Goal: Task Accomplishment & Management: Manage account settings

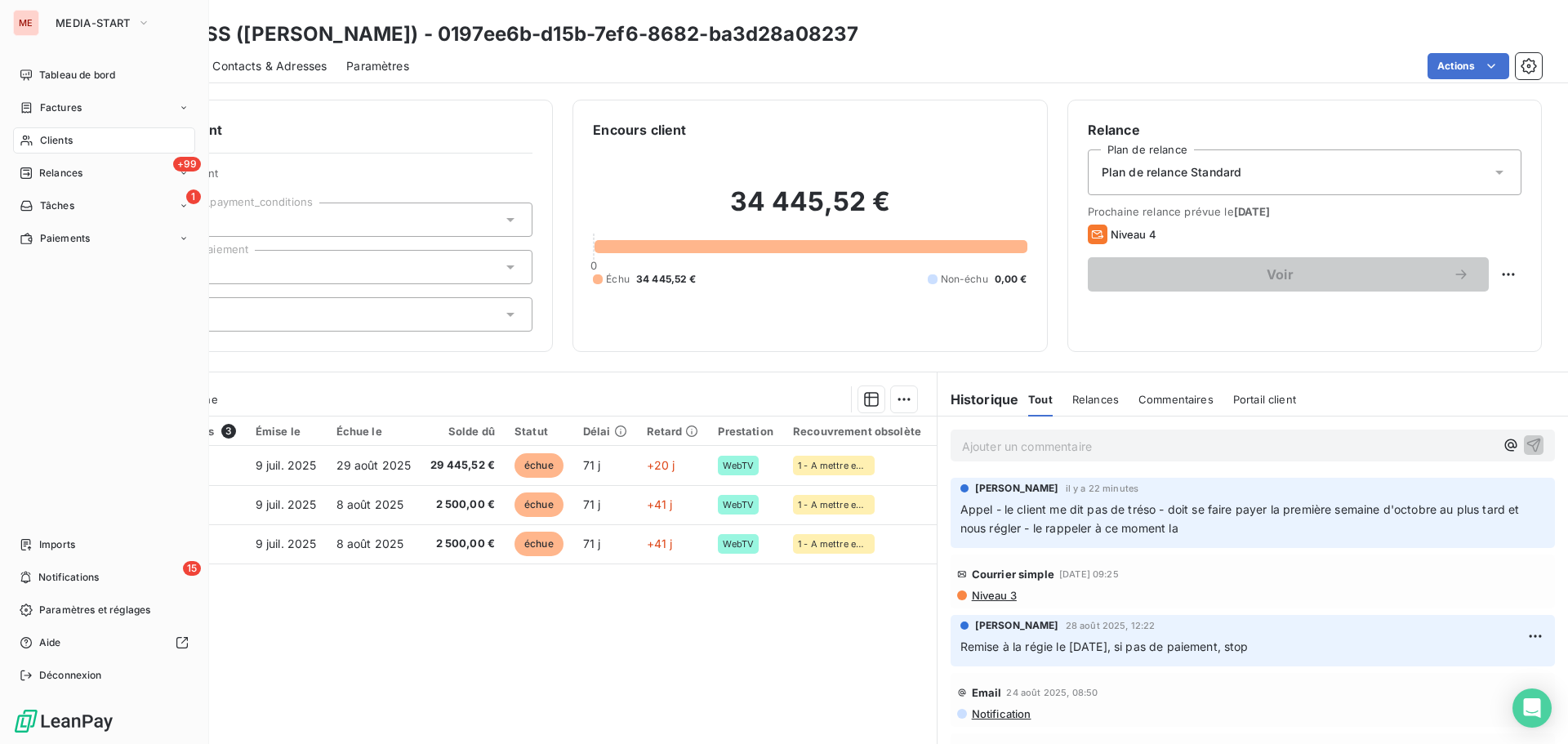
click at [47, 129] on div "Clients" at bounding box center [104, 141] width 182 height 26
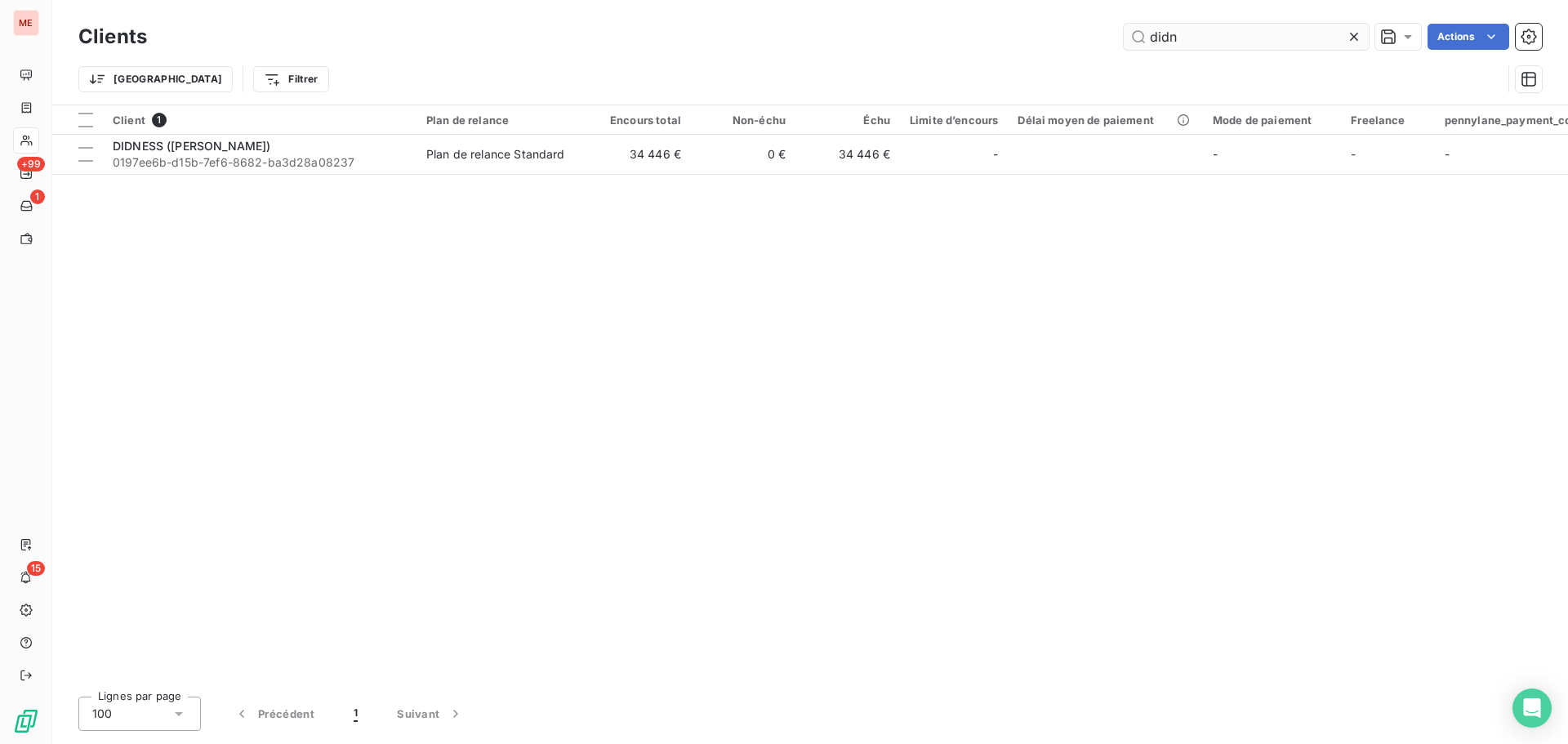
click at [1179, 37] on input "didn" at bounding box center [1246, 36] width 245 height 26
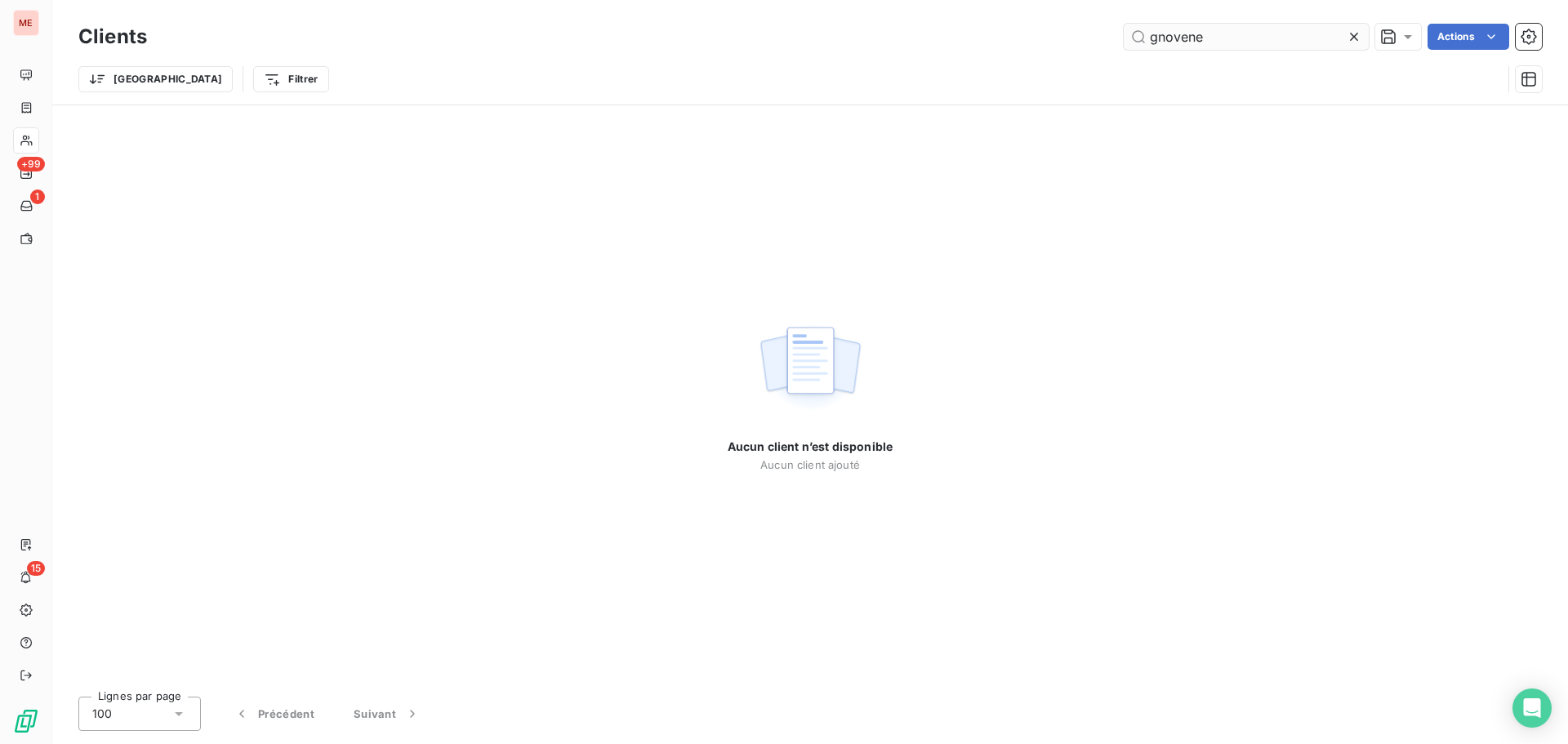
click at [1158, 39] on input "gnovene" at bounding box center [1246, 36] width 245 height 26
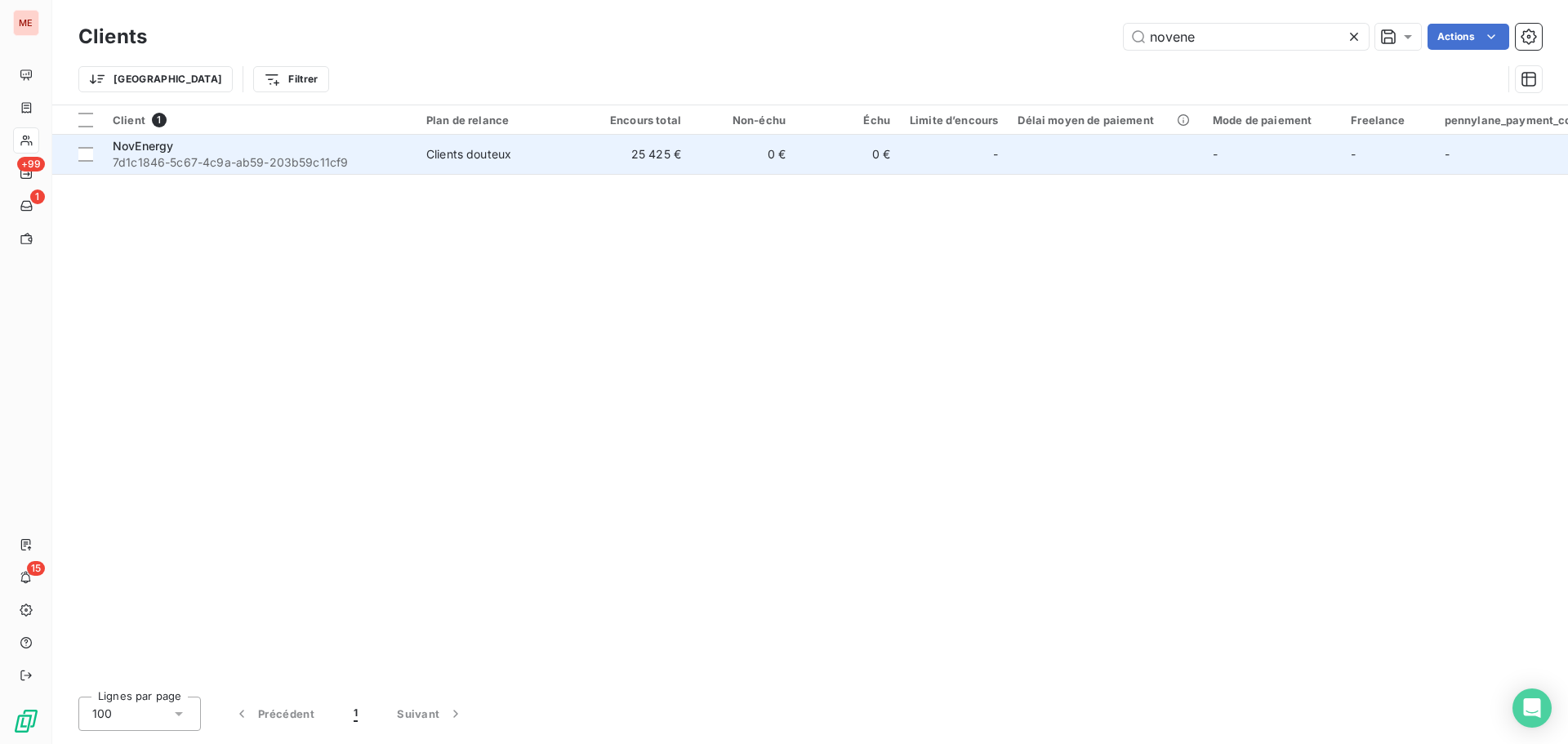
type input "novene"
click at [333, 158] on span "7d1c1846-5c67-4c9a-ab59-203b59c11cf9" at bounding box center [259, 163] width 294 height 17
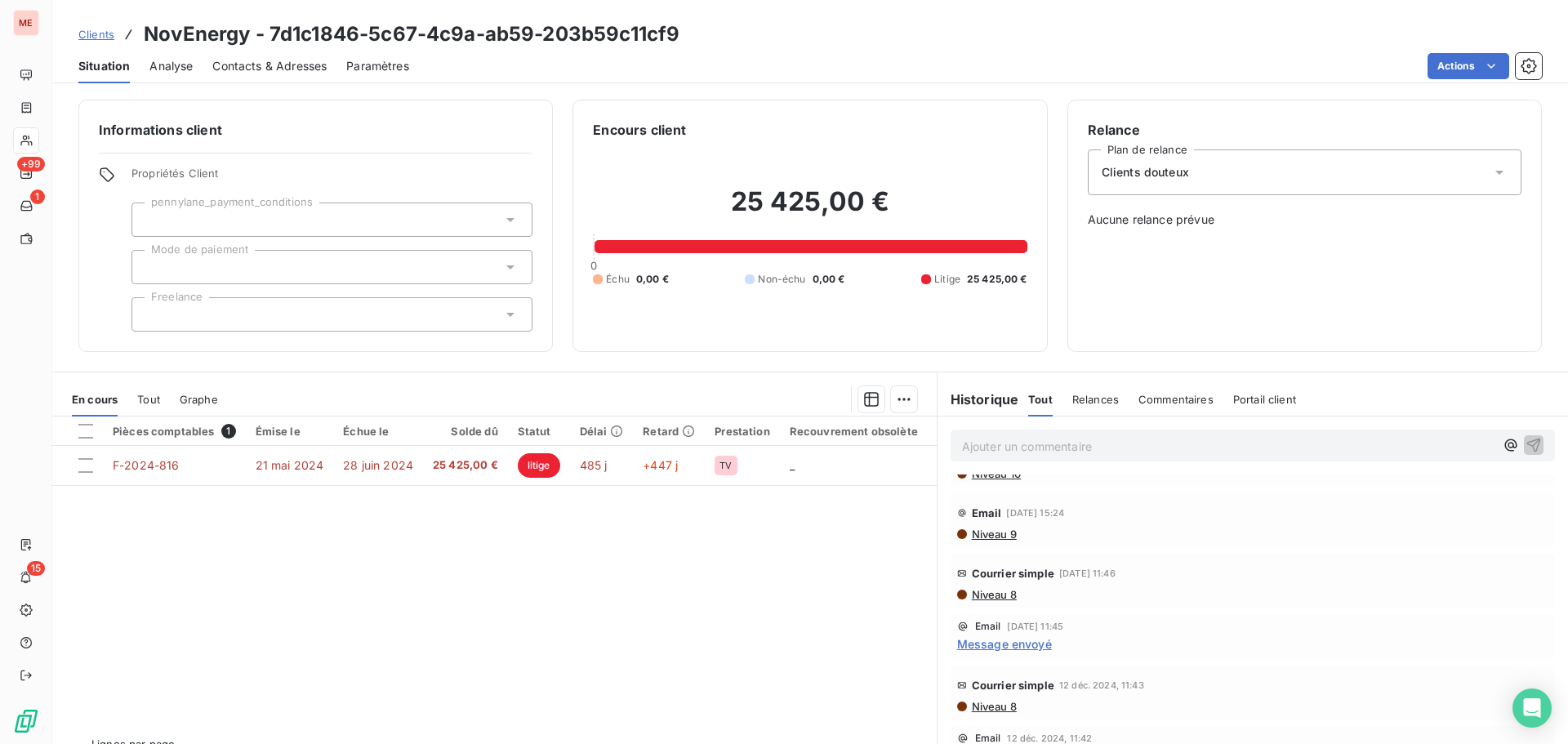
scroll to position [544, 0]
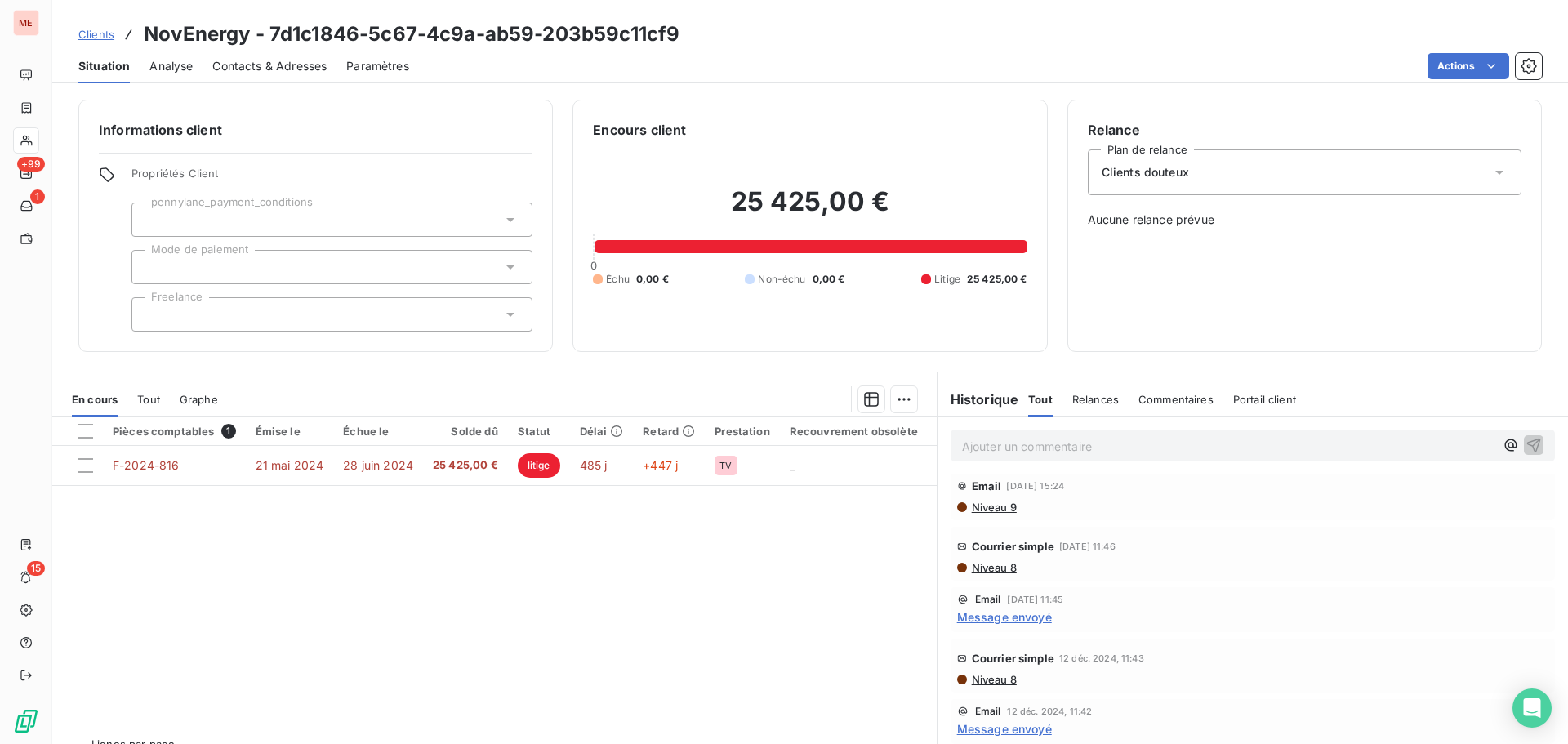
click at [994, 564] on span "Niveau 8" at bounding box center [993, 568] width 47 height 13
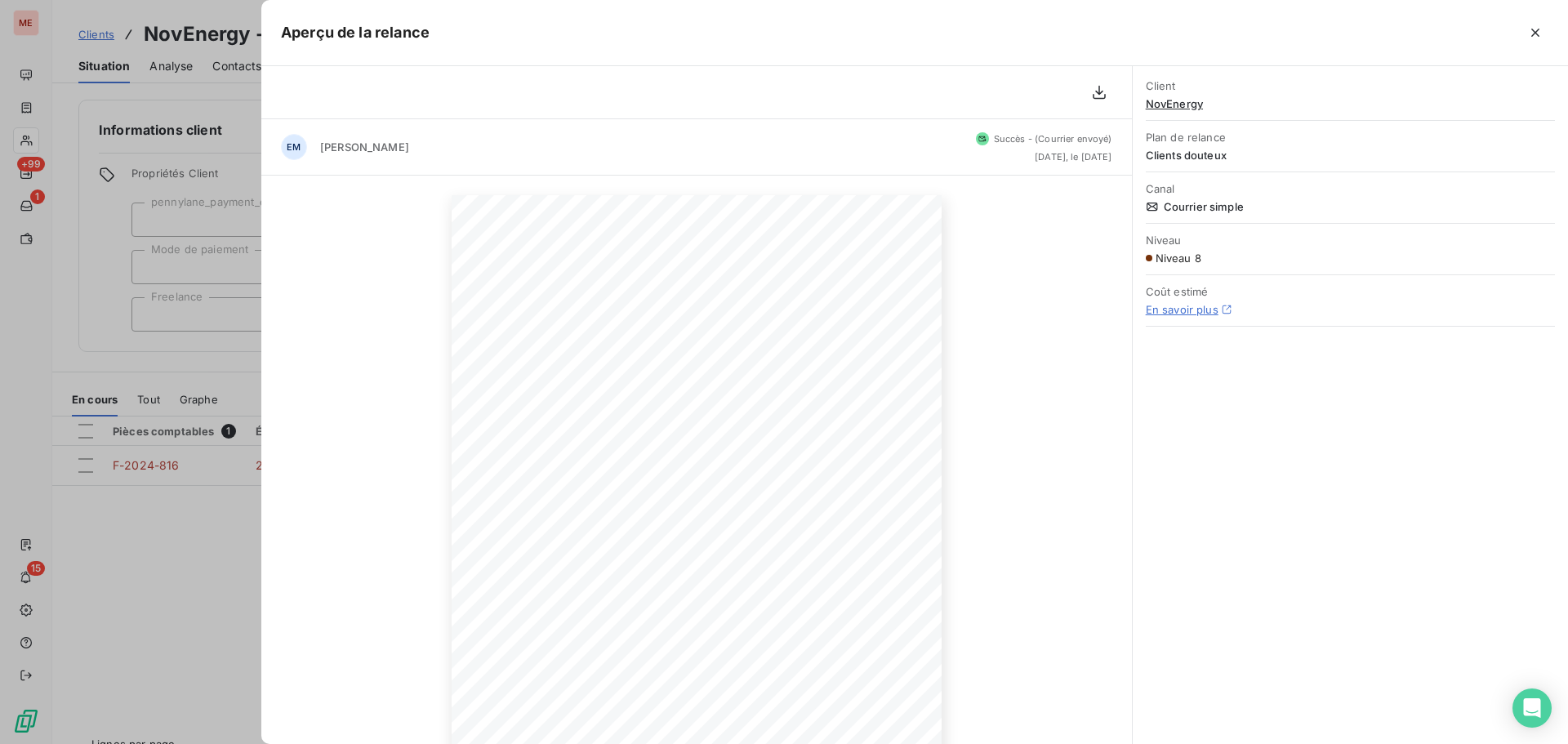
click at [215, 519] on div at bounding box center [784, 372] width 1568 height 744
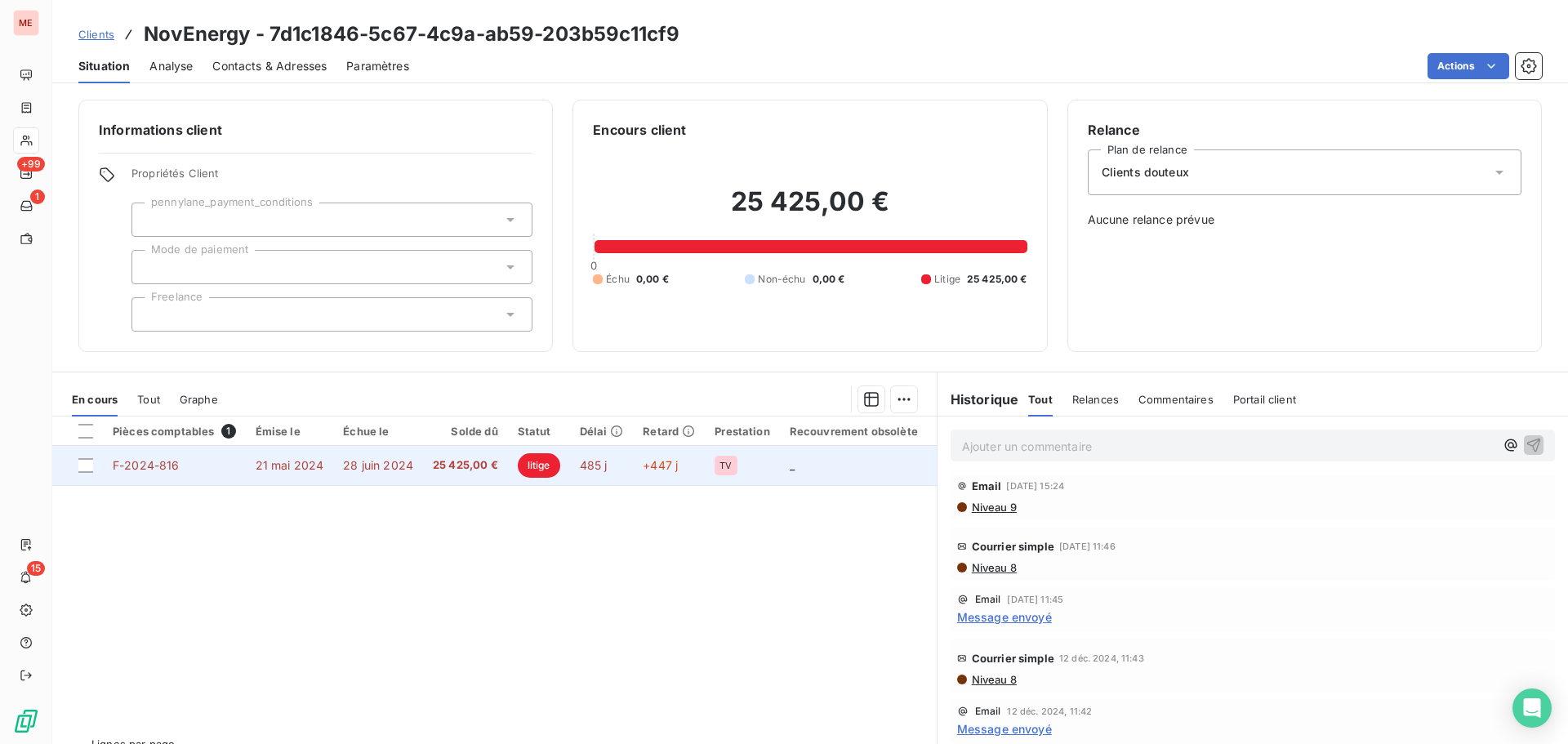
click at [380, 452] on td "28 juin 2024" at bounding box center [378, 465] width 90 height 39
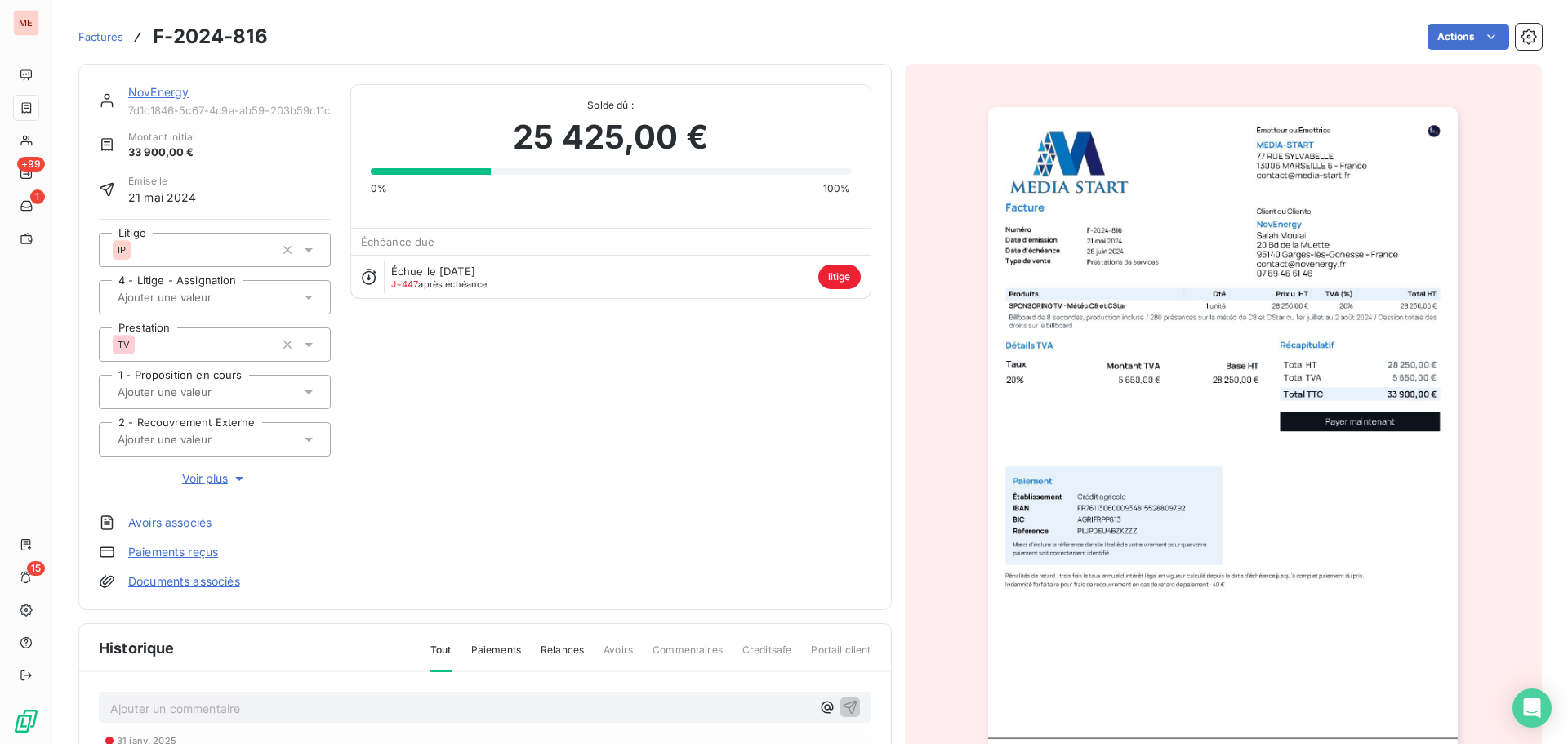
click at [208, 586] on link "Documents associés" at bounding box center [184, 582] width 112 height 17
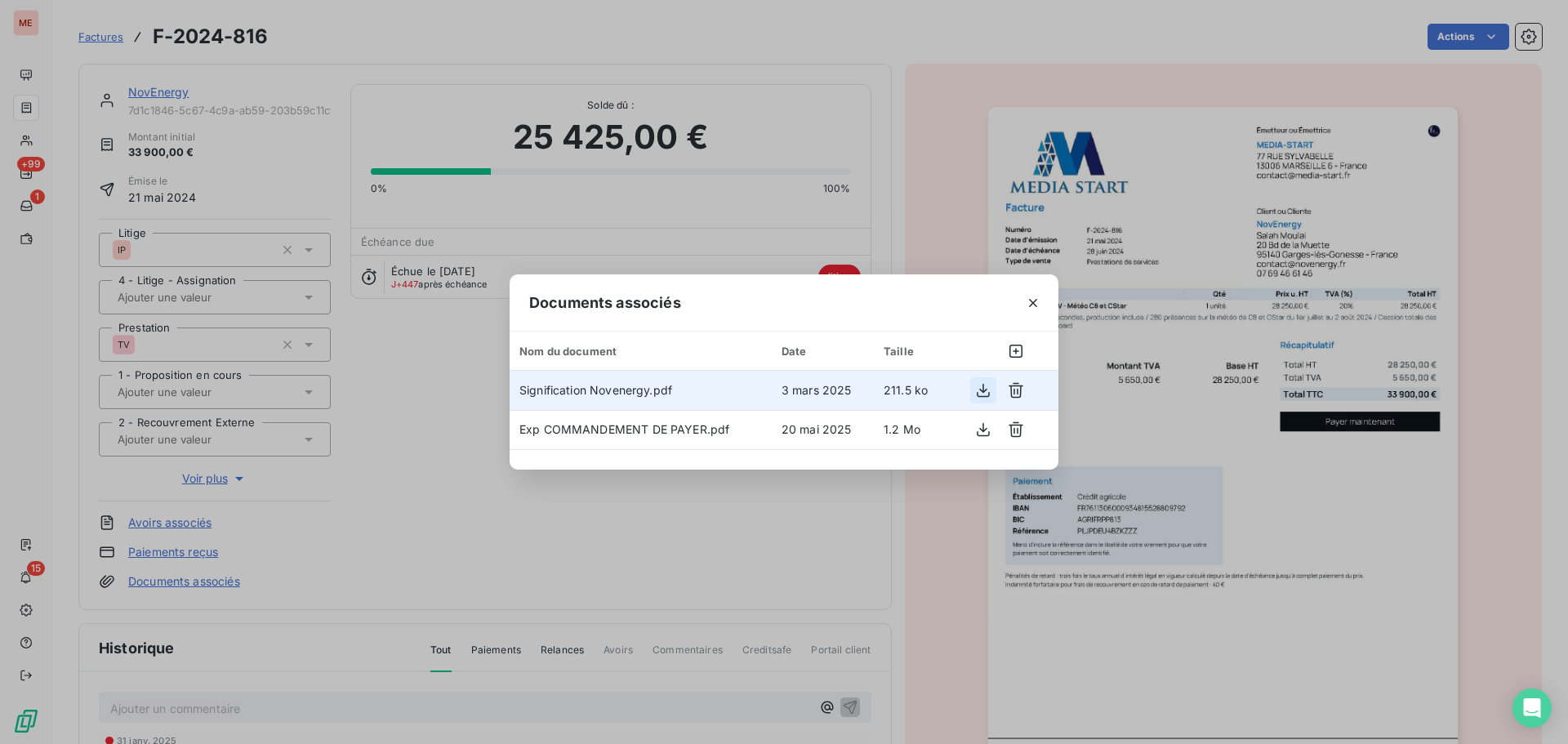
click at [992, 390] on button "button" at bounding box center [983, 391] width 26 height 26
click at [1040, 307] on icon "button" at bounding box center [1034, 303] width 17 height 17
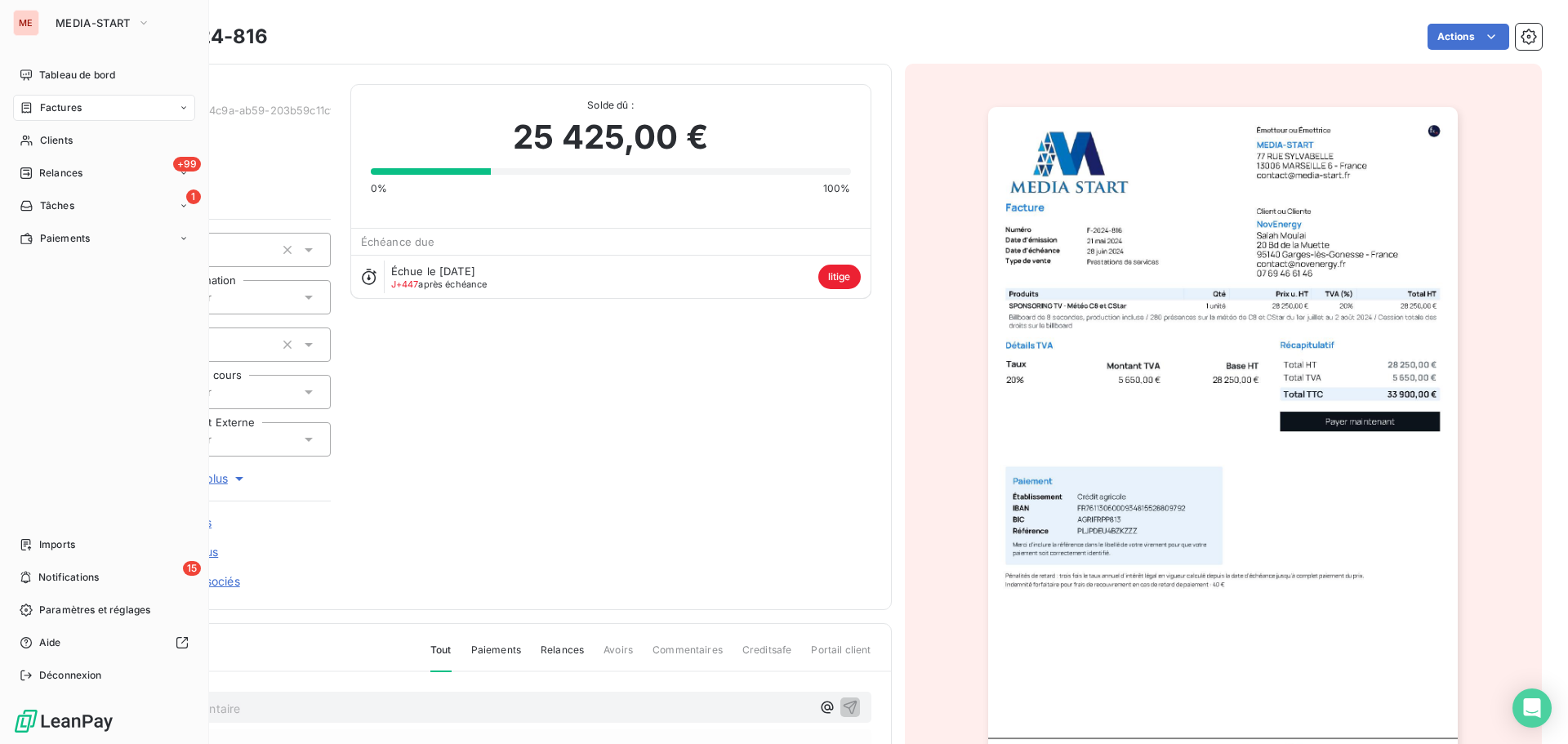
click at [84, 96] on div "Factures" at bounding box center [104, 108] width 182 height 26
click at [82, 142] on div "Factures" at bounding box center [114, 141] width 162 height 26
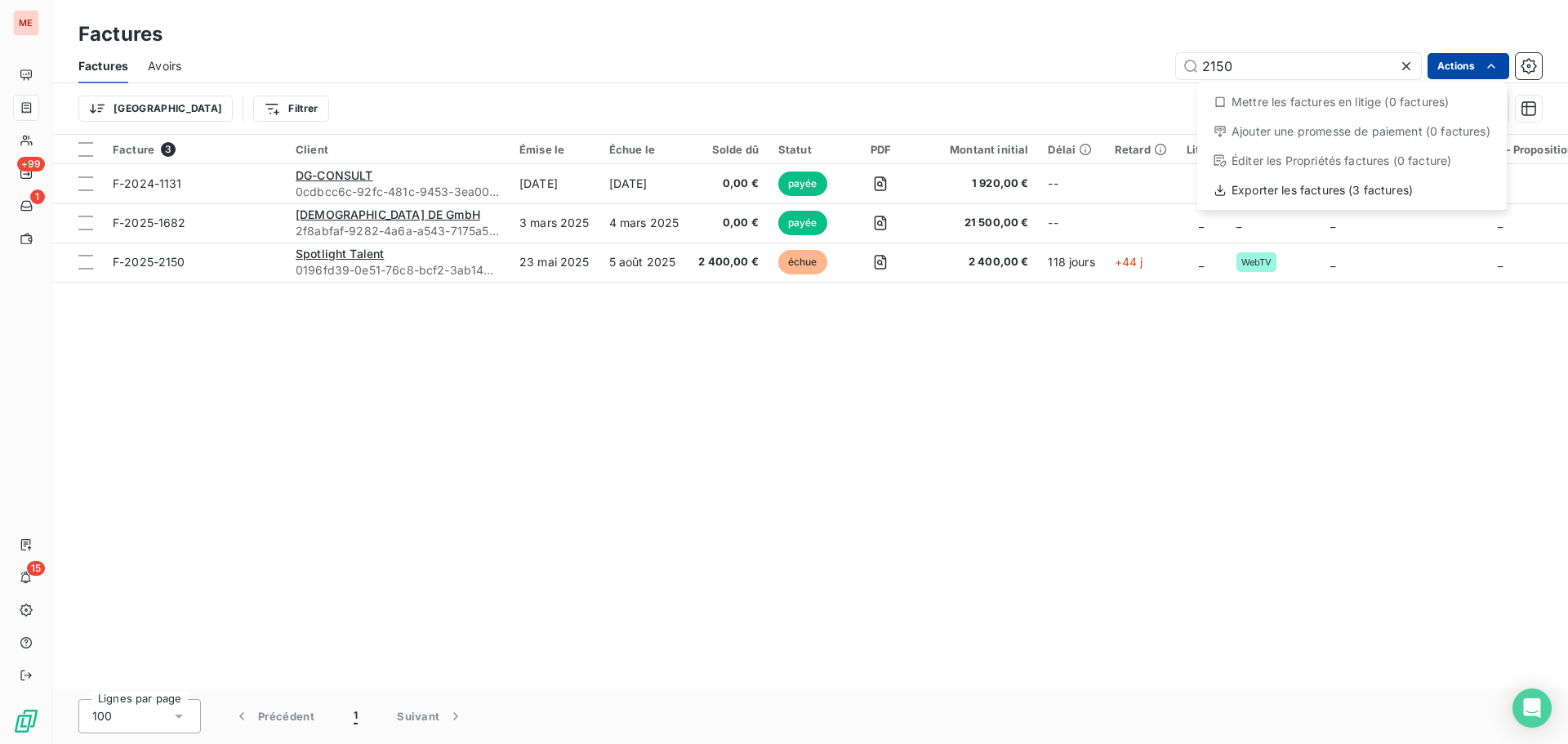
click at [1452, 63] on html "ME +99 1 15 Factures Factures Avoirs 2150 Actions Mettre les factures en litige…" at bounding box center [784, 372] width 1568 height 744
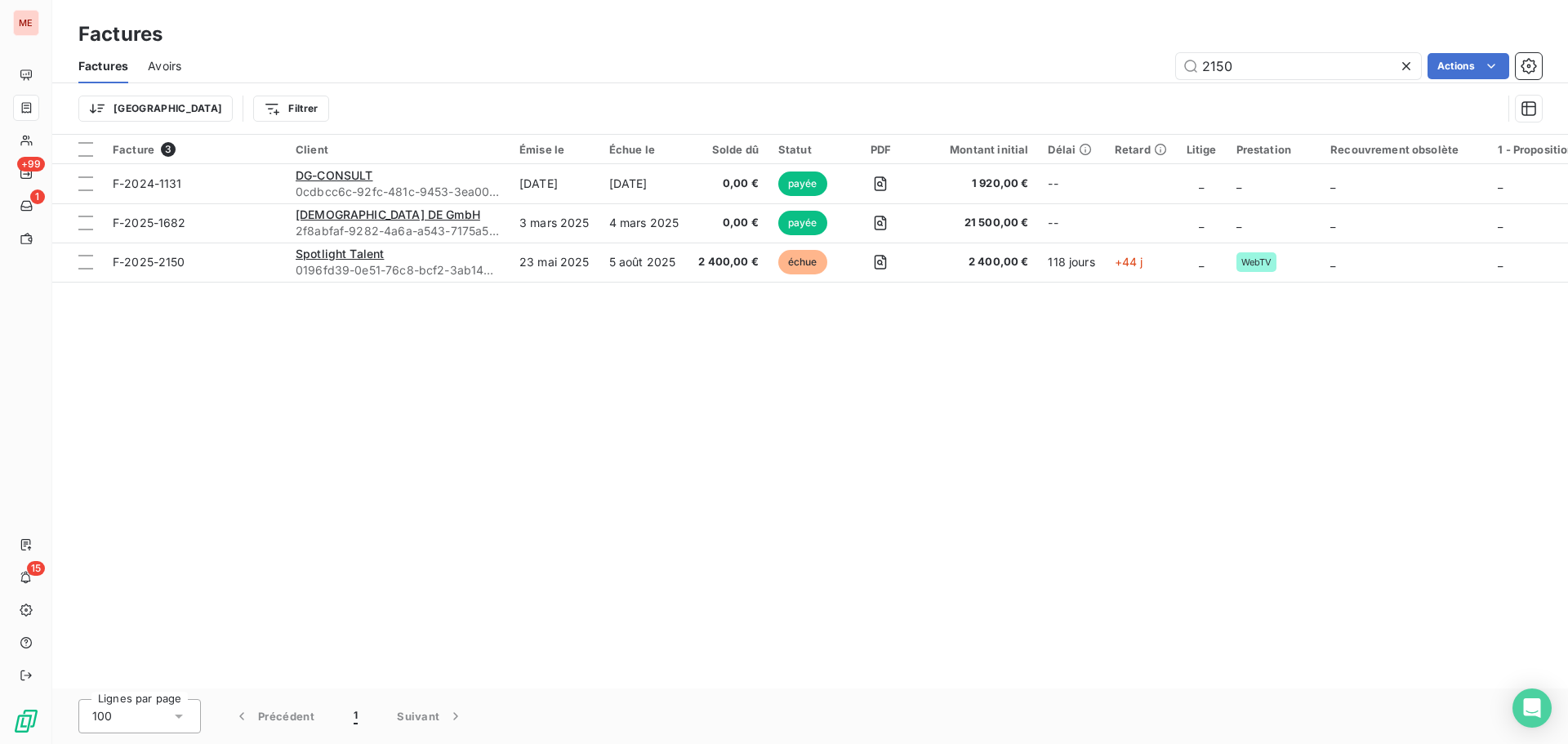
click at [1527, 59] on html "ME +99 1 15 Factures Factures Avoirs 2150 Actions Trier Filtrer Facture 3 Clien…" at bounding box center [784, 372] width 1568 height 744
click at [1527, 59] on icon "button" at bounding box center [1530, 66] width 17 height 17
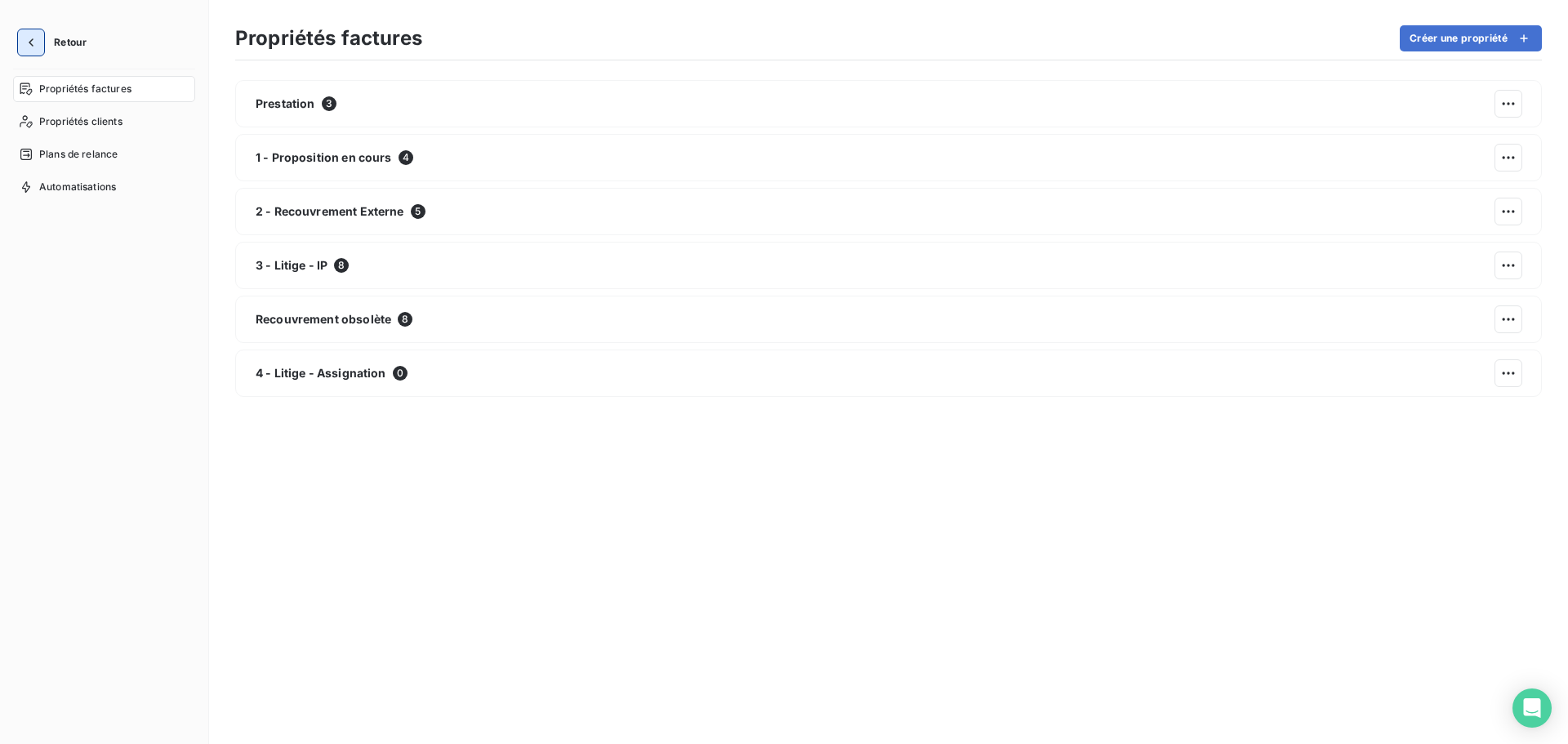
click at [30, 51] on button "button" at bounding box center [31, 43] width 26 height 26
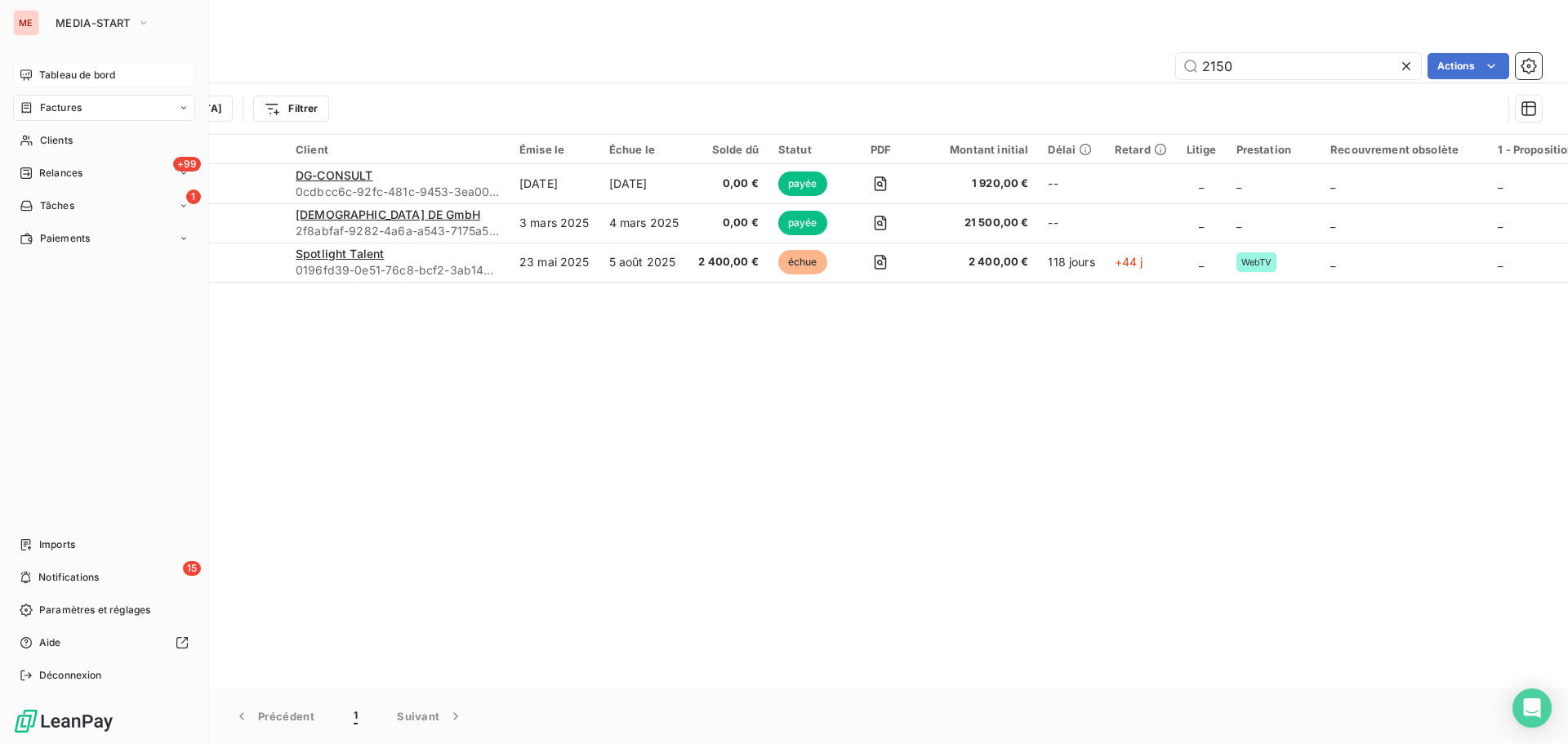
click at [59, 81] on span "Tableau de bord" at bounding box center [76, 76] width 76 height 15
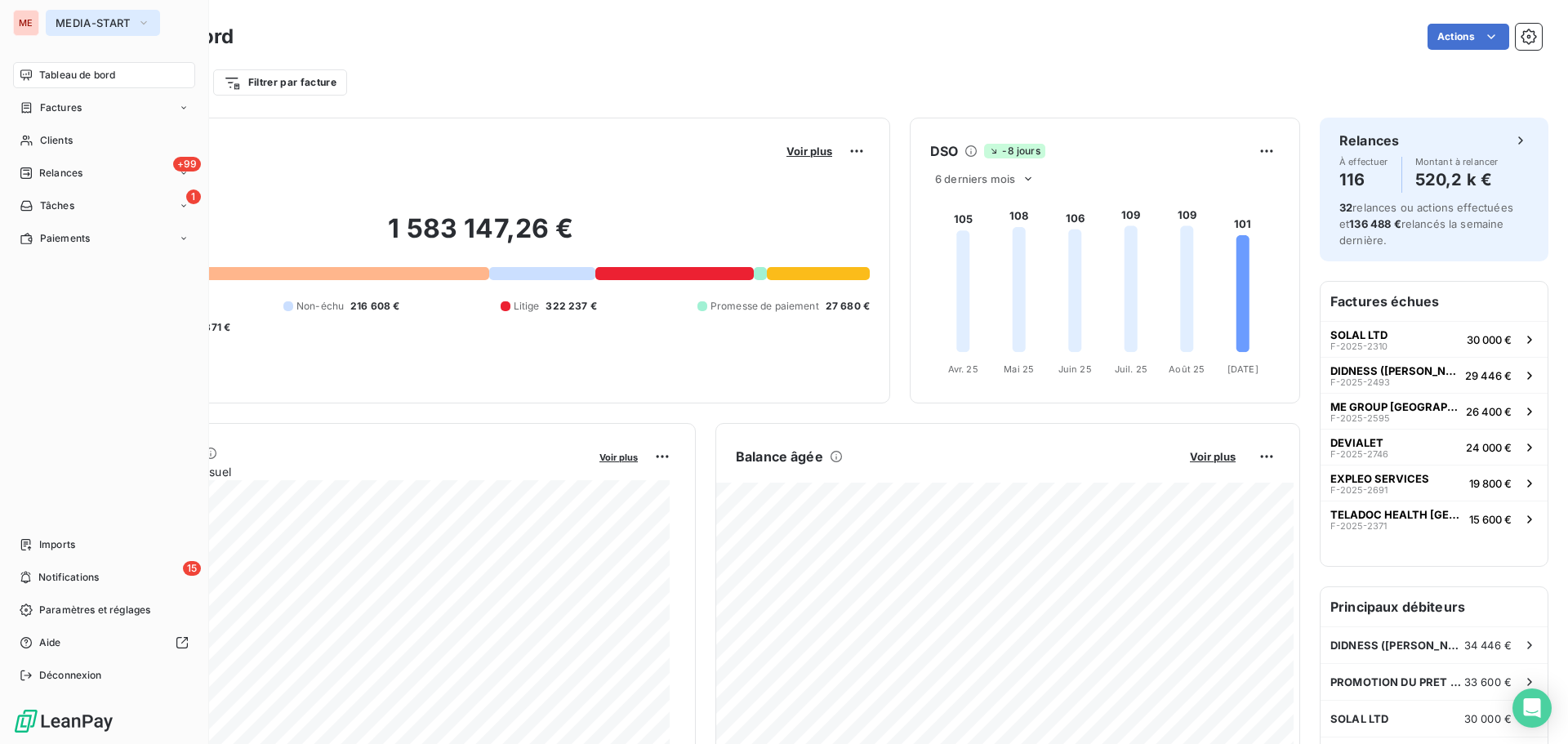
click at [72, 25] on span "MEDIA-START" at bounding box center [93, 23] width 76 height 13
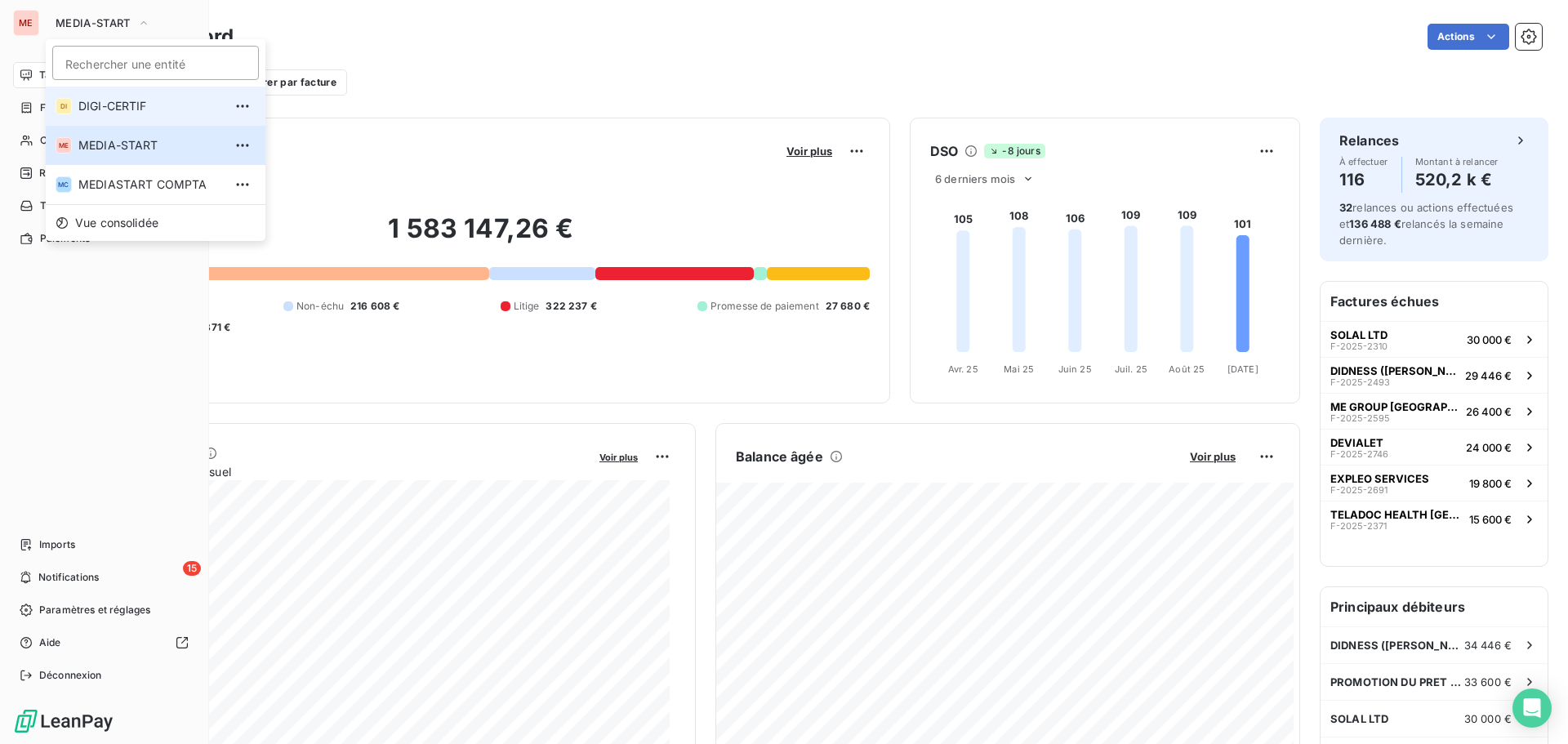
click at [90, 115] on li "DI DIGI-CERTIF" at bounding box center [156, 106] width 220 height 39
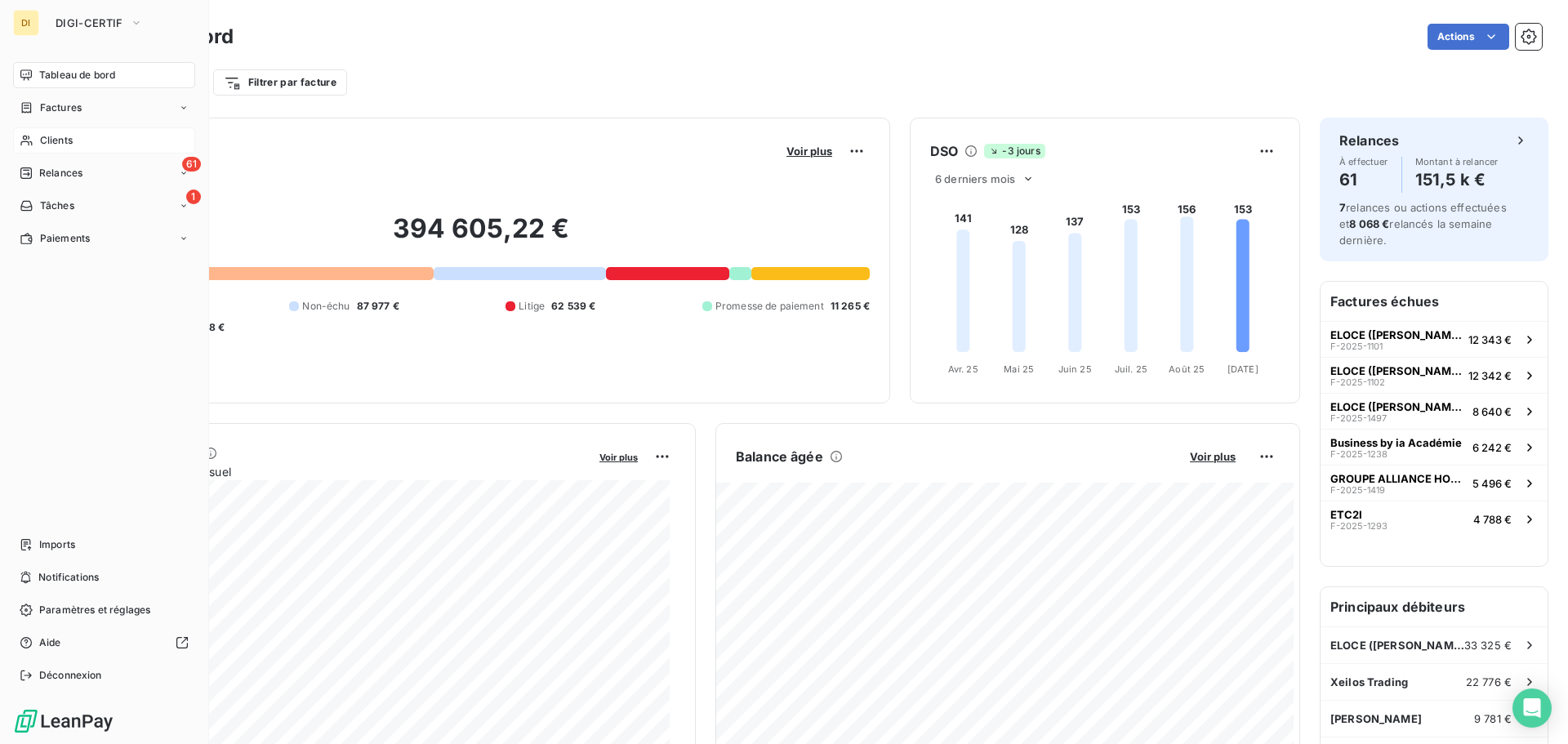
click at [60, 143] on span "Clients" at bounding box center [56, 141] width 33 height 15
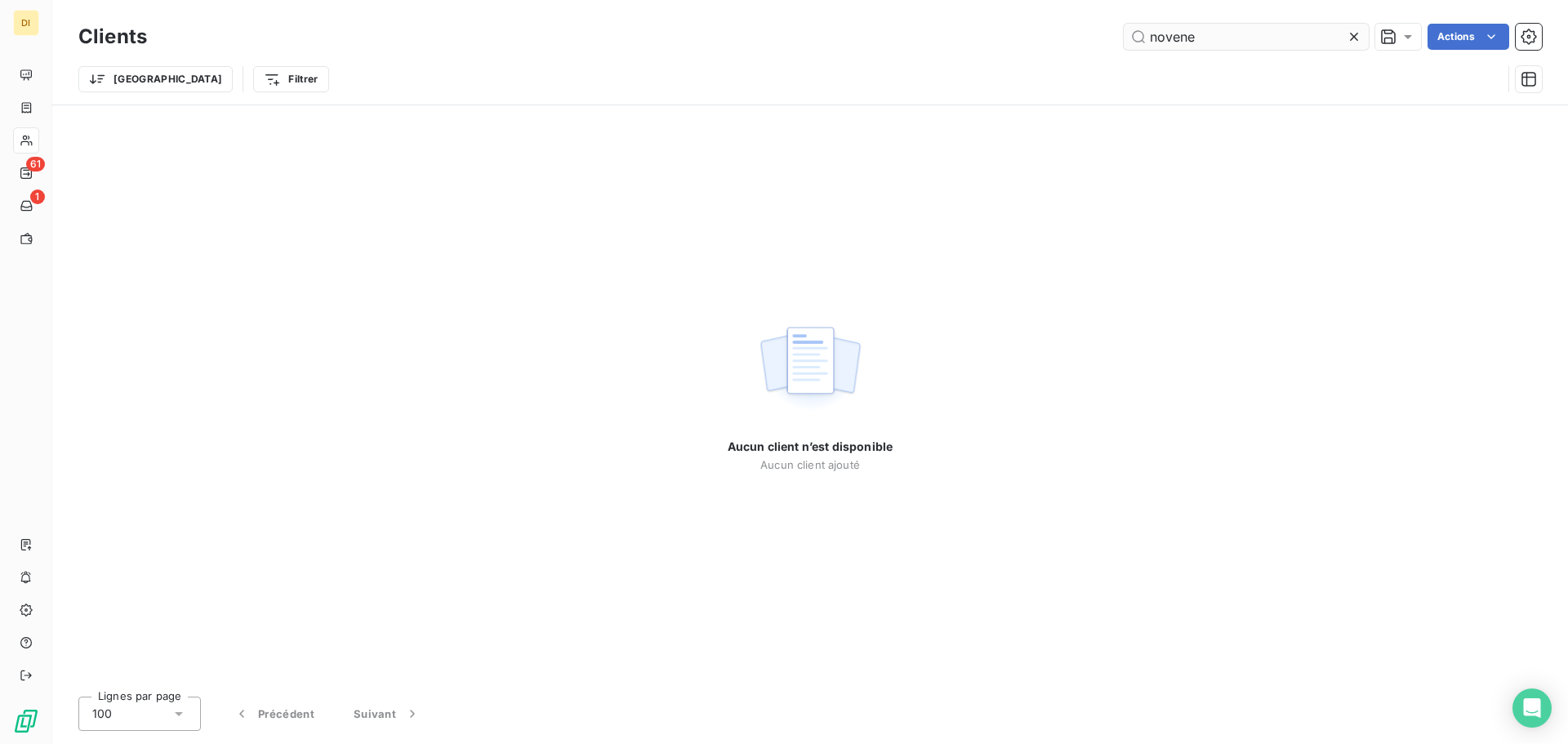
click at [1193, 48] on input "novene" at bounding box center [1246, 36] width 245 height 26
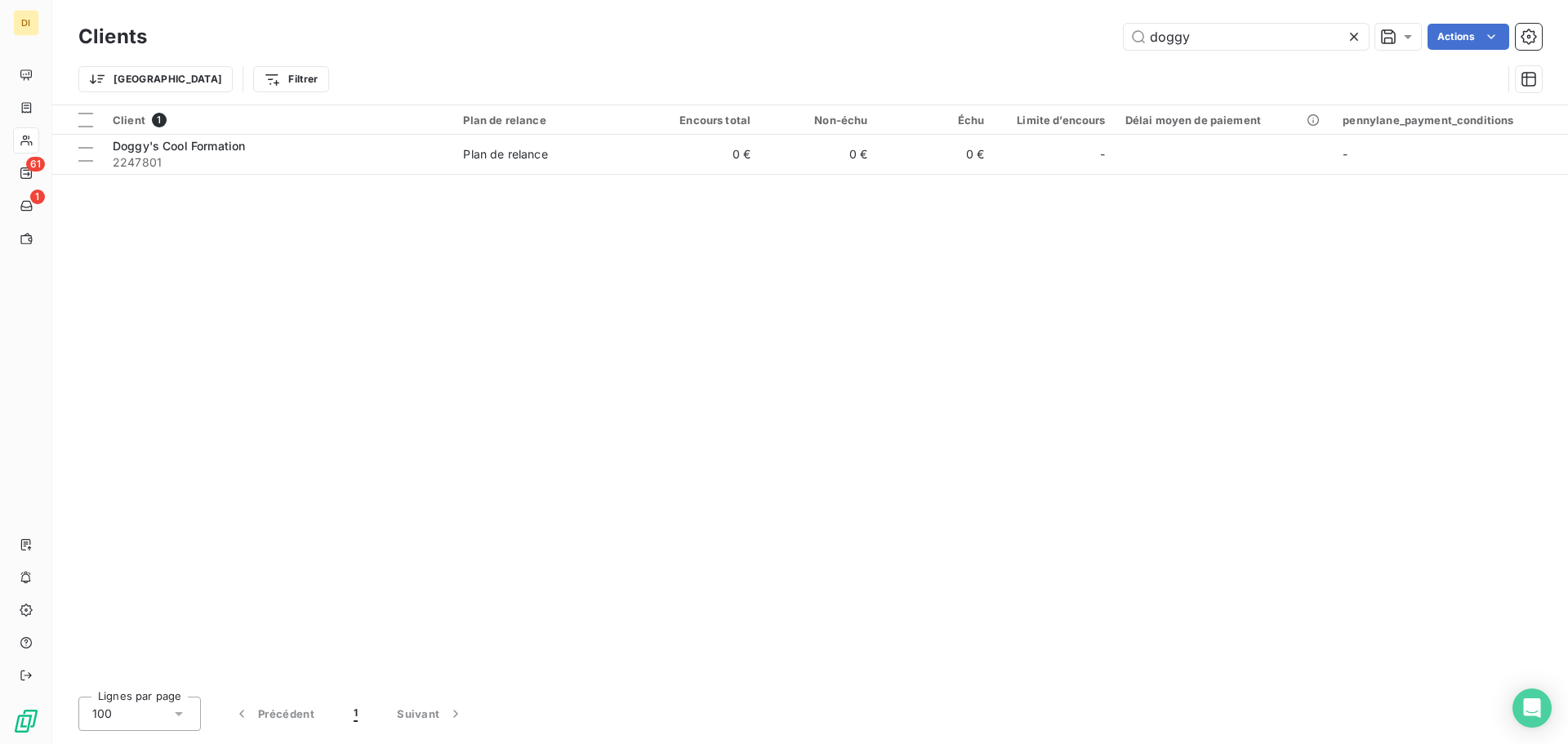
type input "doggy"
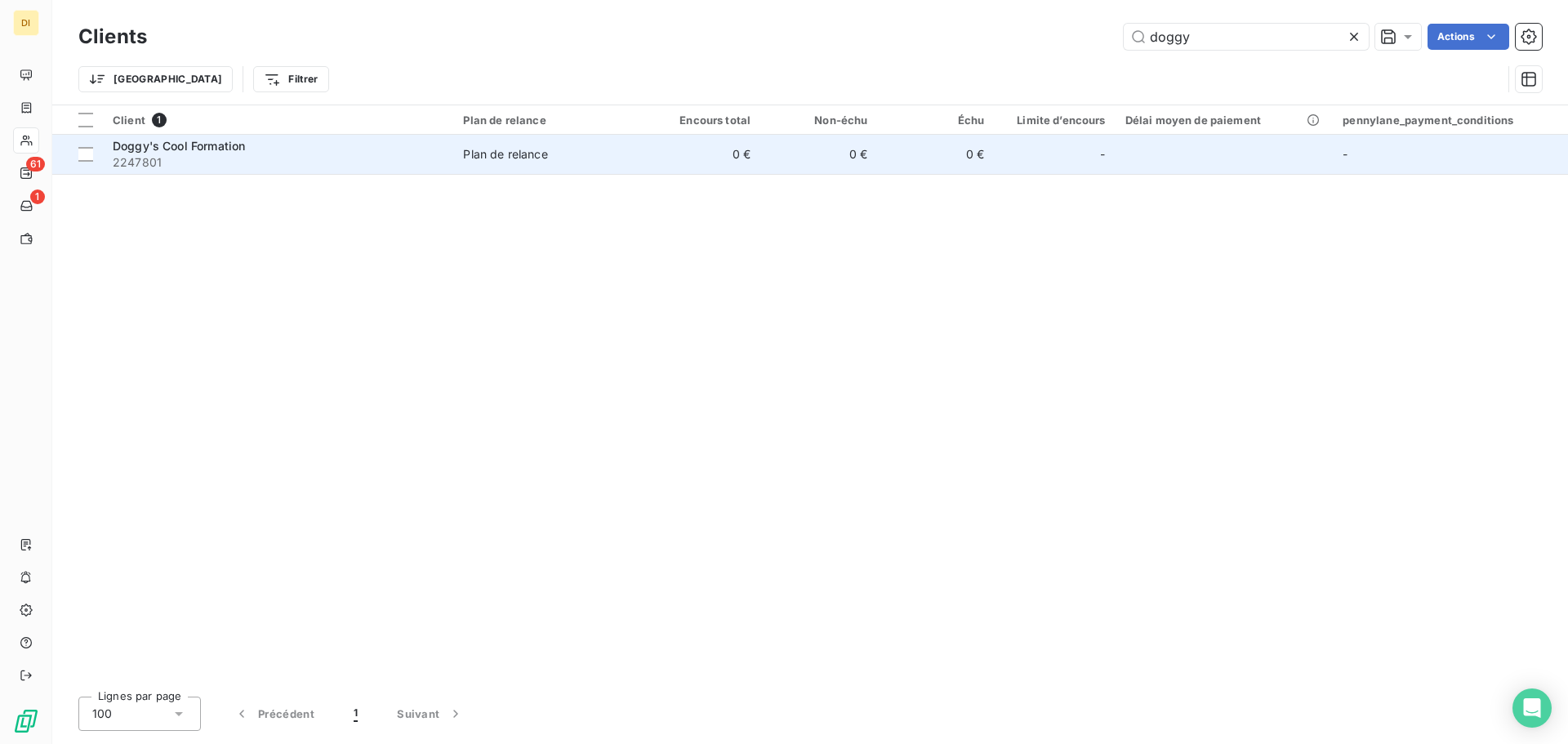
click at [407, 158] on span "2247801" at bounding box center [278, 163] width 331 height 17
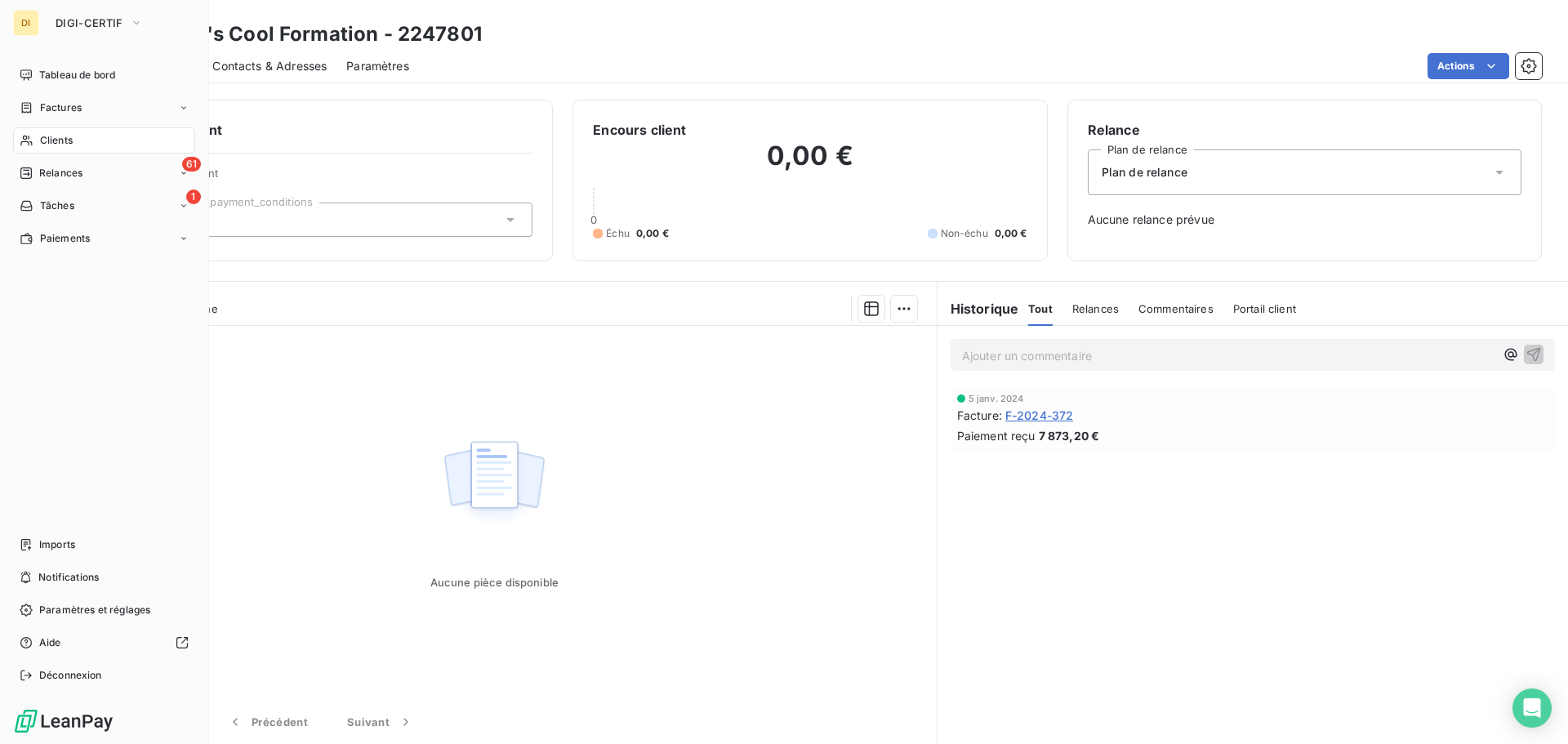
click at [38, 133] on div "Clients" at bounding box center [104, 141] width 182 height 26
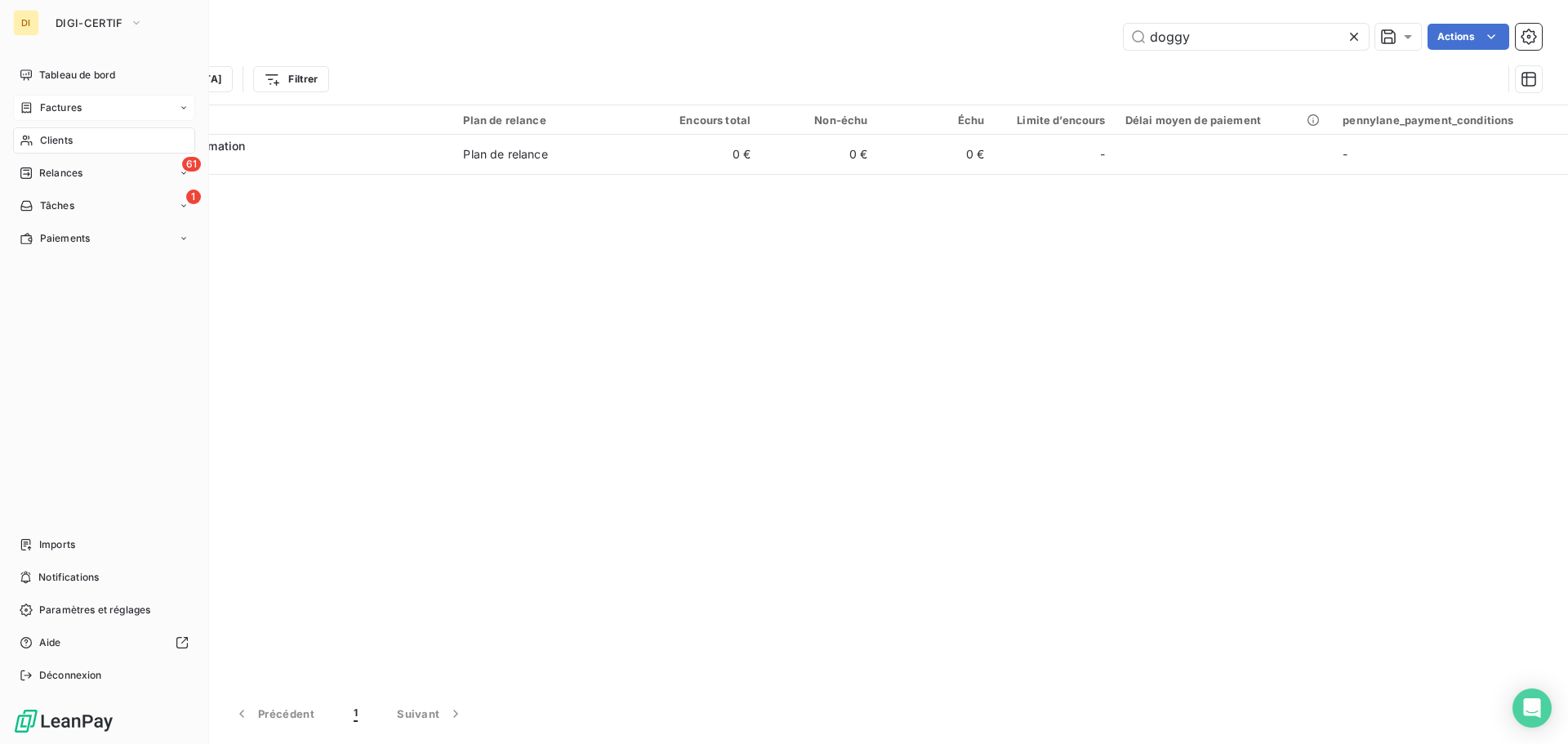
click at [43, 113] on span "Factures" at bounding box center [61, 108] width 42 height 15
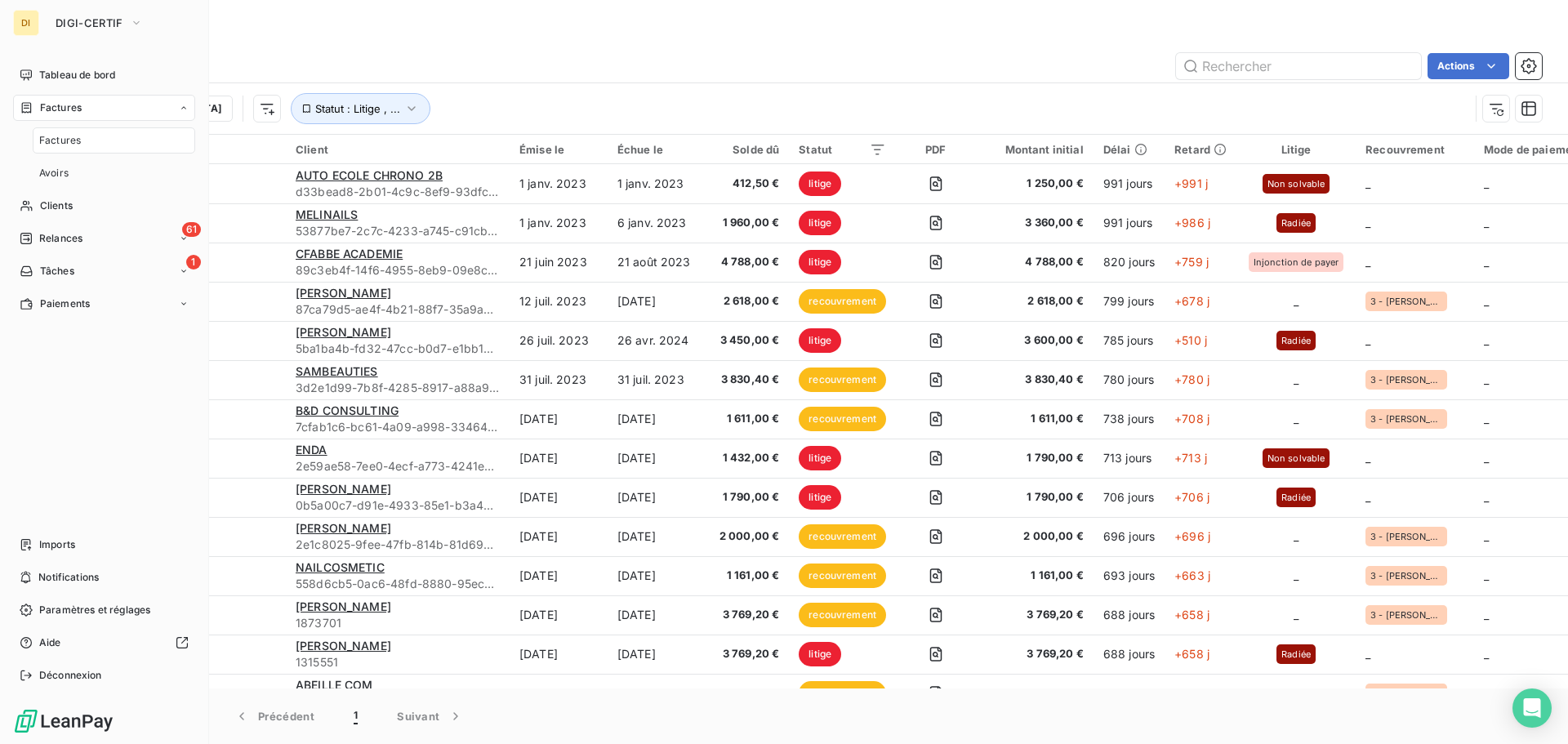
click at [69, 138] on span "Factures" at bounding box center [60, 141] width 42 height 15
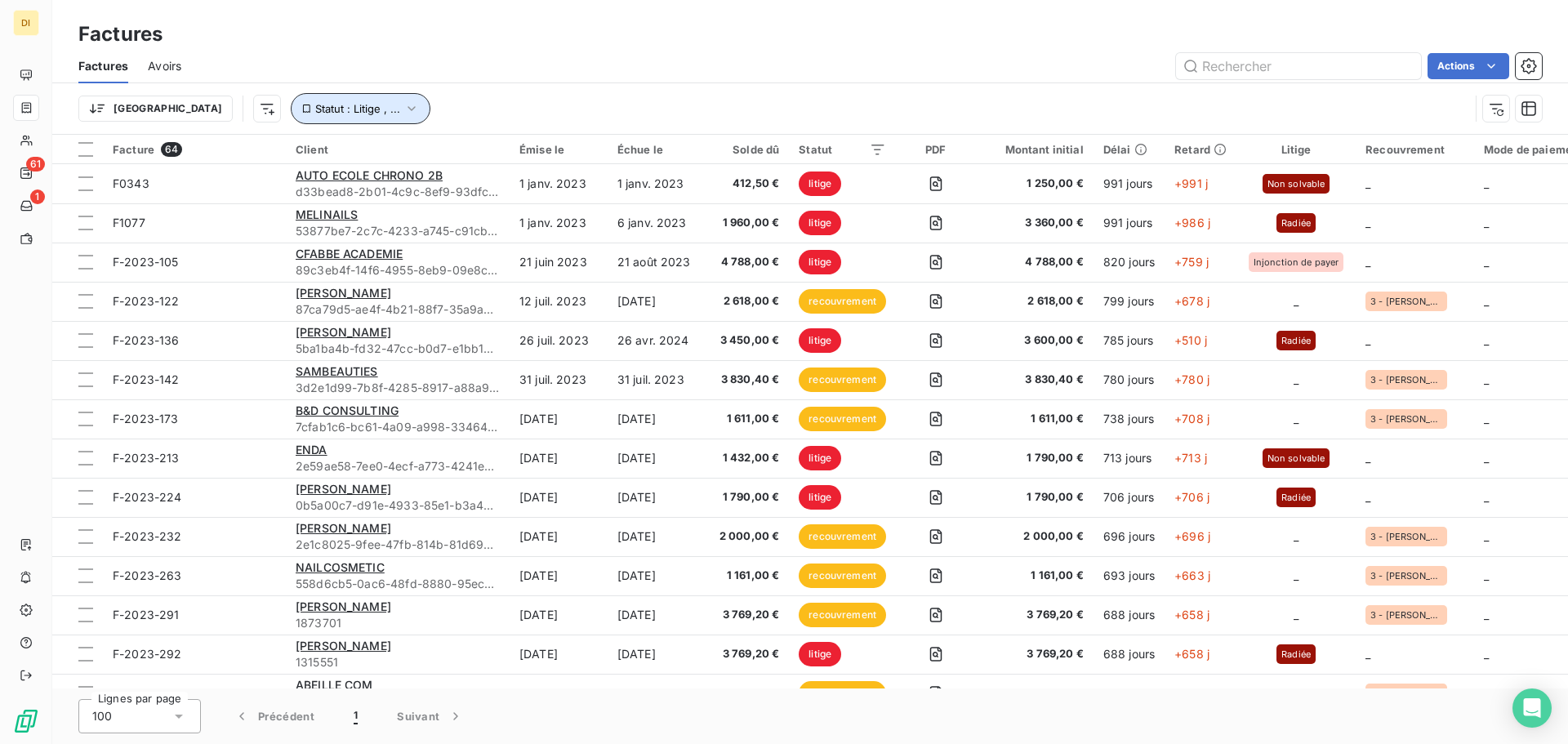
click at [404, 108] on icon "button" at bounding box center [412, 109] width 17 height 17
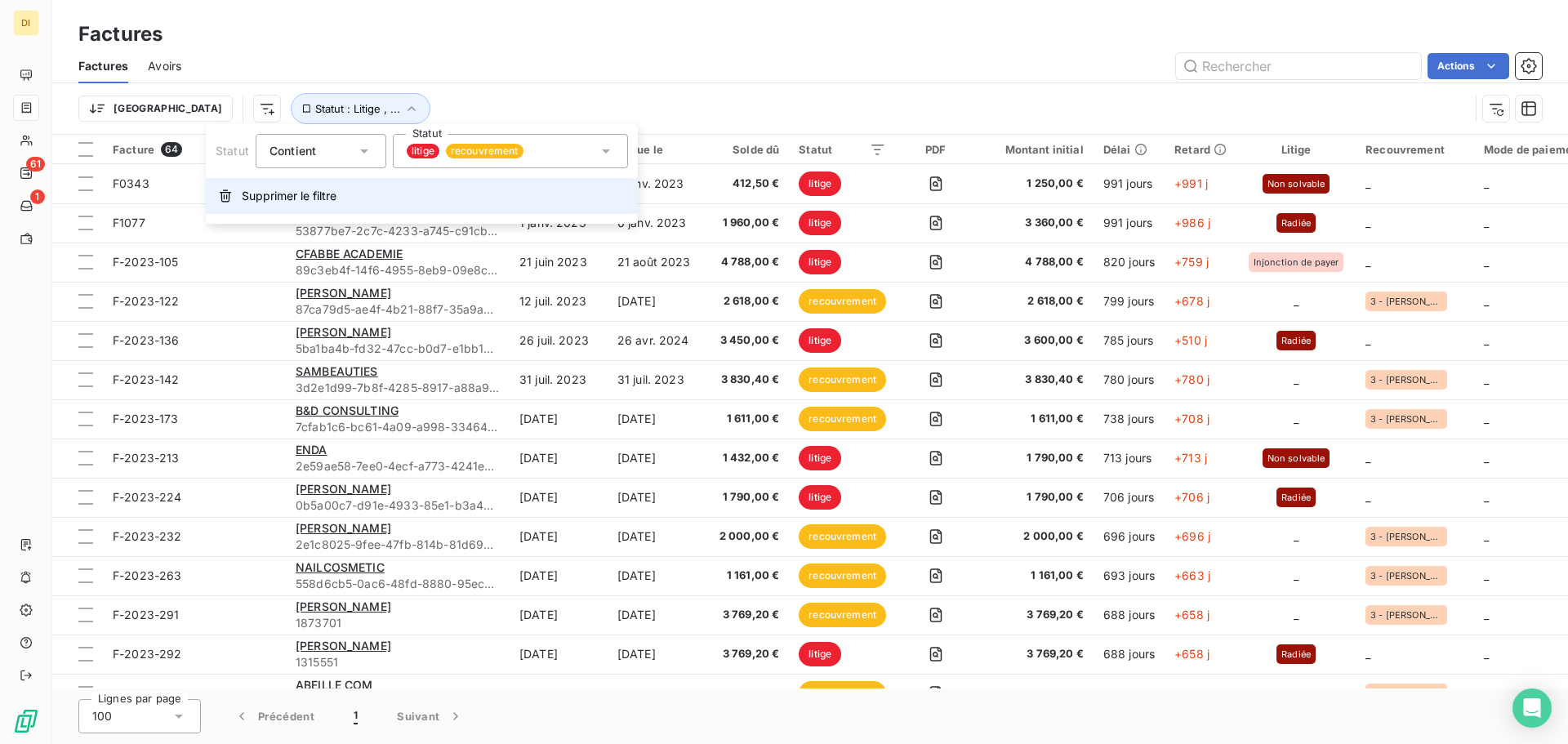
click at [261, 211] on button "Supprimer le filtre" at bounding box center [422, 196] width 432 height 36
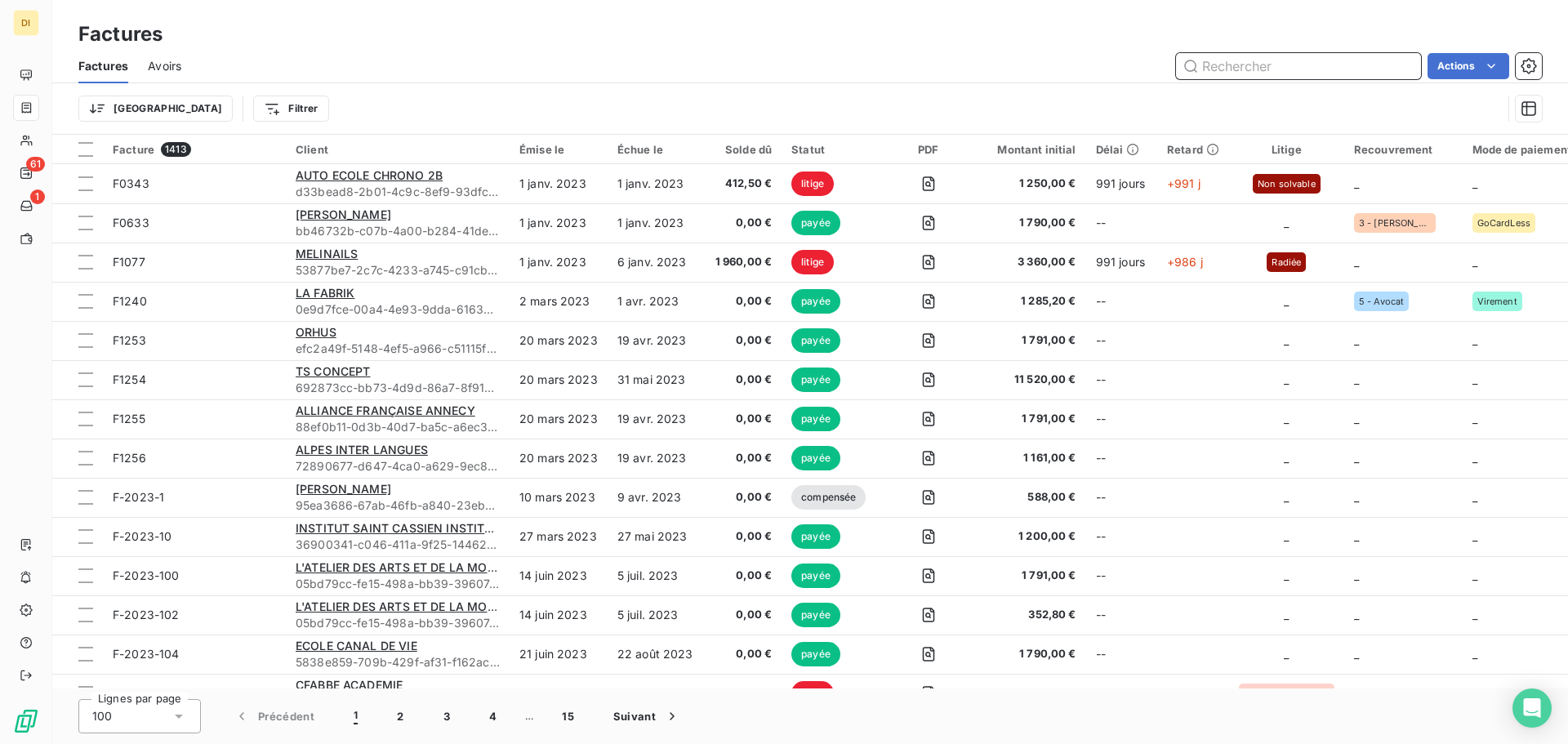
click at [1236, 63] on input "text" at bounding box center [1298, 66] width 245 height 26
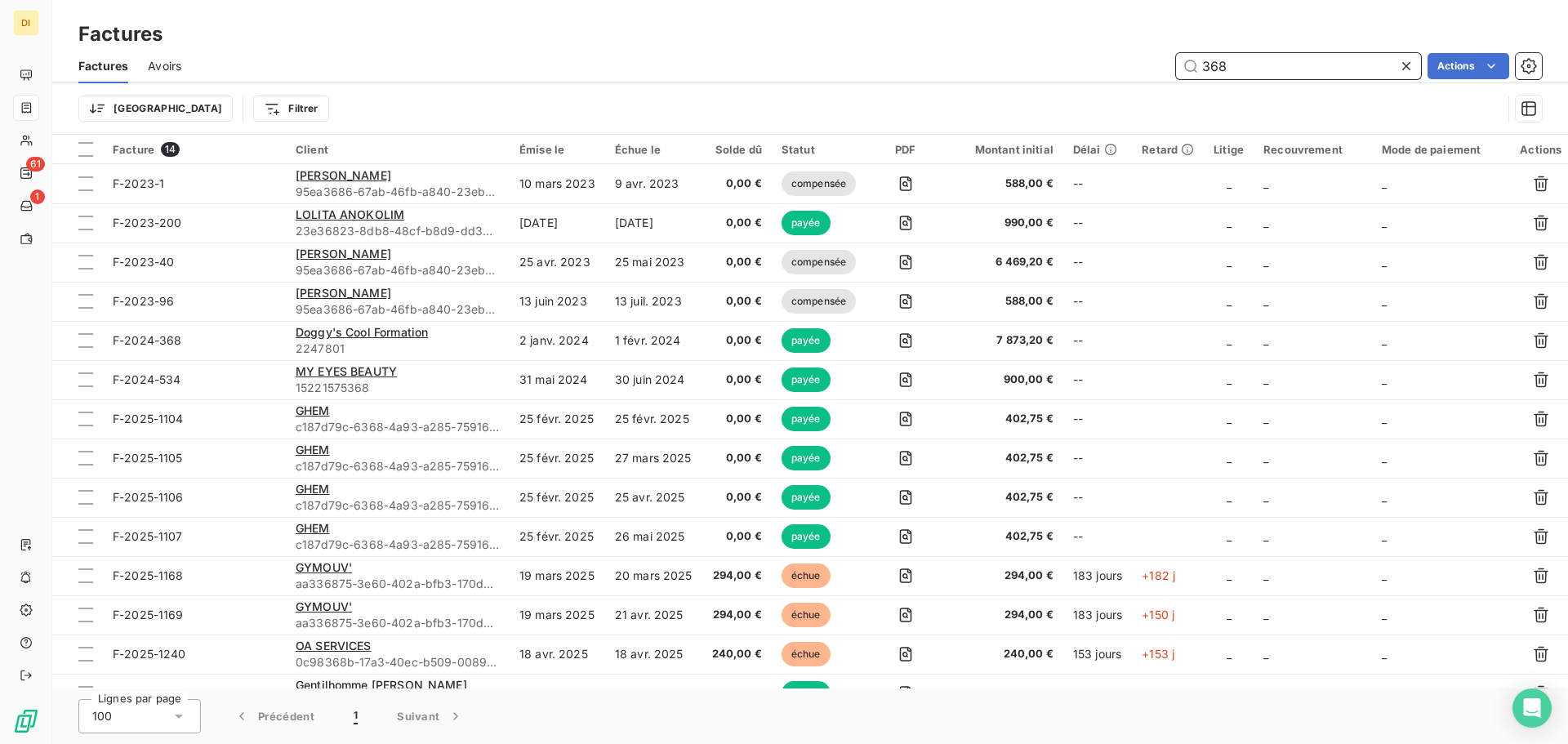
type input "368"
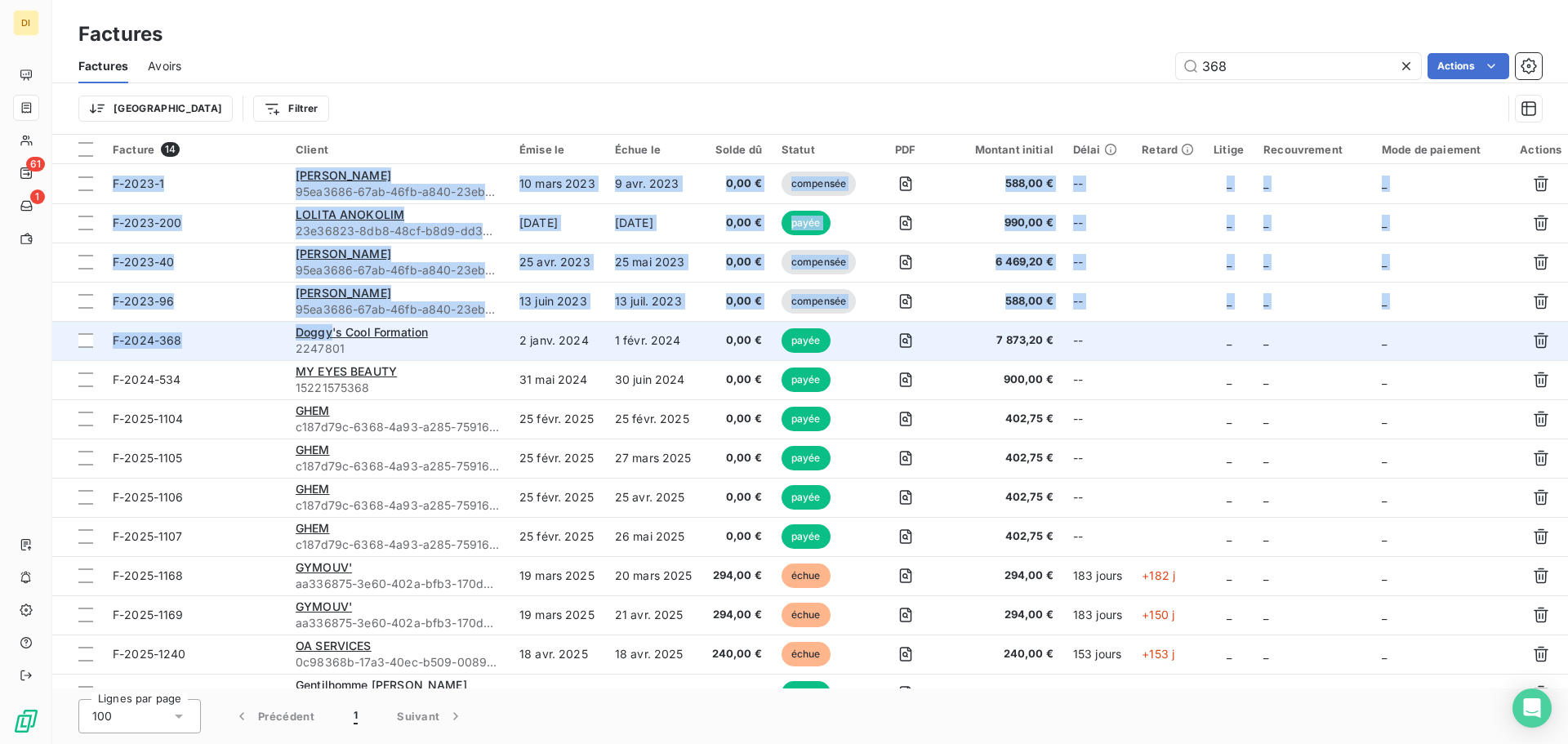
drag, startPoint x: 336, startPoint y: 109, endPoint x: 331, endPoint y: 338, distance: 229.1
click at [331, 338] on div "Factures Factures Avoirs 368 Actions Trier Filtrer Facture 14 Client Émise le É…" at bounding box center [810, 372] width 1516 height 744
click at [331, 338] on div "Doggy's Cool Formation" at bounding box center [397, 333] width 204 height 17
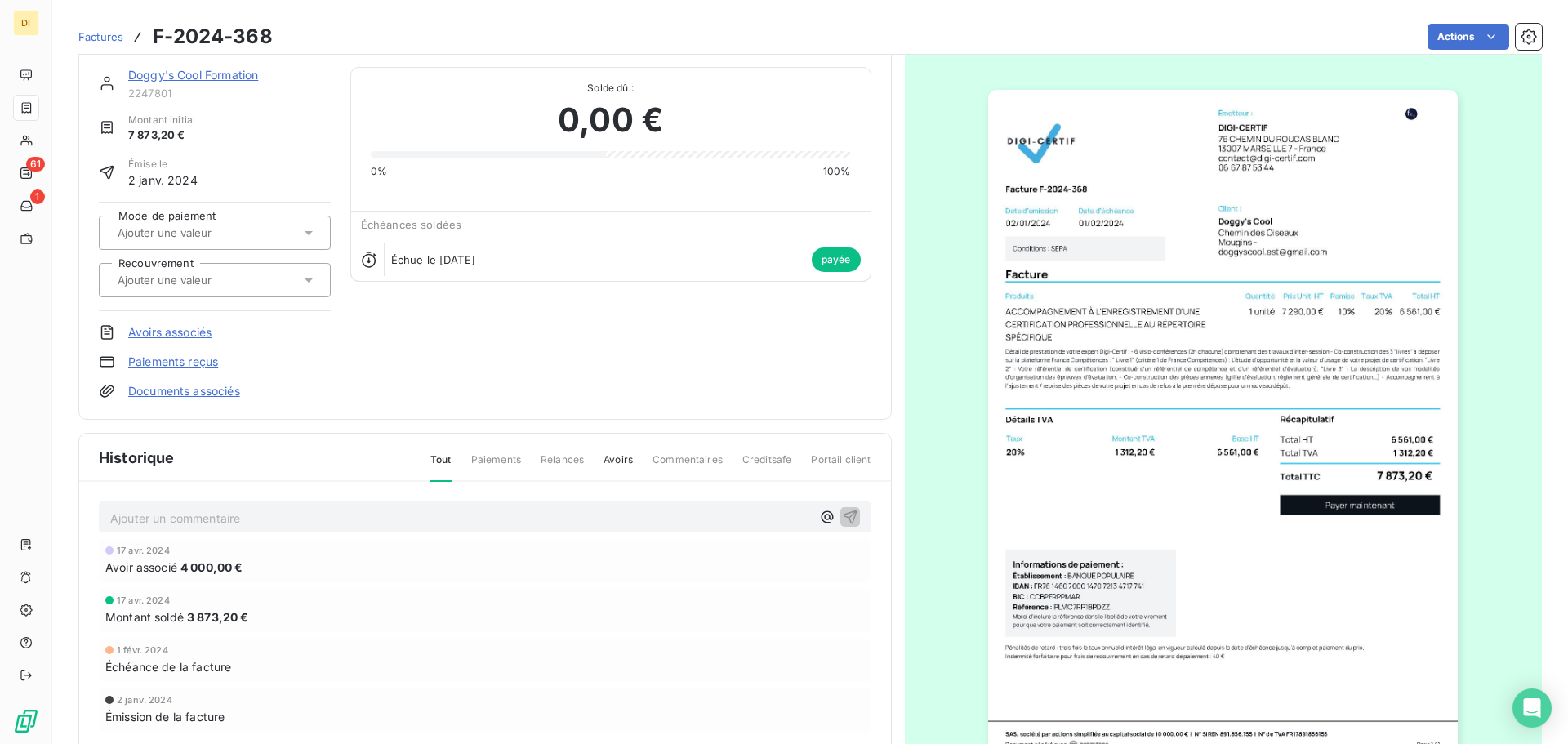
scroll to position [20, 0]
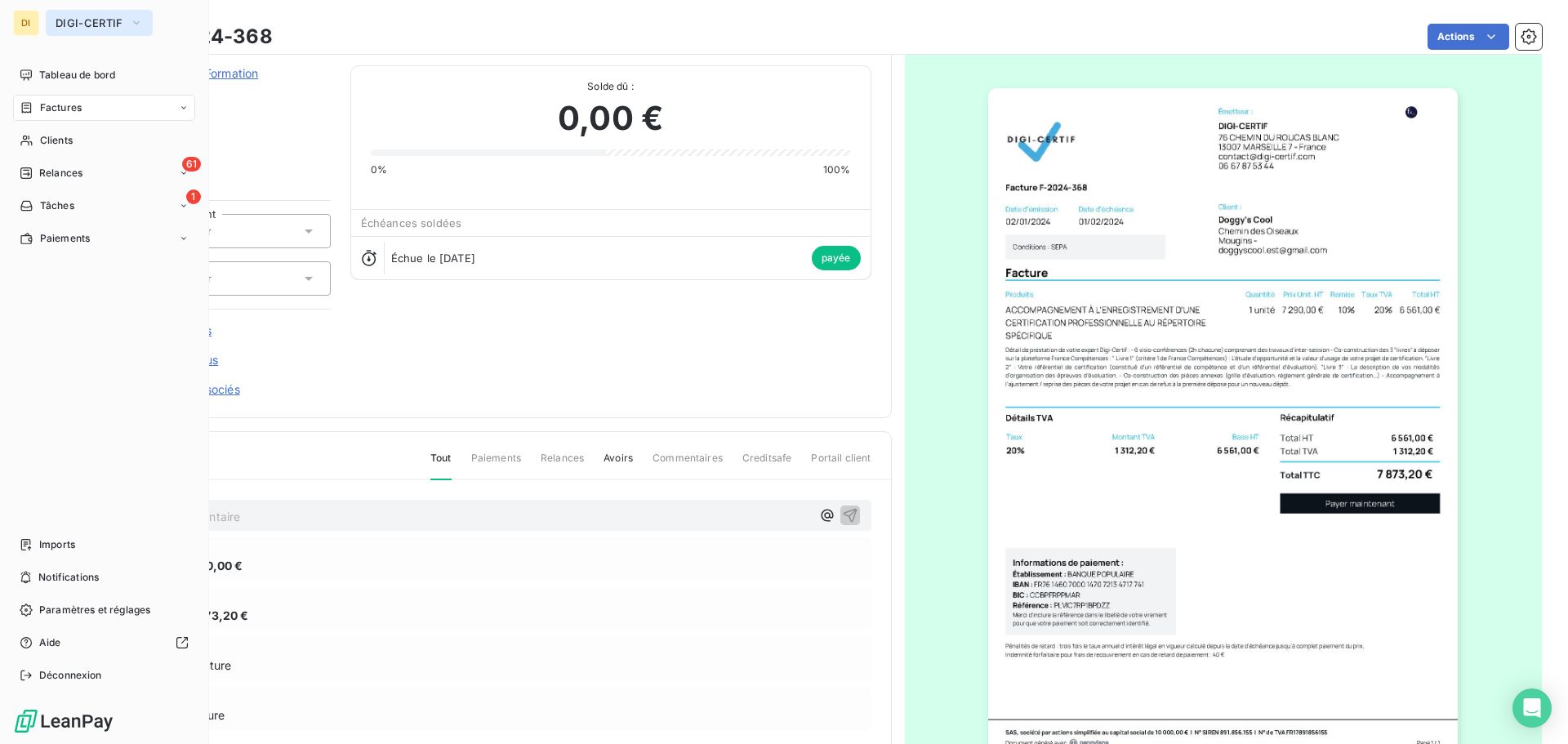
click at [63, 11] on button "DIGI-CERTIF" at bounding box center [99, 23] width 107 height 26
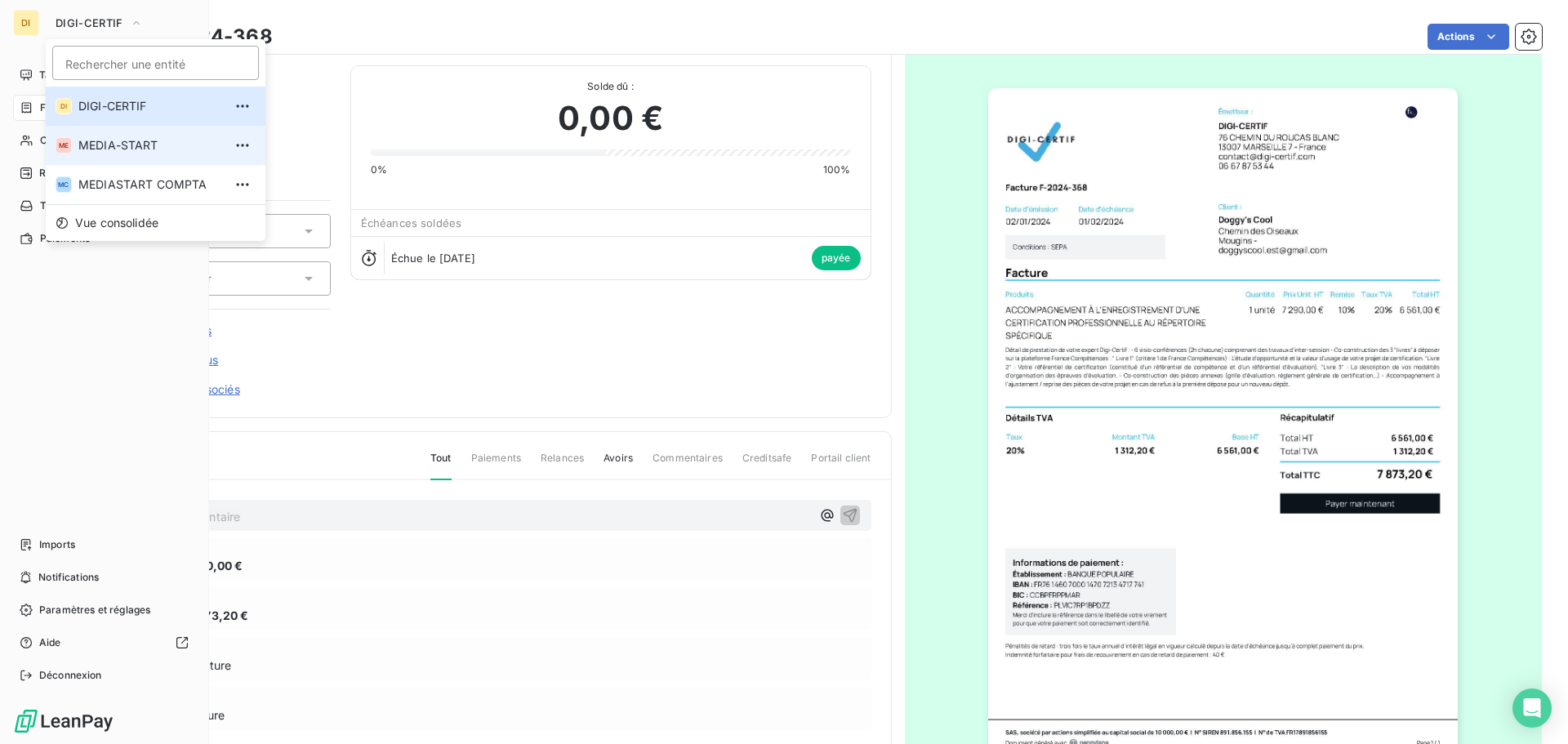
click at [82, 145] on span "MEDIA-START" at bounding box center [150, 145] width 145 height 17
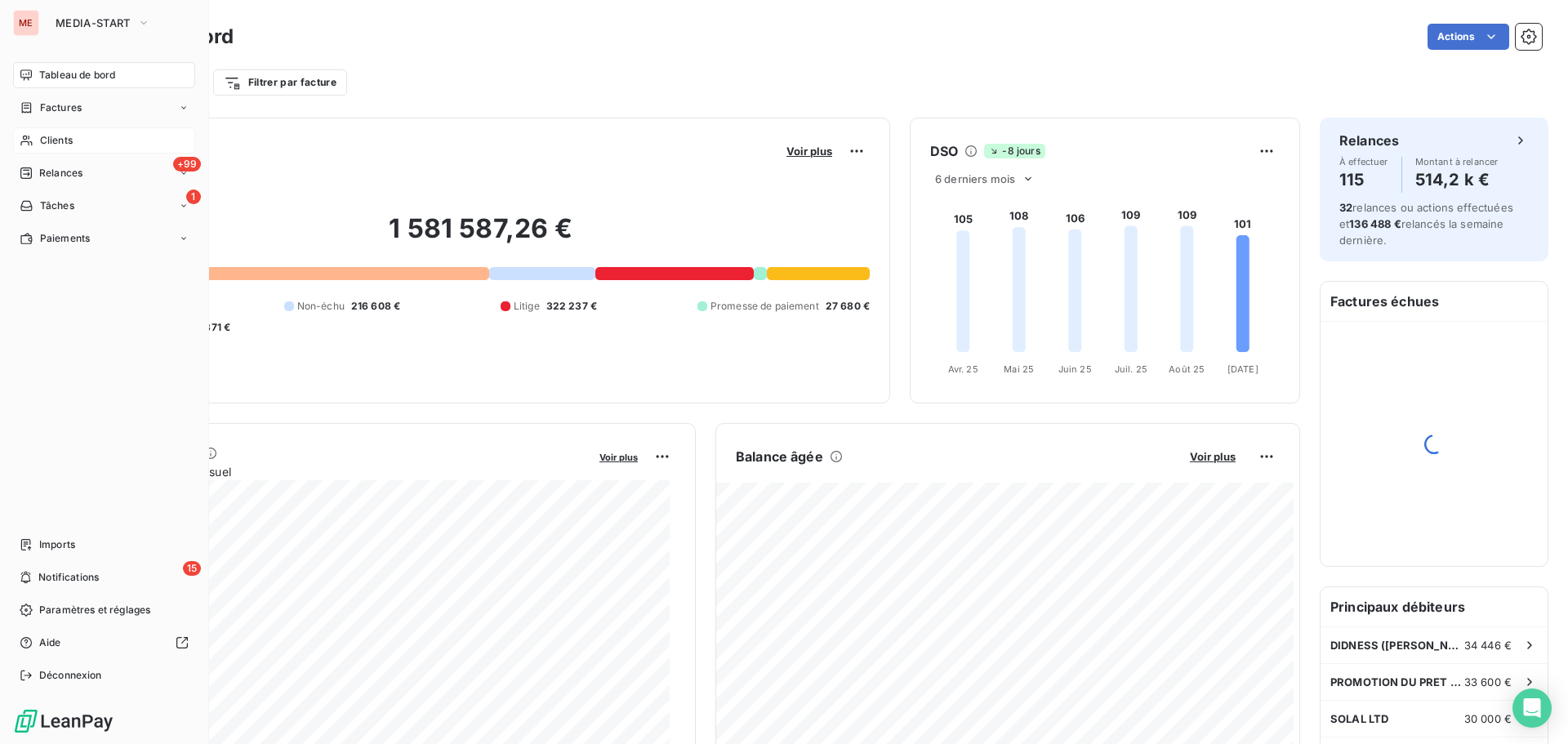
click at [71, 144] on span "Clients" at bounding box center [56, 141] width 33 height 15
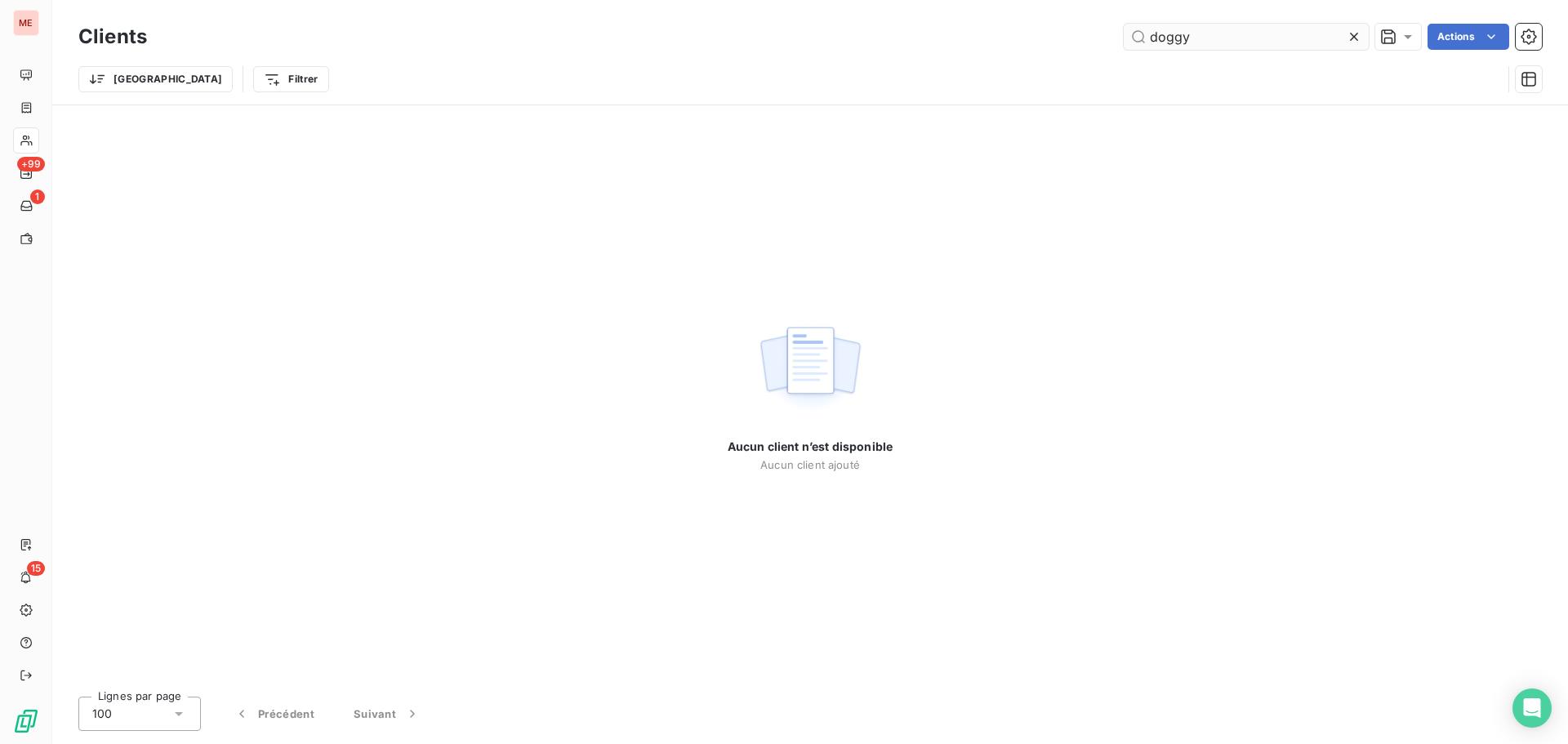
click at [1214, 36] on input "doggy" at bounding box center [1246, 36] width 245 height 26
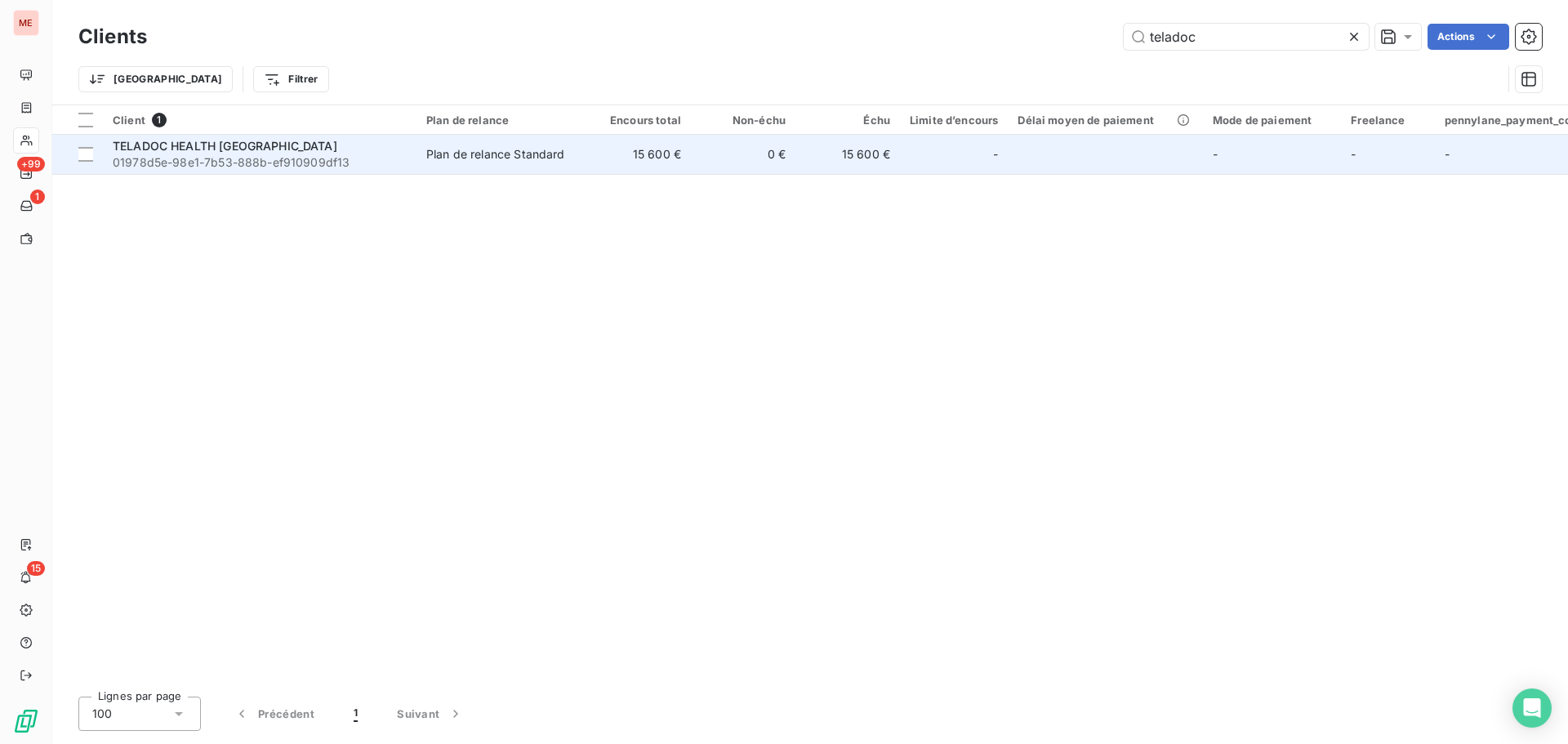
type input "teladoc"
click at [583, 162] on td "Plan de relance Standard" at bounding box center [502, 154] width 170 height 39
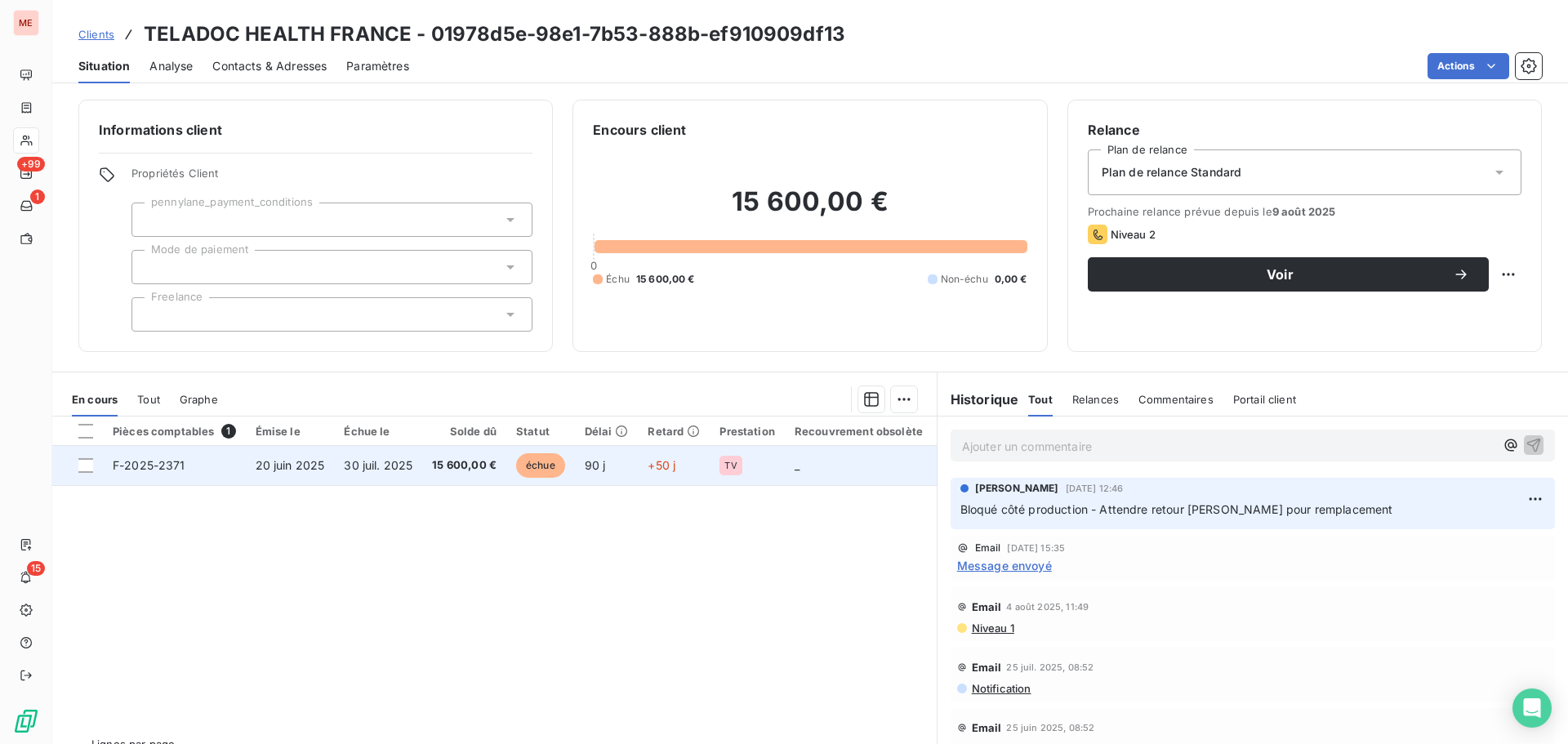
click at [417, 465] on td "30 juil. 2025" at bounding box center [378, 465] width 89 height 39
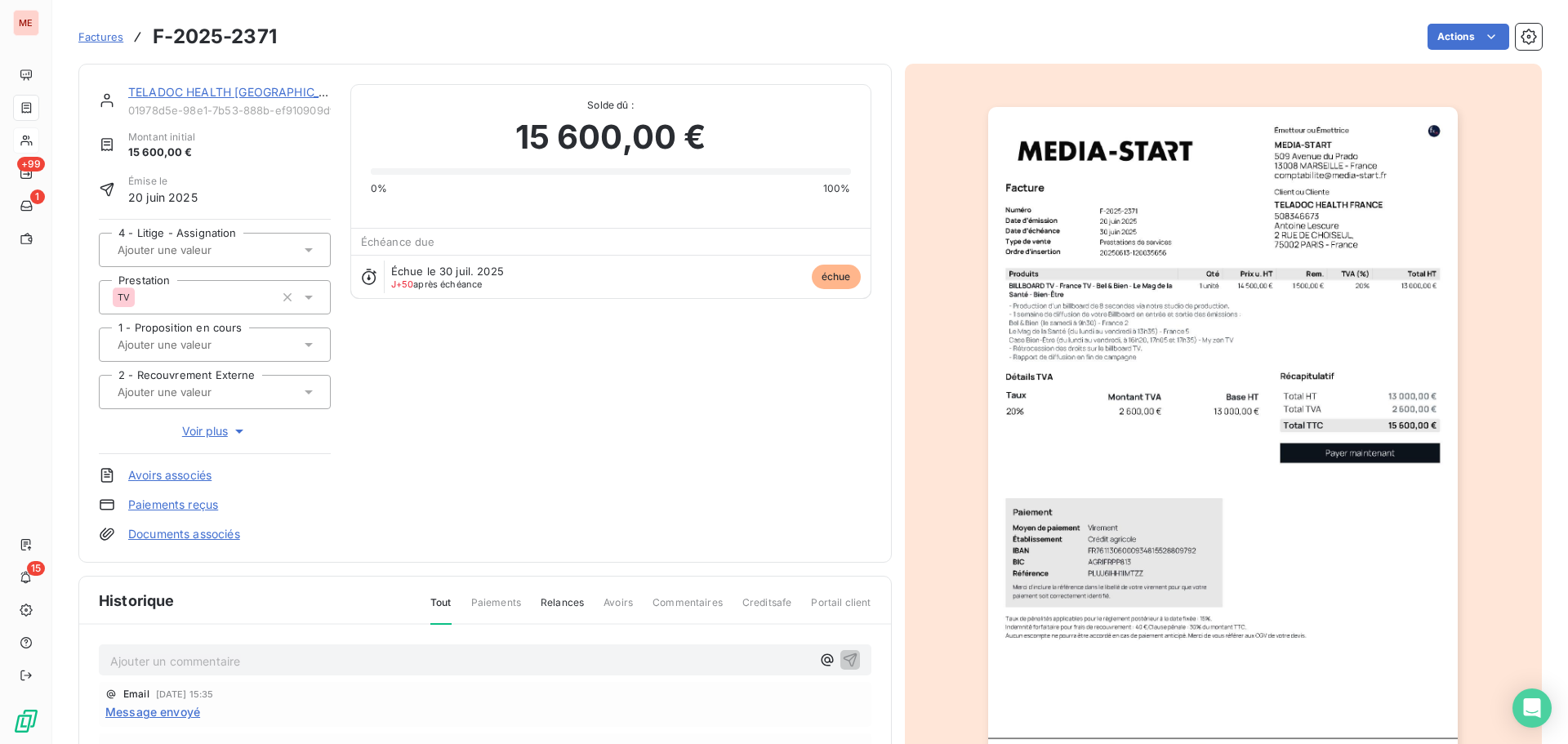
click at [169, 87] on link "TELADOC HEALTH [GEOGRAPHIC_DATA]" at bounding box center [241, 91] width 226 height 14
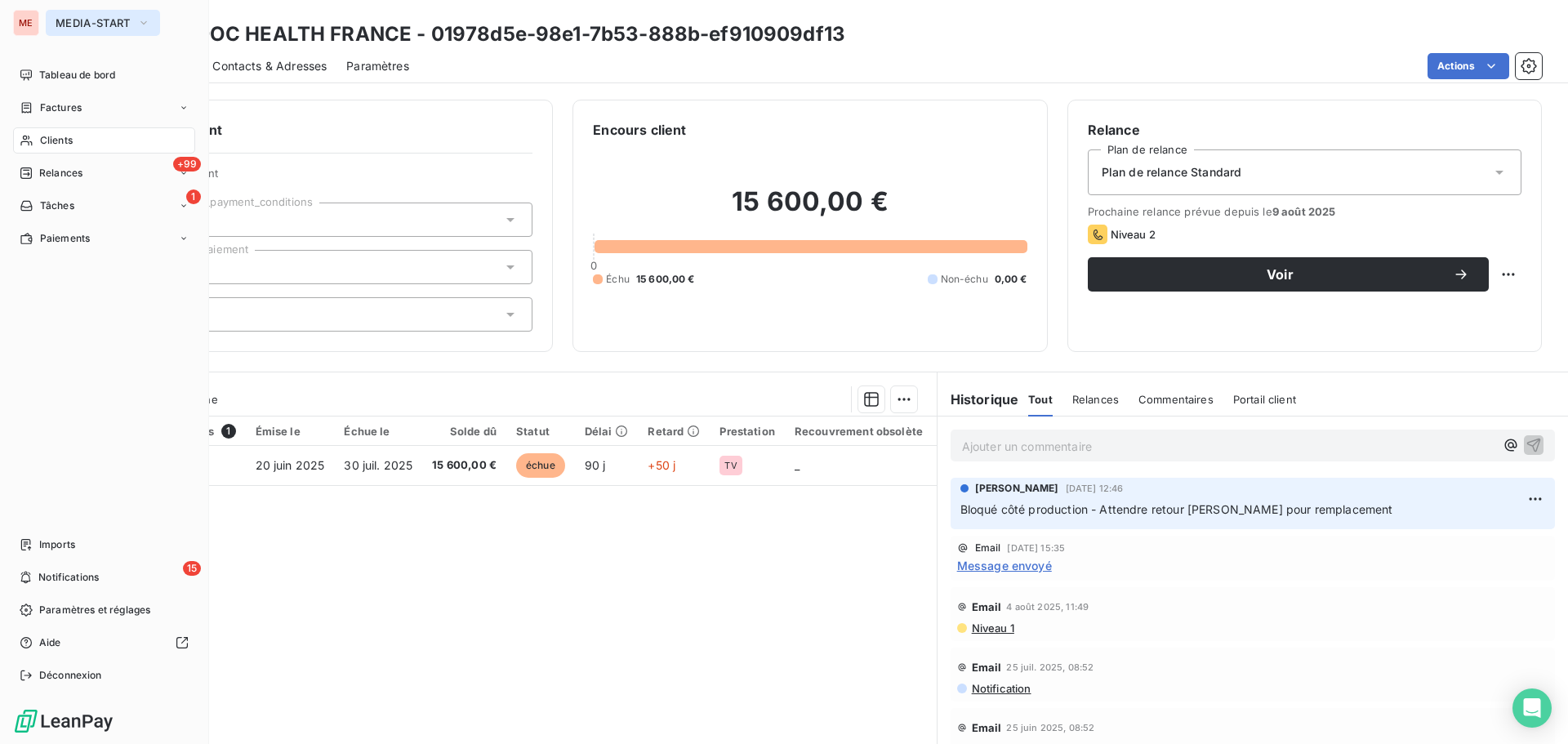
click at [72, 21] on span "MEDIA-START" at bounding box center [93, 23] width 76 height 13
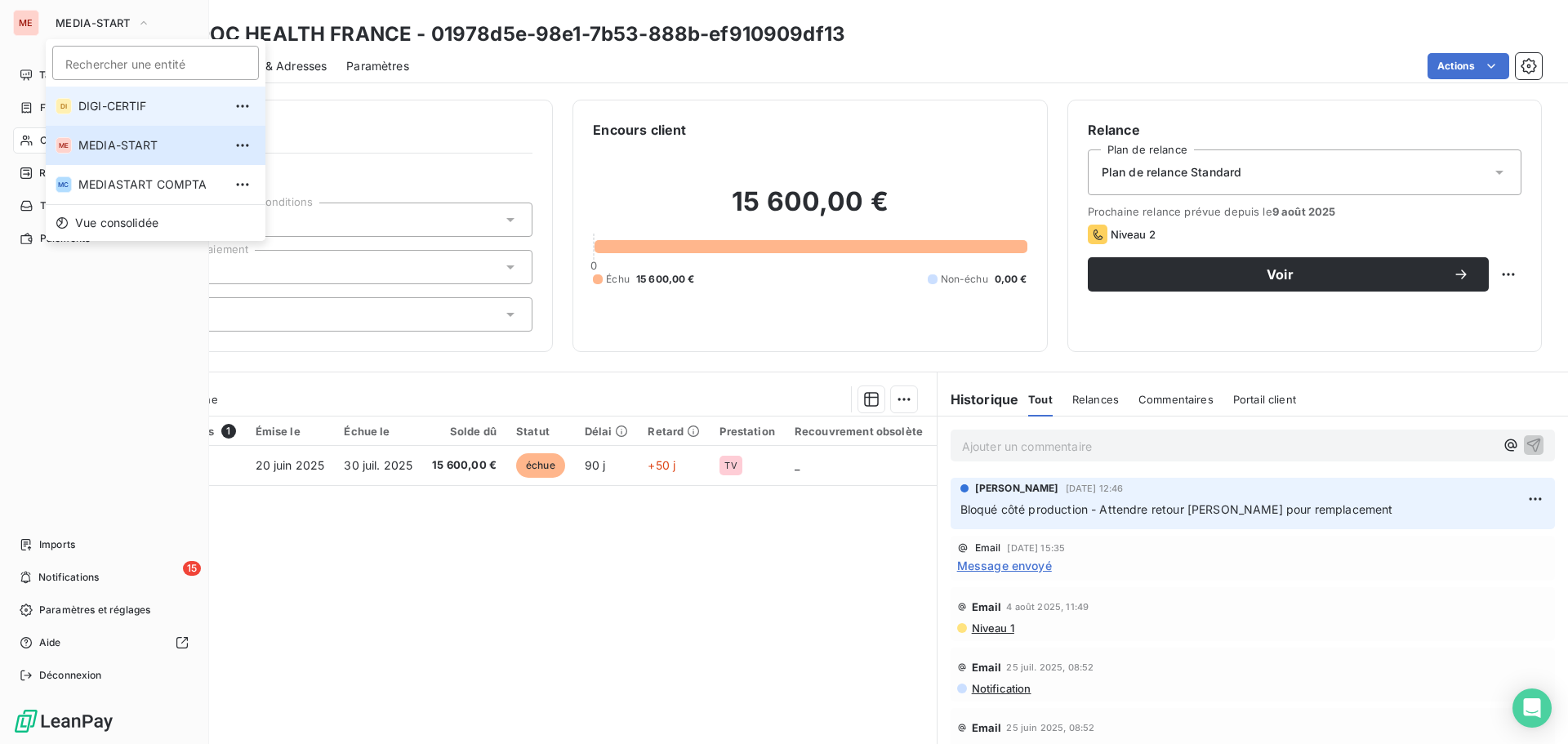
click at [99, 115] on li "DI DIGI-CERTIF" at bounding box center [156, 106] width 220 height 39
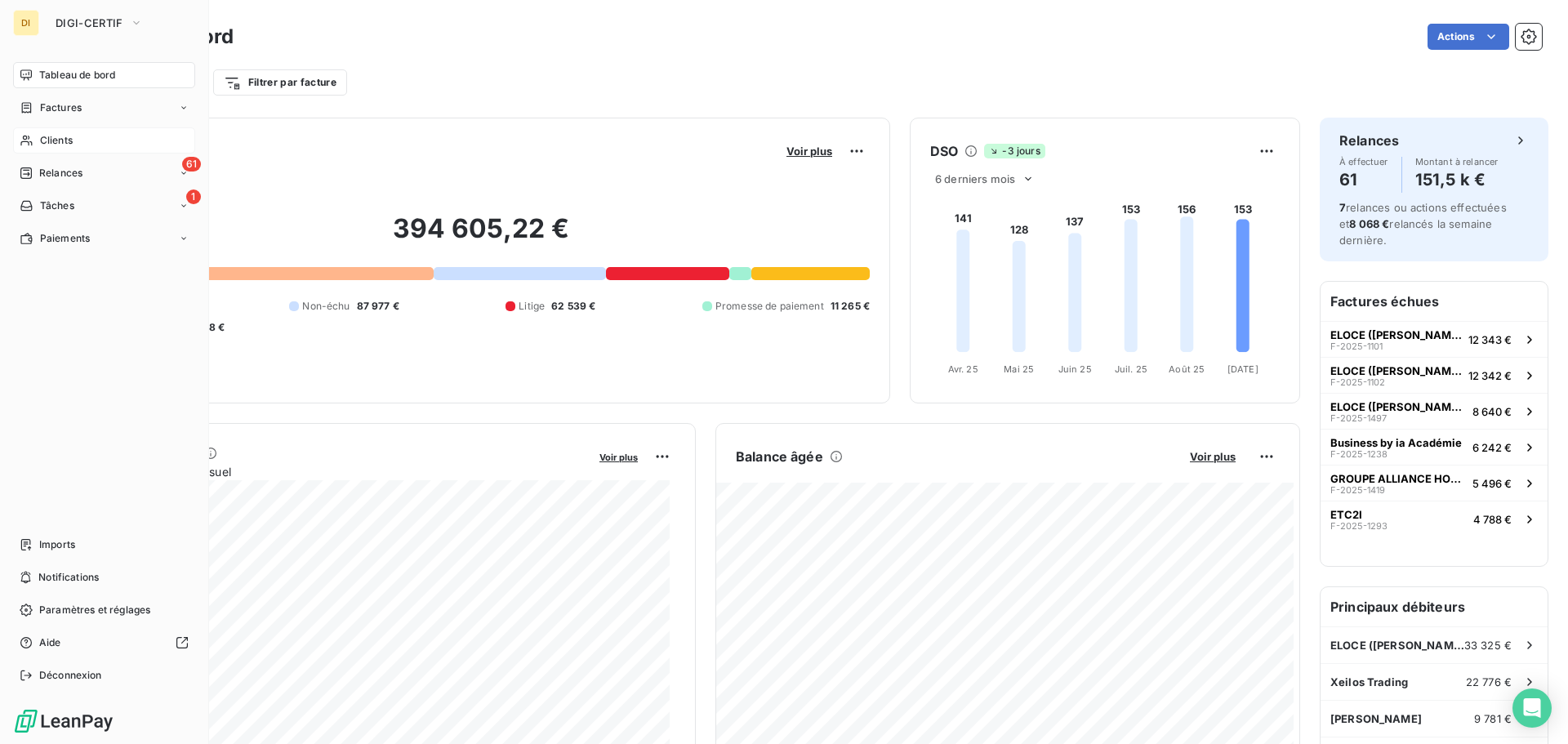
click at [69, 147] on span "Clients" at bounding box center [56, 141] width 33 height 15
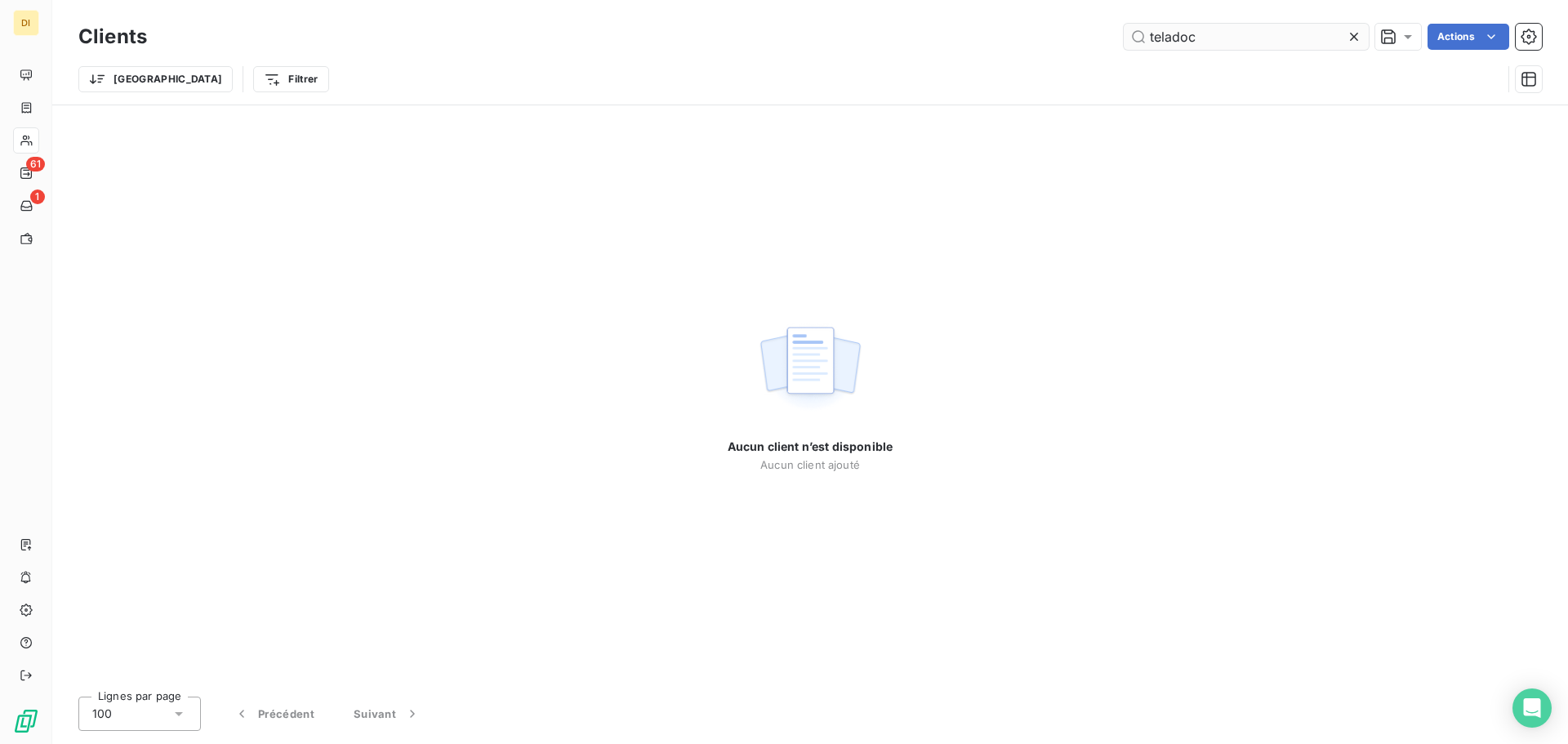
click at [1172, 34] on input "teladoc" at bounding box center [1246, 36] width 245 height 26
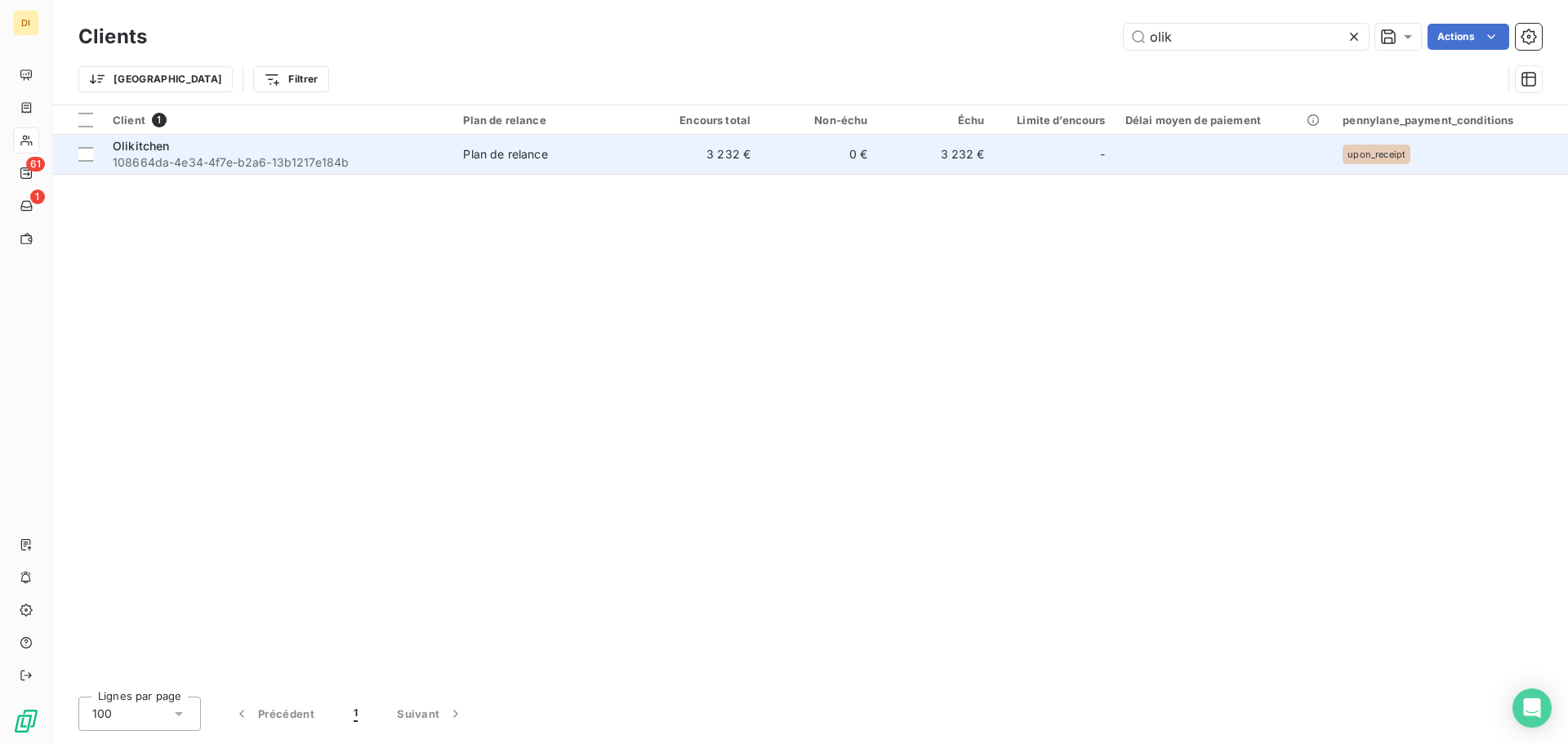
type input "olik"
click at [1077, 168] on td "-" at bounding box center [1056, 154] width 121 height 39
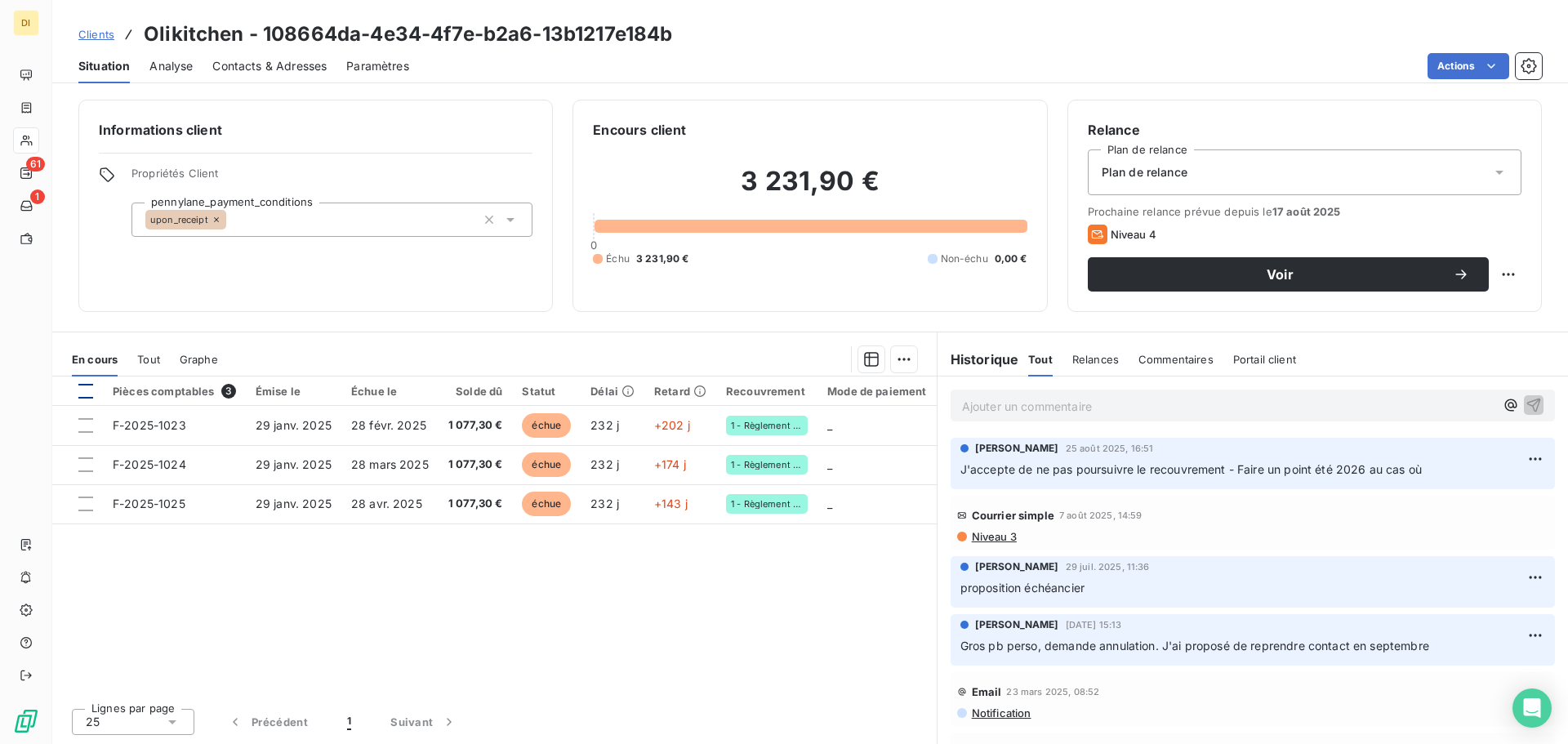
click at [86, 393] on div at bounding box center [86, 392] width 15 height 15
click at [1449, 49] on div "Situation Analyse Contacts & Adresses Paramètres Actions" at bounding box center [810, 66] width 1516 height 34
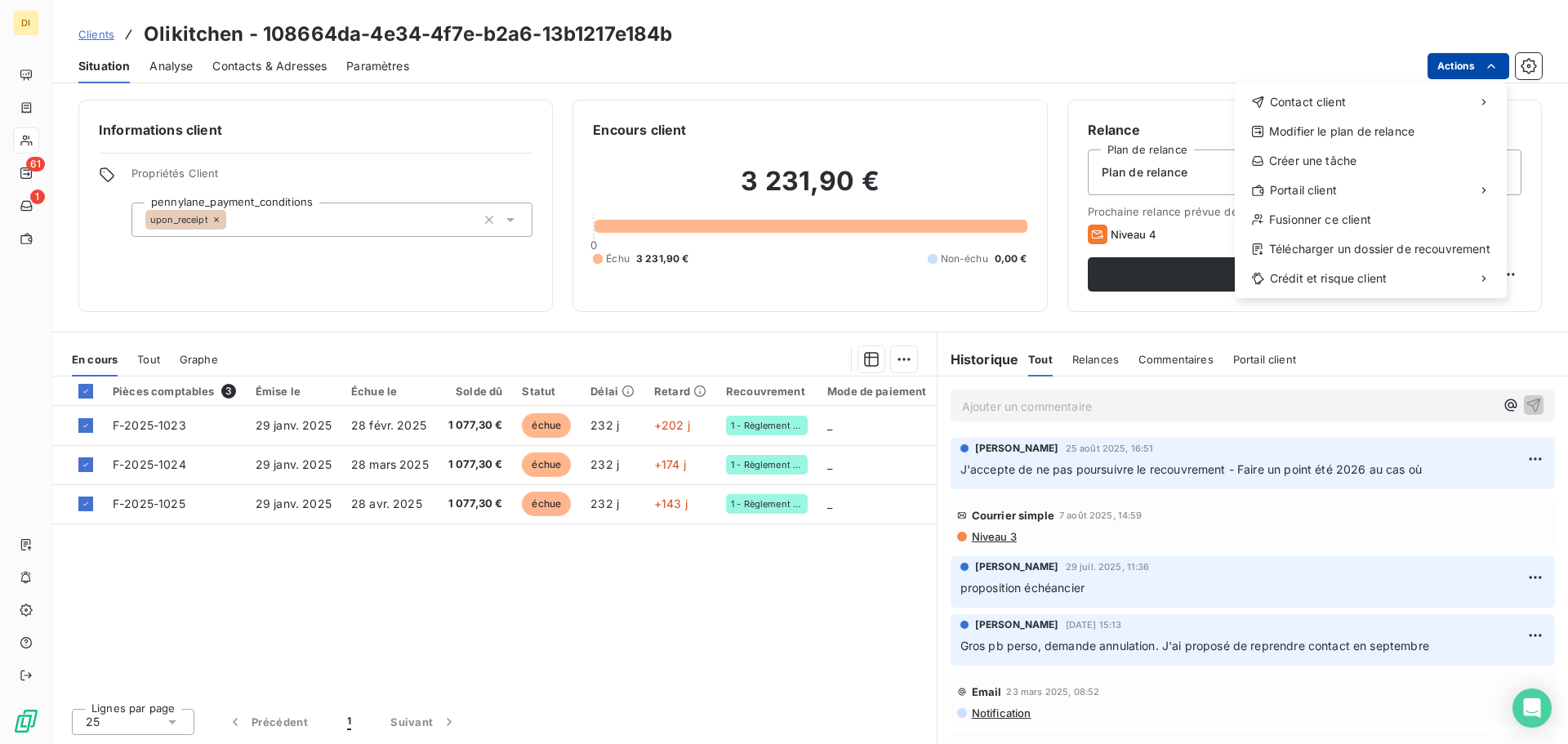
click at [1450, 69] on html "DI 61 1 Clients Olikitchen - 108664da-4e34-4f7e-b2a6-13b1217e184b Situation Ana…" at bounding box center [784, 372] width 1568 height 744
click at [899, 362] on html "DI 61 1 Clients Olikitchen - 108664da-4e34-4f7e-b2a6-13b1217e184b Situation Ana…" at bounding box center [784, 372] width 1568 height 744
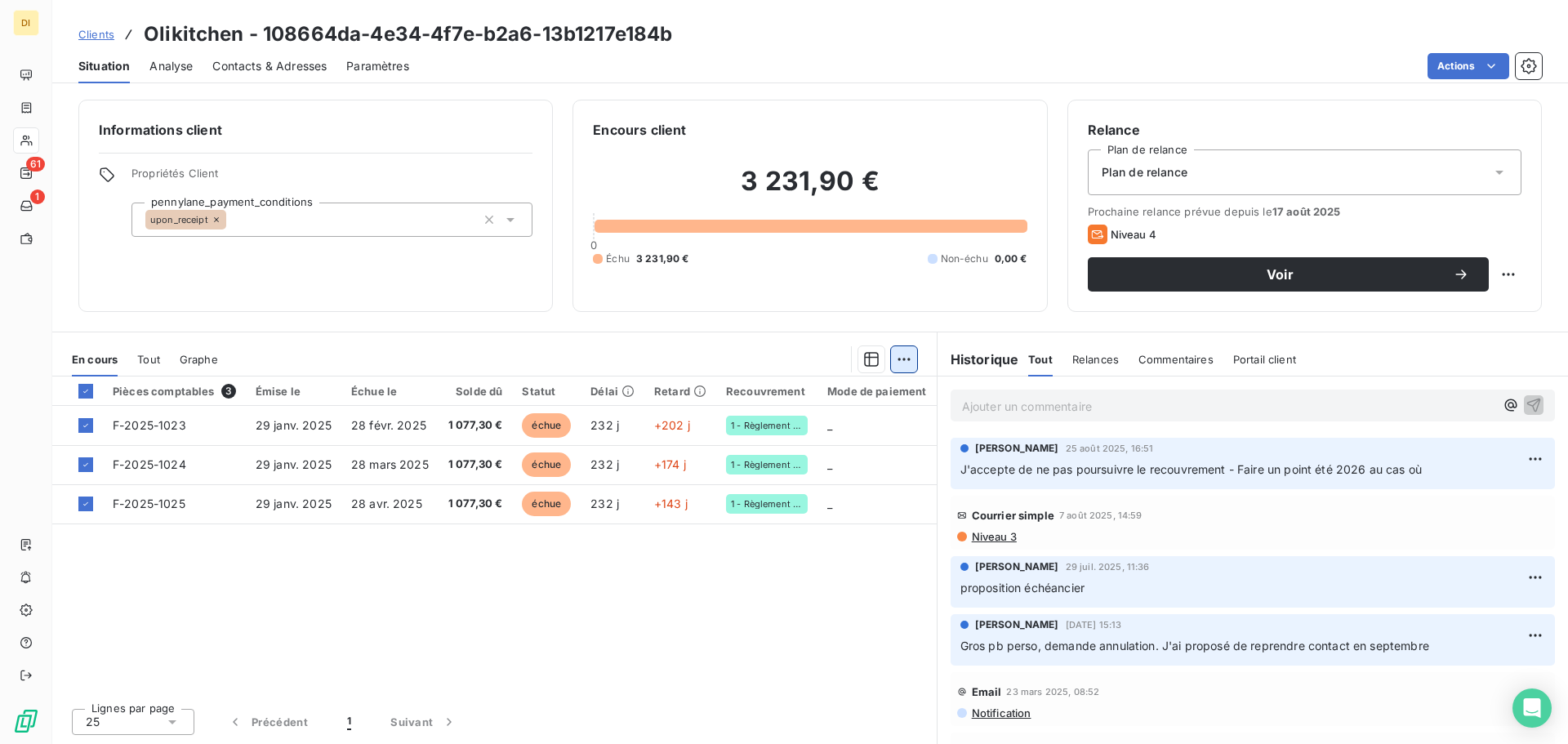
click at [912, 365] on html "DI 61 1 Clients Olikitchen - 108664da-4e34-4f7e-b2a6-13b1217e184b Situation Ana…" at bounding box center [784, 372] width 1568 height 744
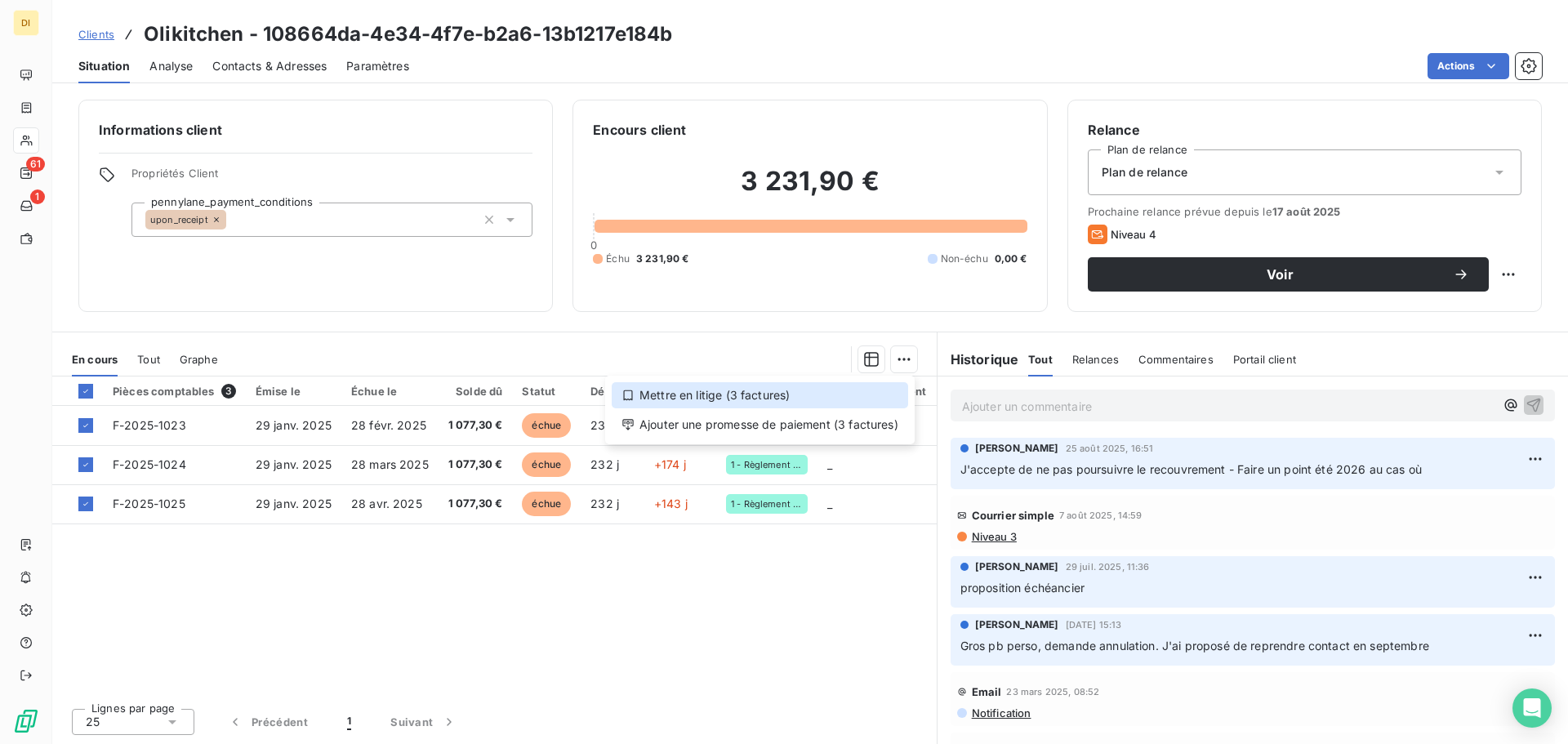
click at [784, 398] on div "Mettre en litige (3 factures)" at bounding box center [760, 395] width 297 height 26
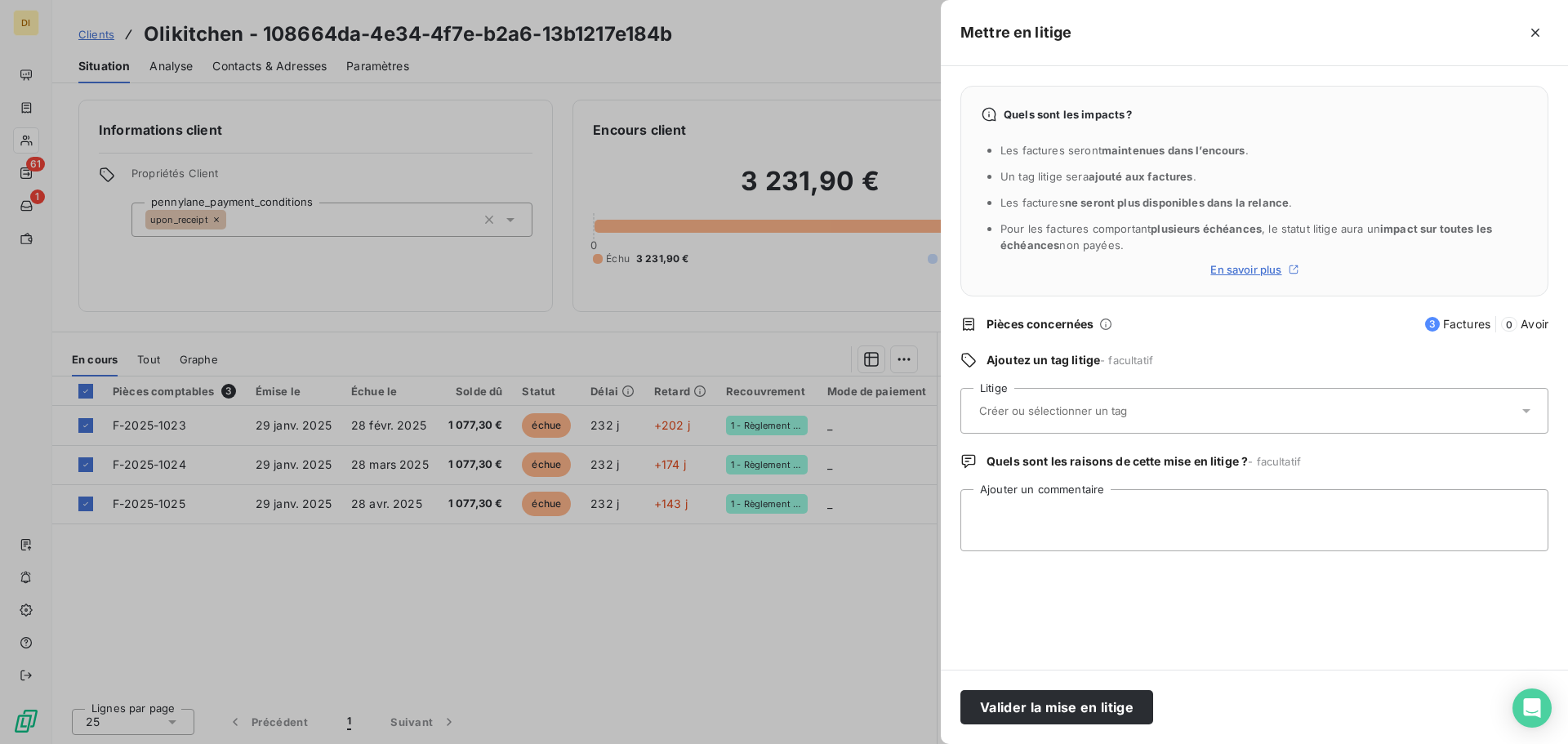
click at [1115, 432] on div at bounding box center [1255, 410] width 588 height 46
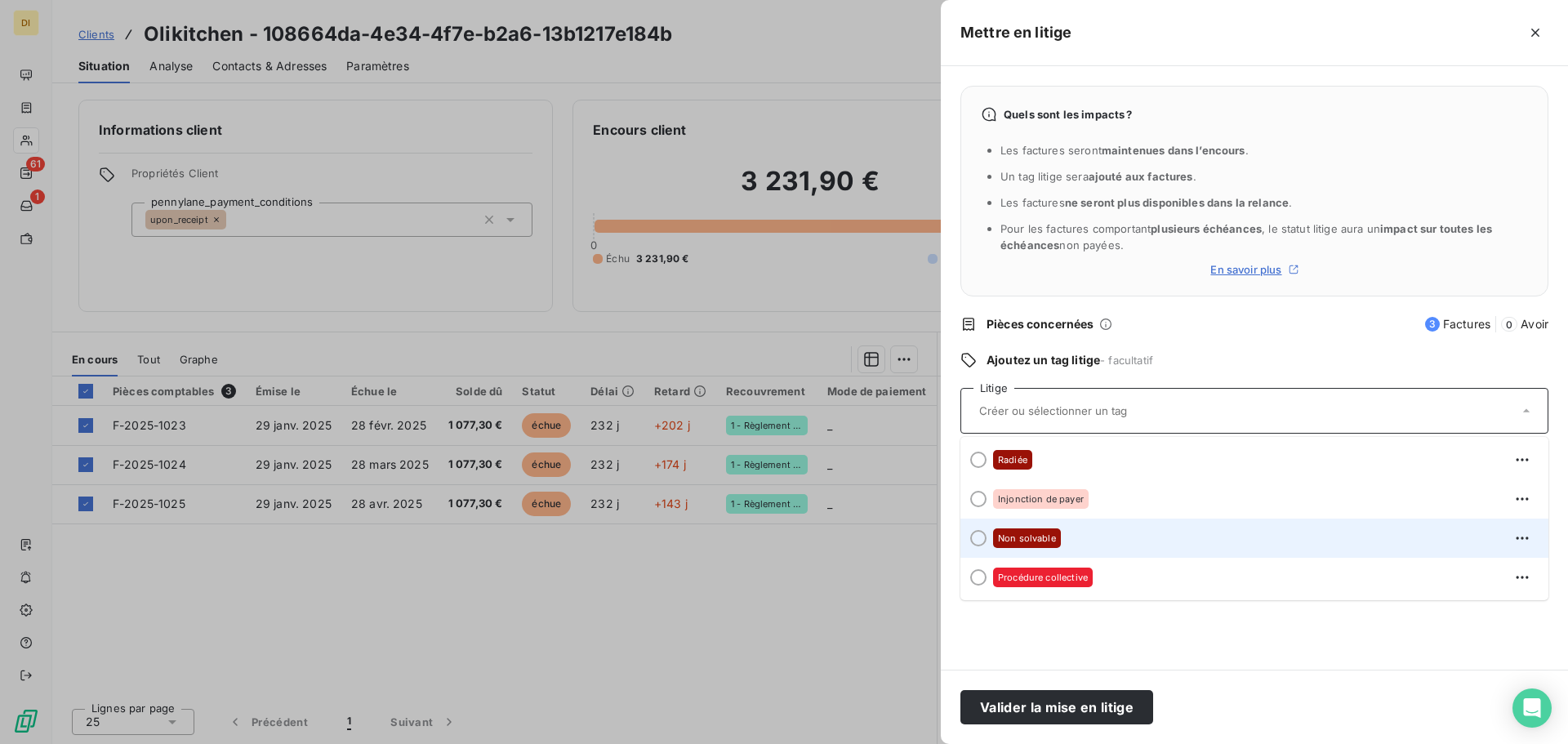
click at [1120, 532] on div "Non solvable" at bounding box center [1264, 538] width 542 height 26
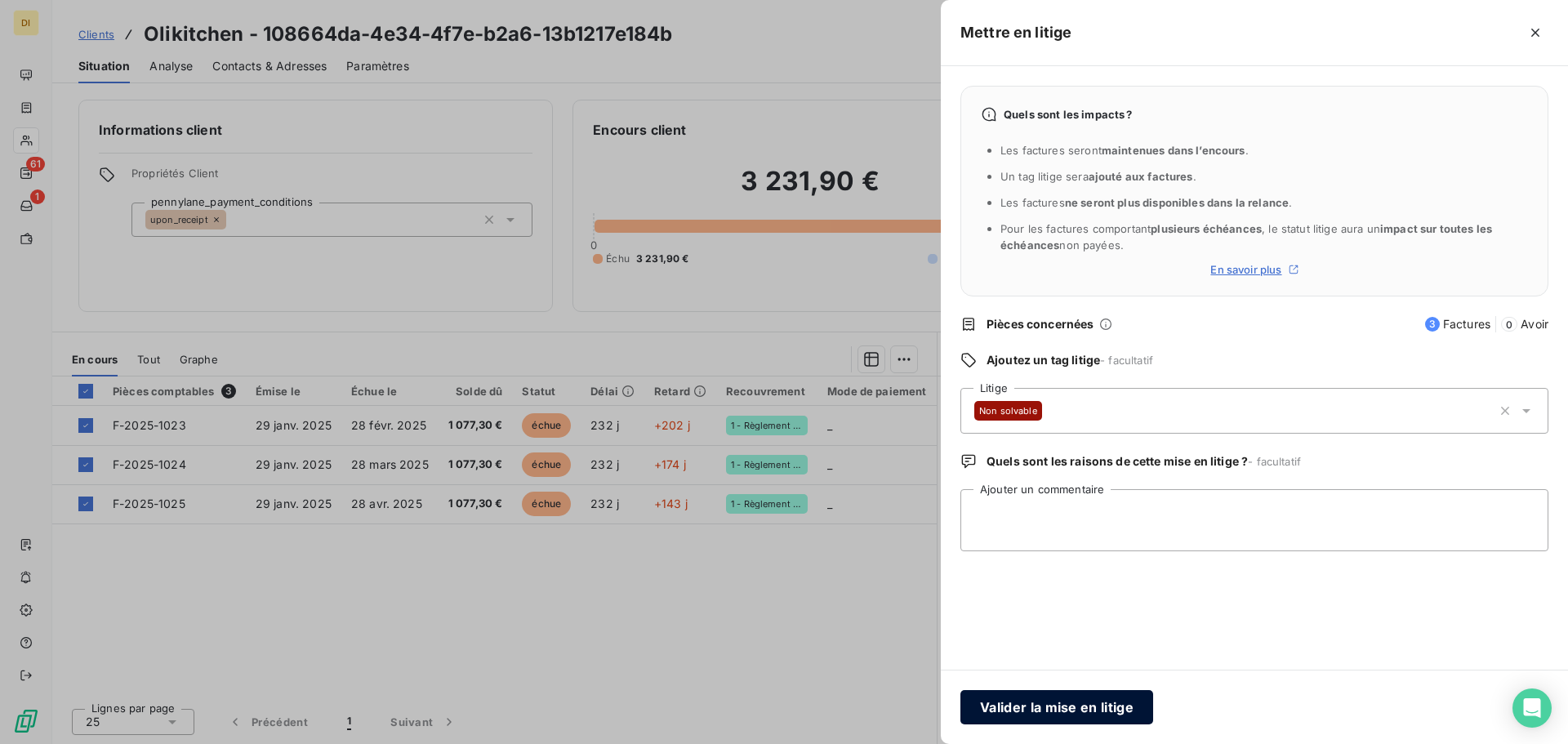
click at [1076, 712] on button "Valider la mise en litige" at bounding box center [1057, 707] width 193 height 34
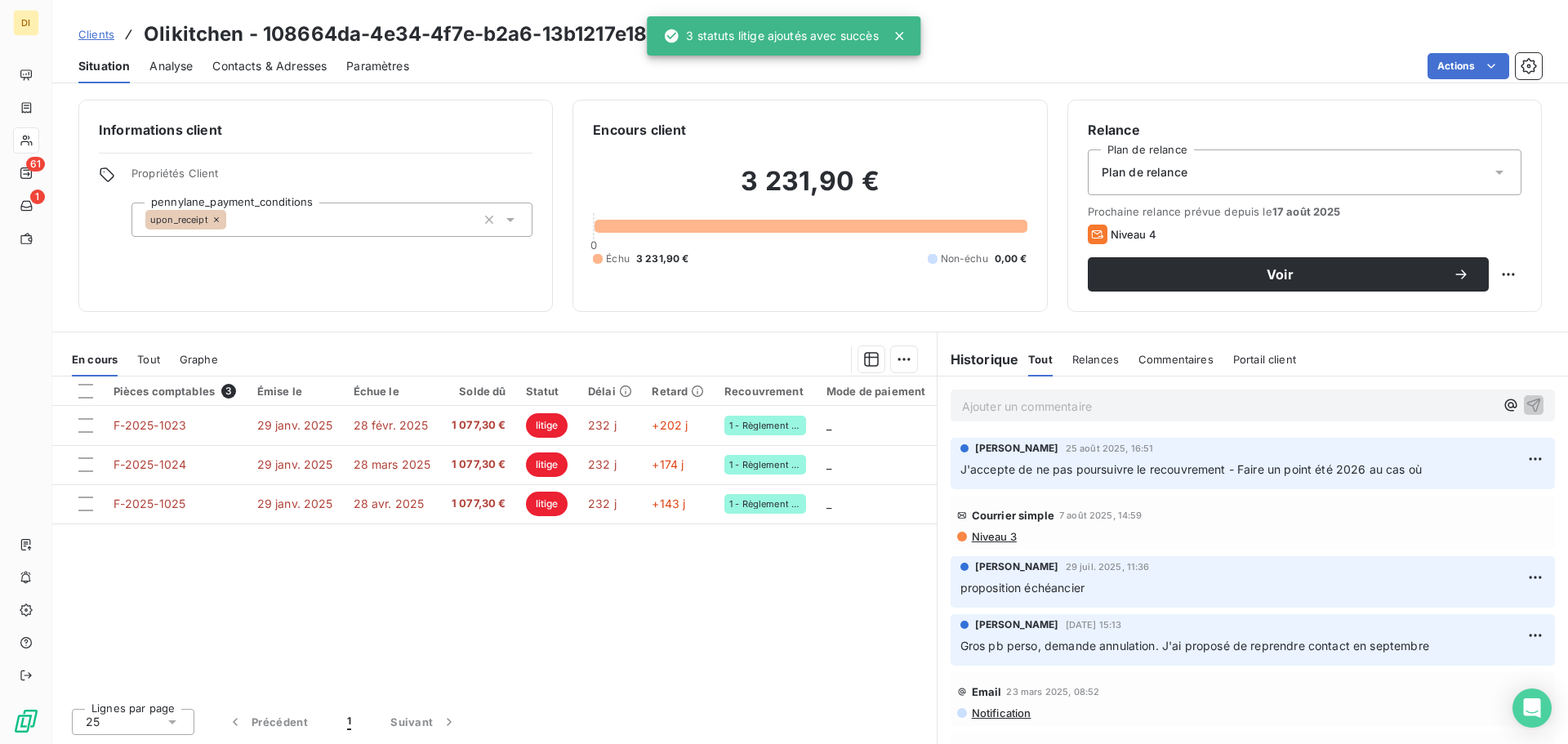
click at [441, 412] on td "1 077,30 €" at bounding box center [479, 425] width 75 height 39
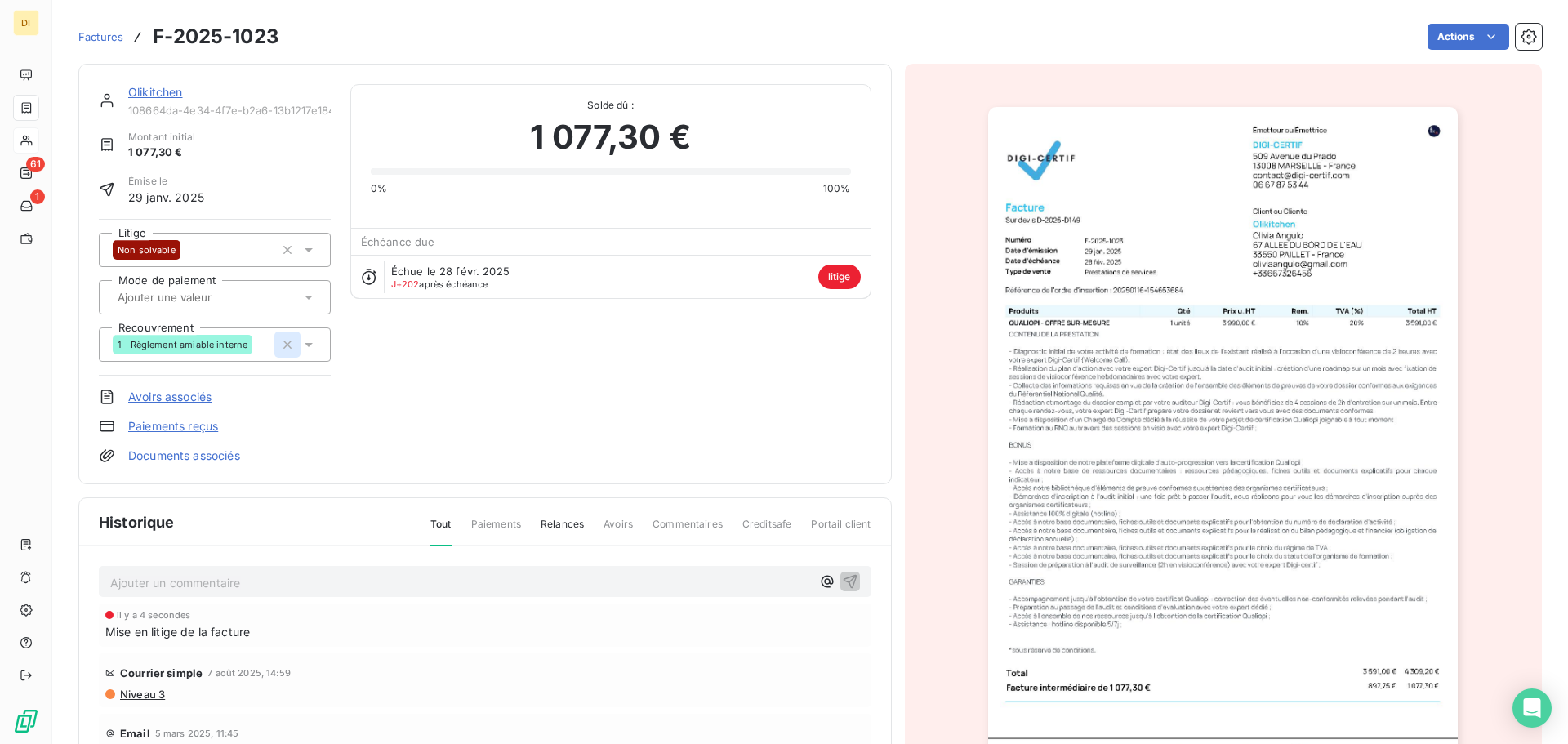
click at [286, 337] on icon "button" at bounding box center [287, 345] width 17 height 17
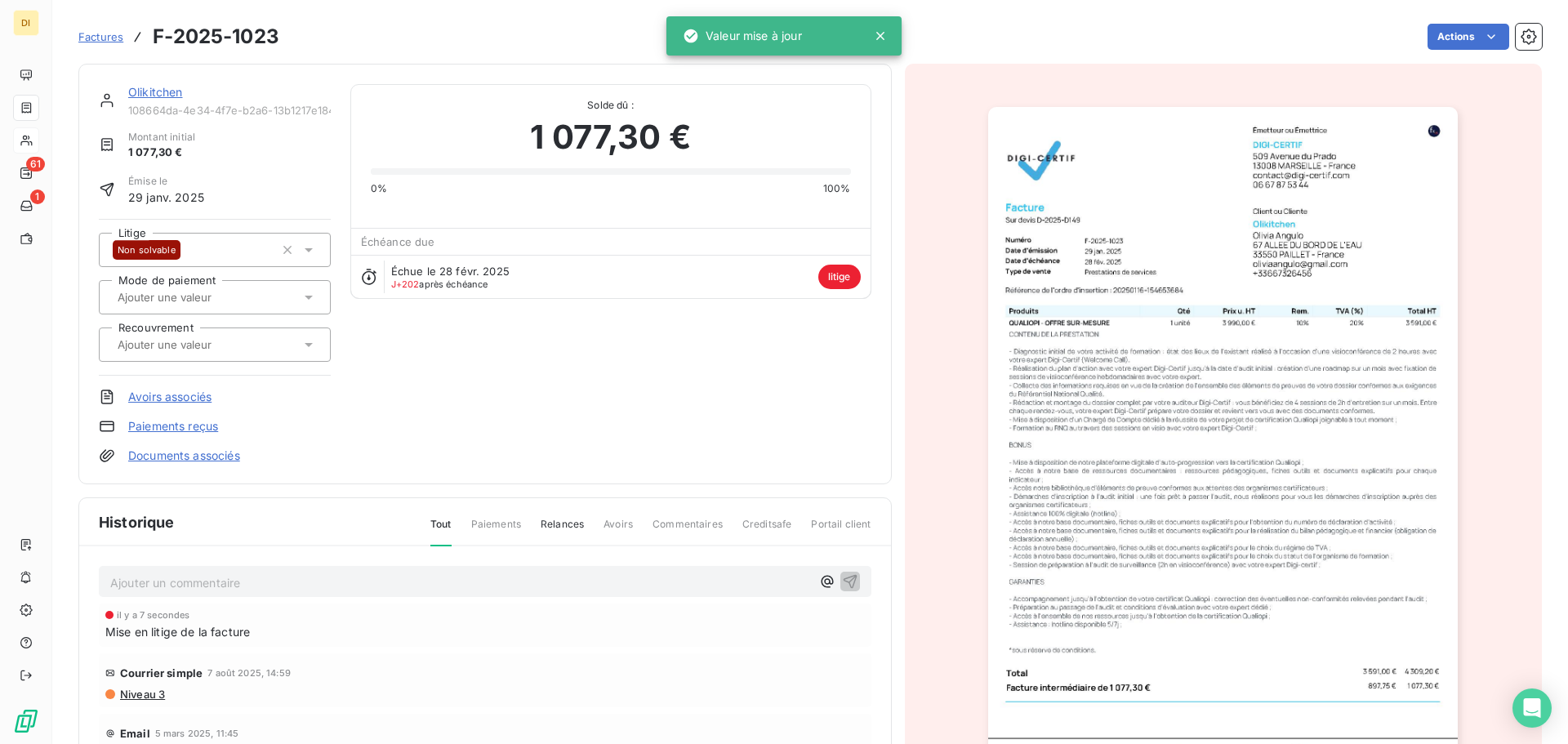
click at [142, 92] on link "Olikitchen" at bounding box center [155, 91] width 55 height 14
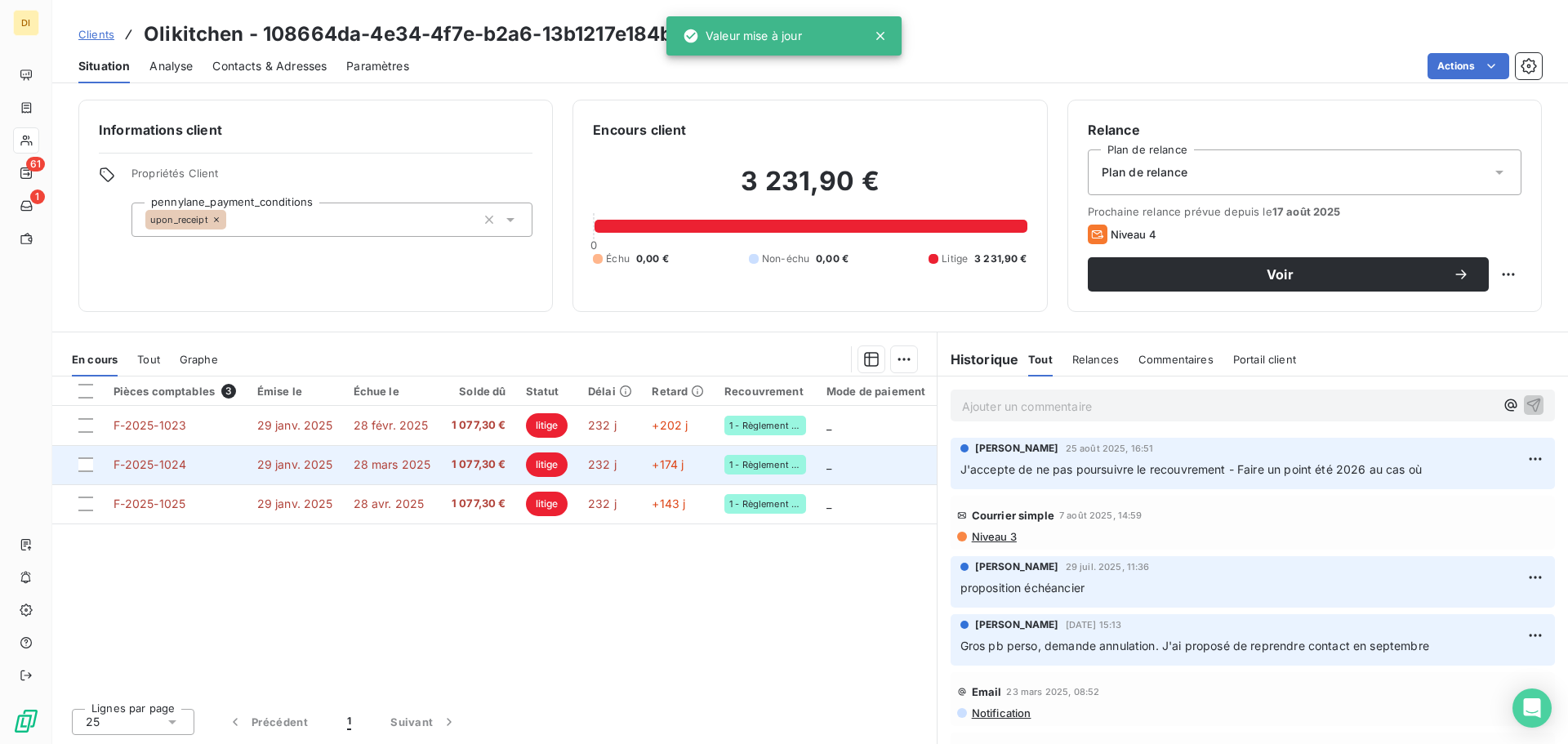
click at [233, 468] on td "F-2025-1024" at bounding box center [175, 464] width 144 height 39
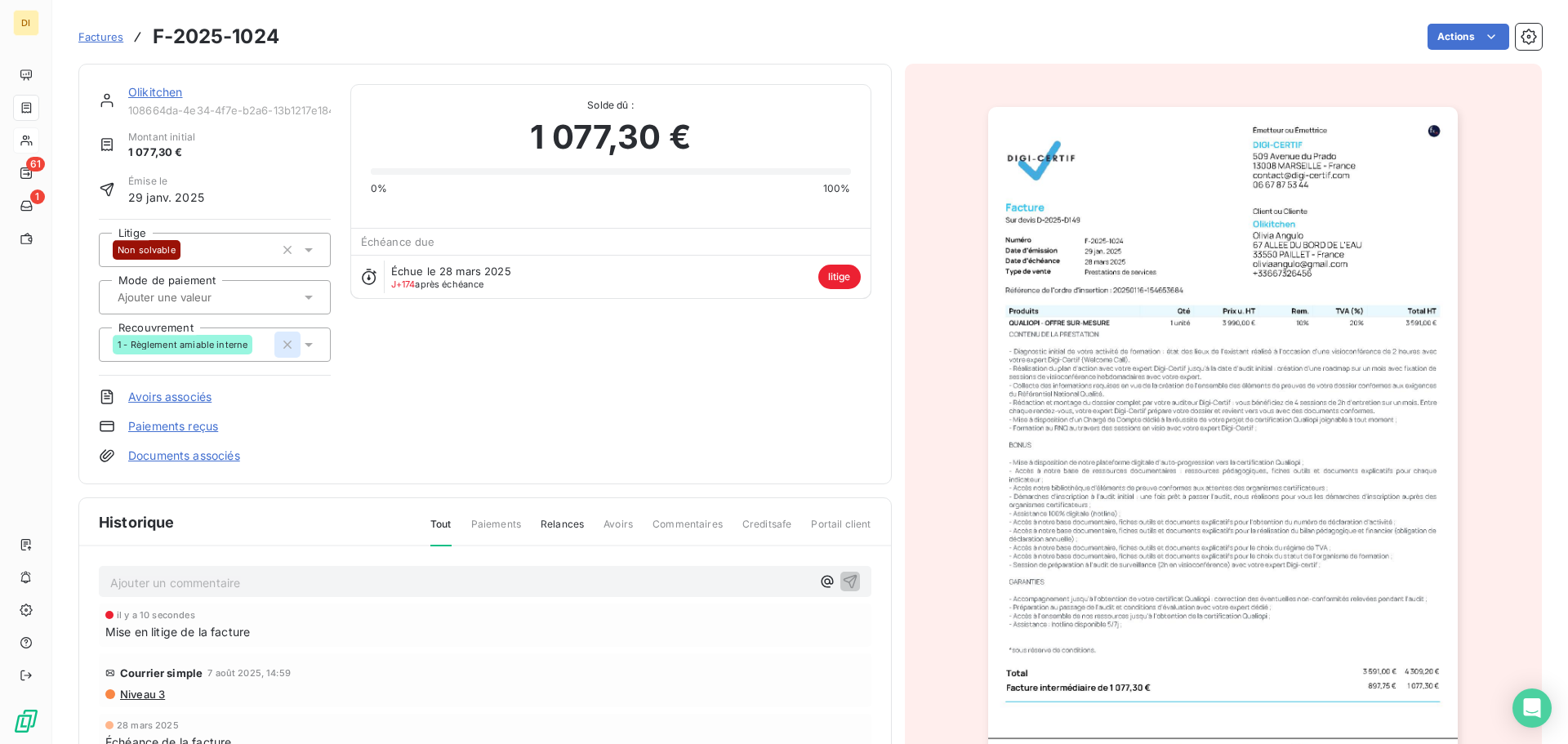
click at [279, 349] on icon "button" at bounding box center [287, 345] width 17 height 17
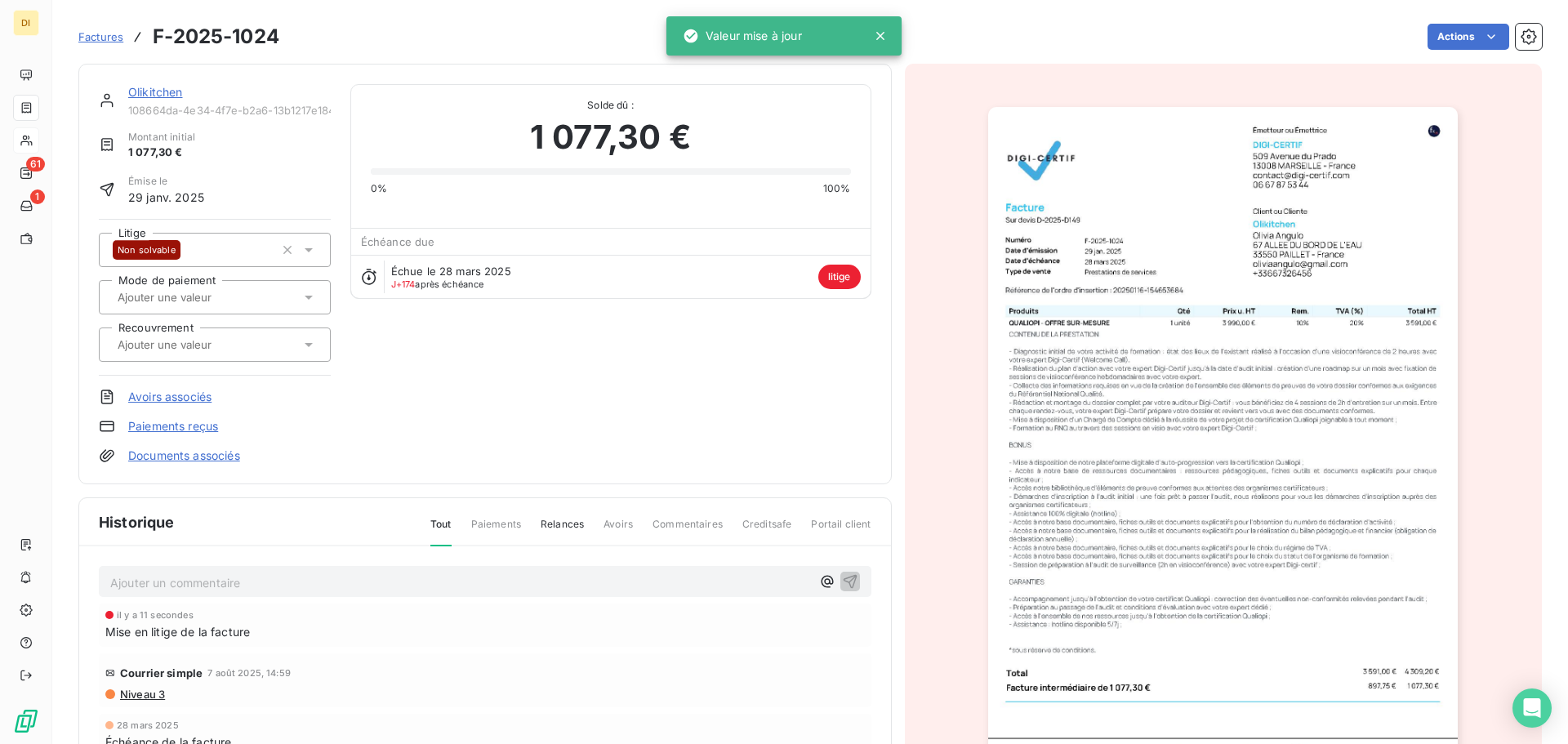
click at [173, 104] on span "108664da-4e34-4f7e-b2a6-13b1217e184b" at bounding box center [229, 110] width 202 height 13
click at [163, 96] on link "Olikitchen" at bounding box center [155, 91] width 55 height 14
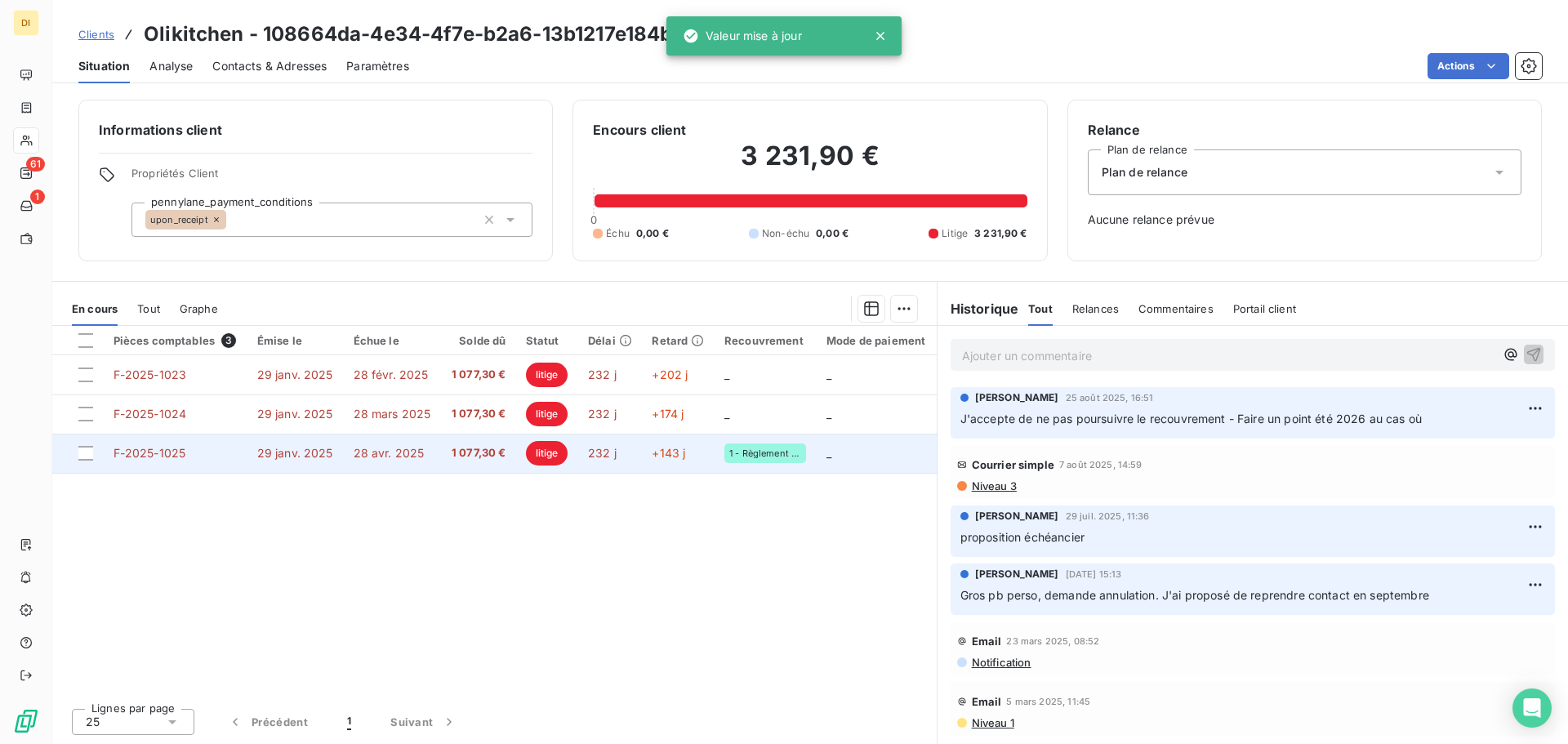
click at [414, 450] on span "28 avr. 2025" at bounding box center [389, 452] width 71 height 14
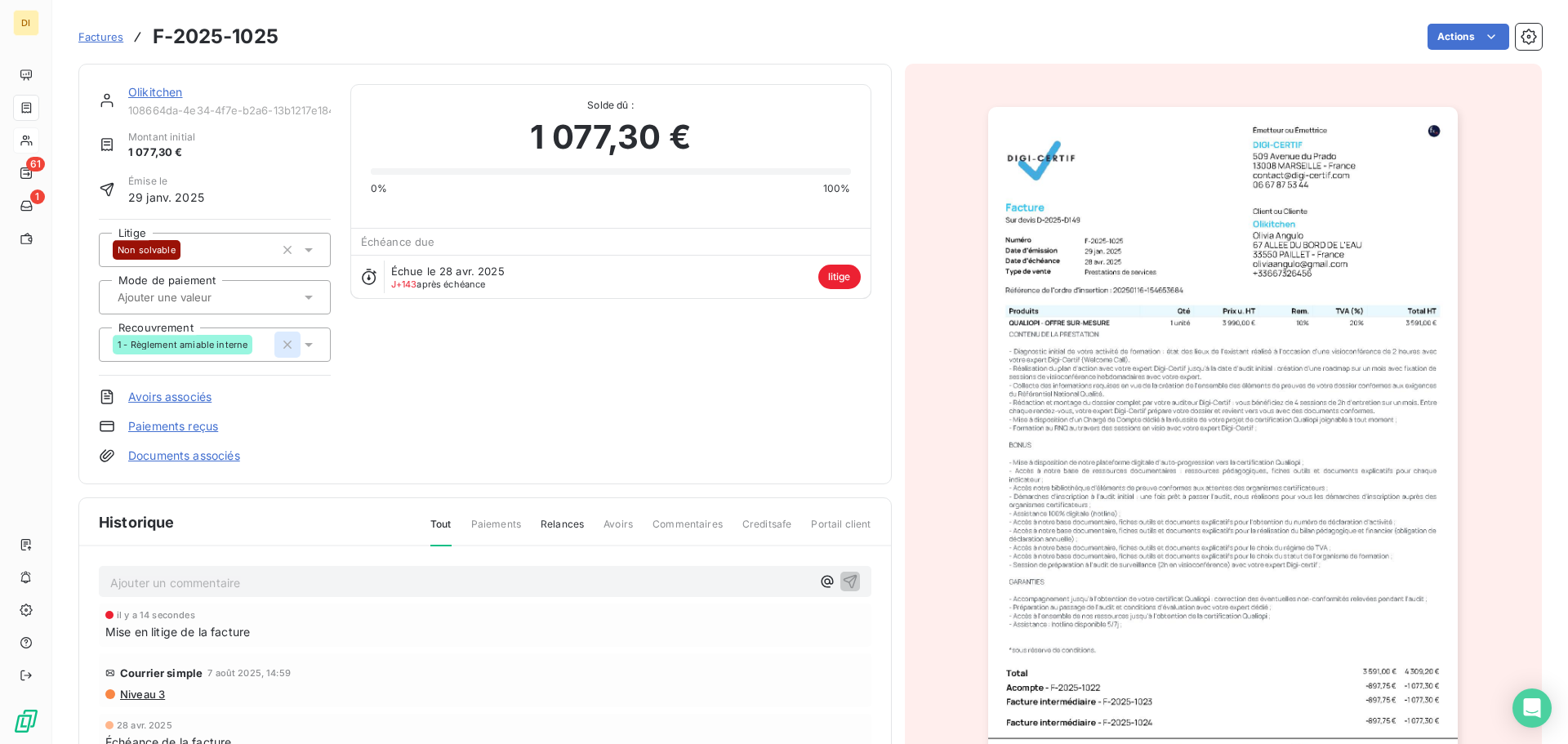
click at [283, 344] on icon "button" at bounding box center [287, 345] width 17 height 17
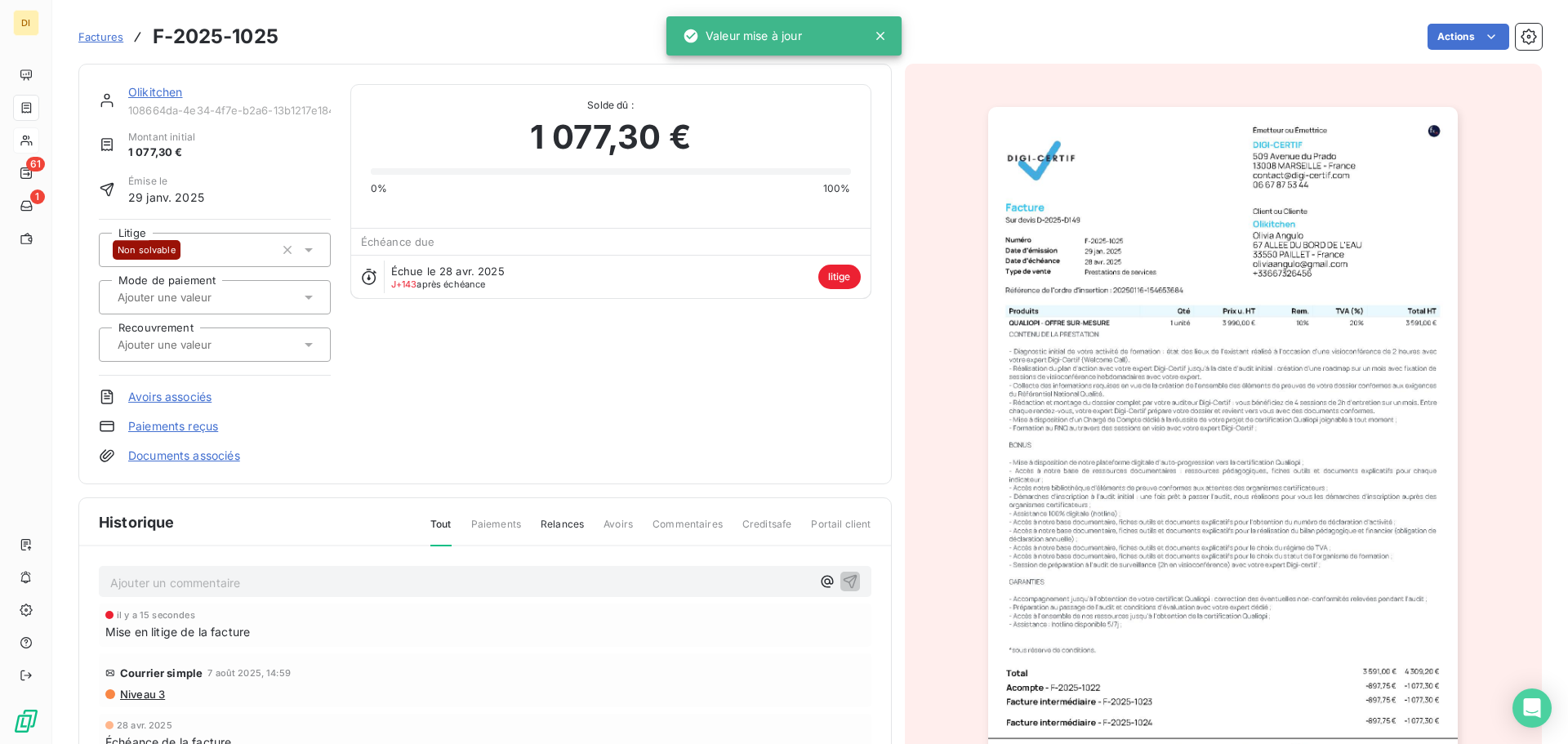
click at [161, 95] on link "Olikitchen" at bounding box center [155, 91] width 55 height 14
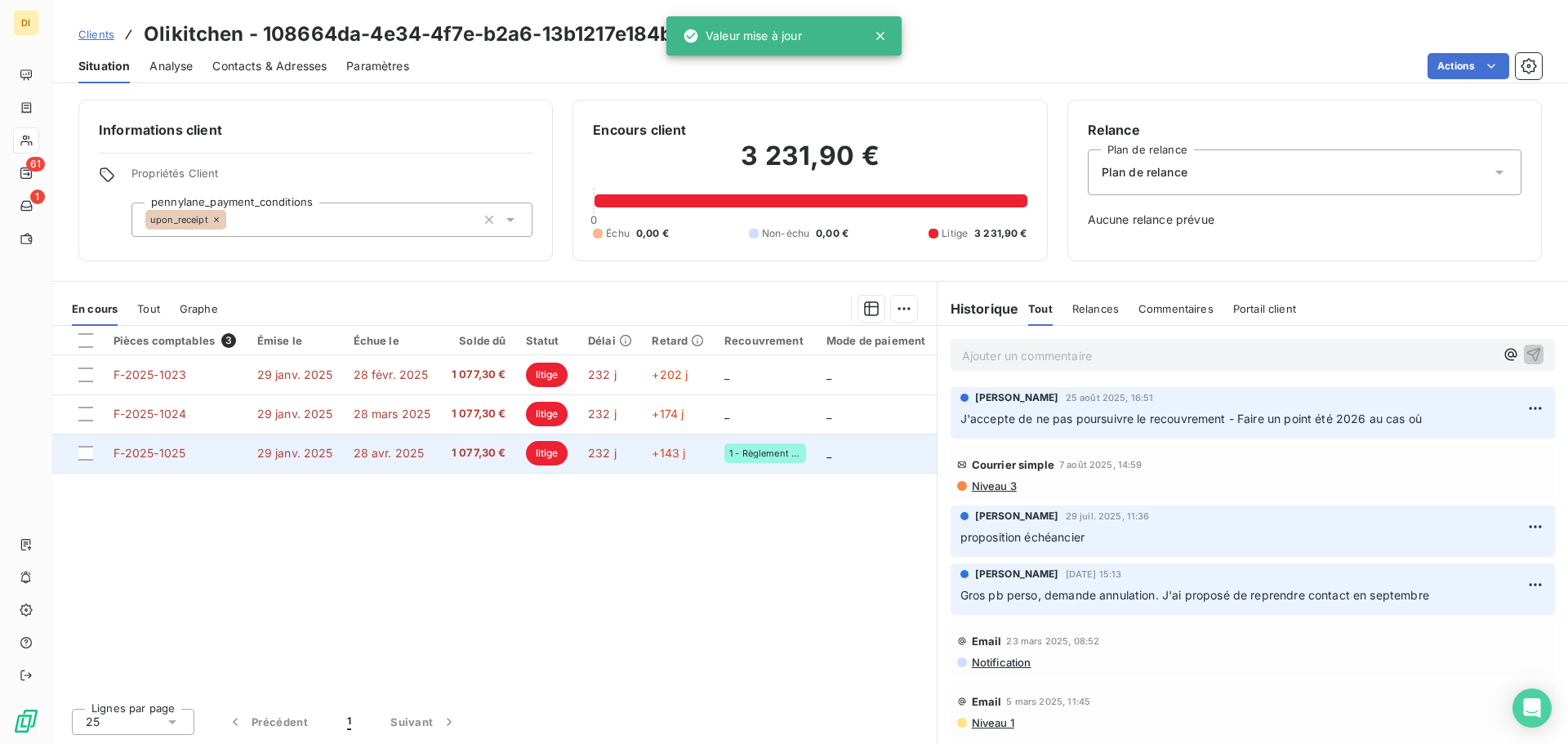
click at [369, 438] on td "28 avr. 2025" at bounding box center [393, 453] width 98 height 39
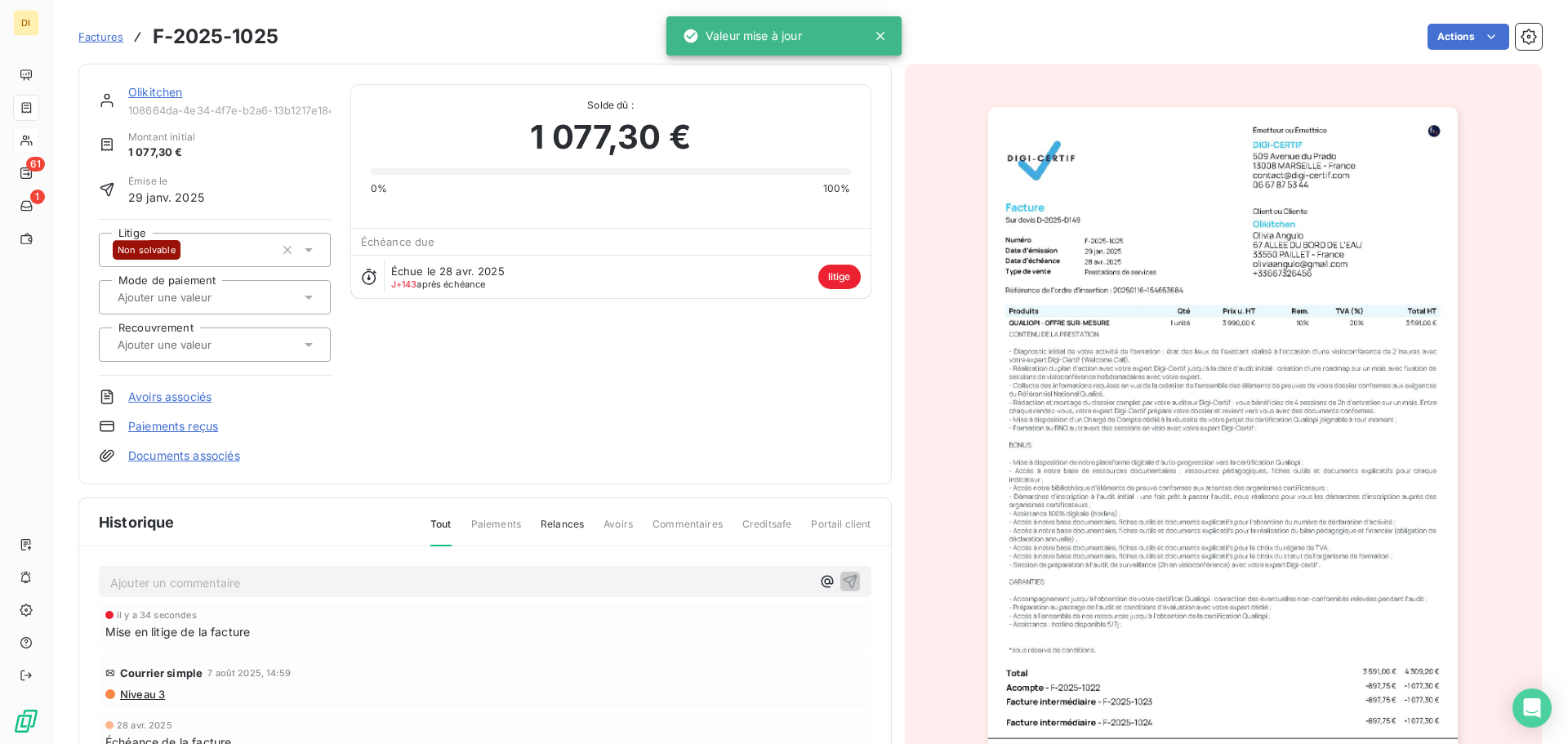
click at [173, 84] on div "Olikitchen" at bounding box center [229, 92] width 202 height 17
click at [168, 87] on link "Olikitchen" at bounding box center [155, 91] width 55 height 14
